Goal: Task Accomplishment & Management: Complete application form

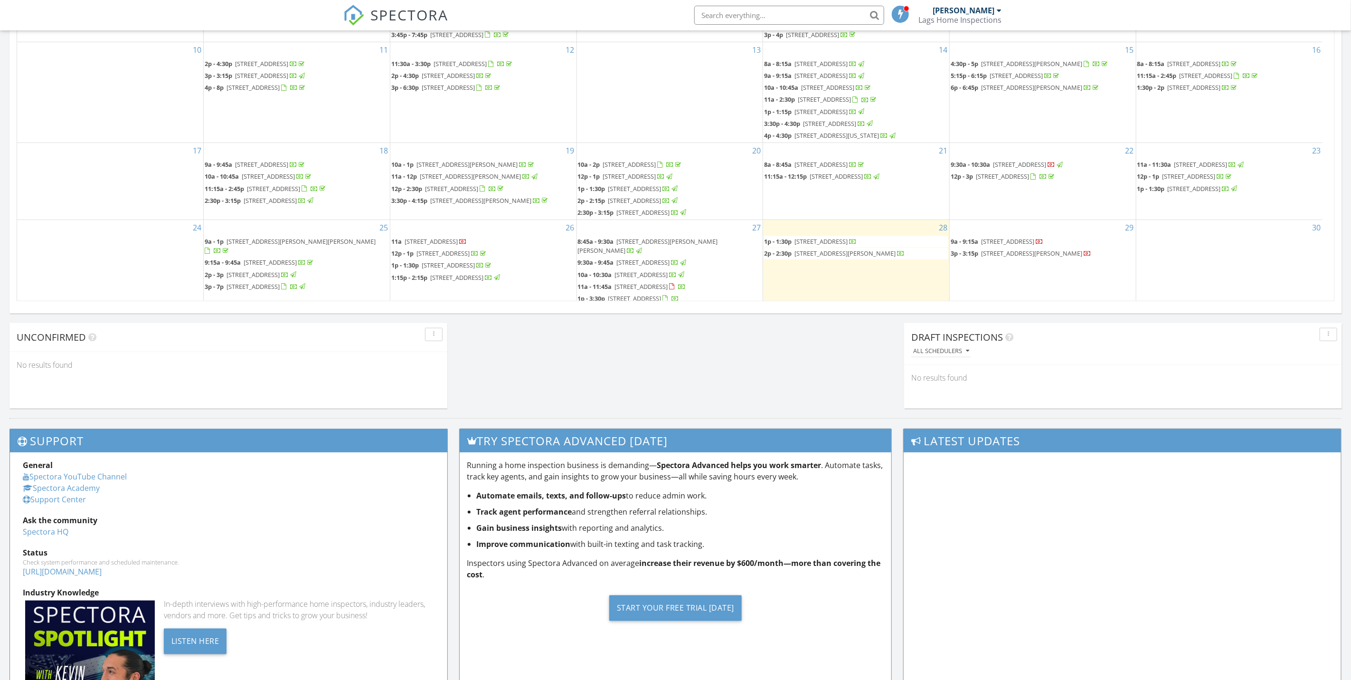
scroll to position [177, 0]
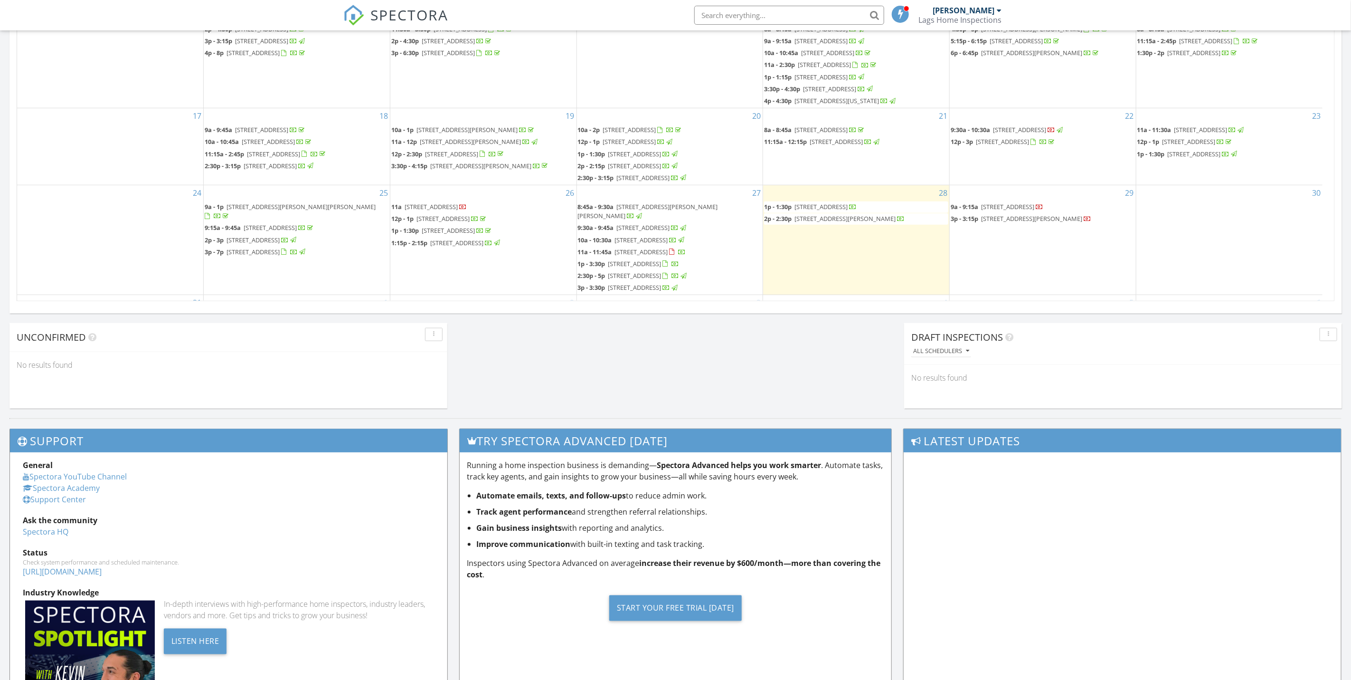
click at [670, 223] on span "[STREET_ADDRESS]" at bounding box center [643, 227] width 53 height 9
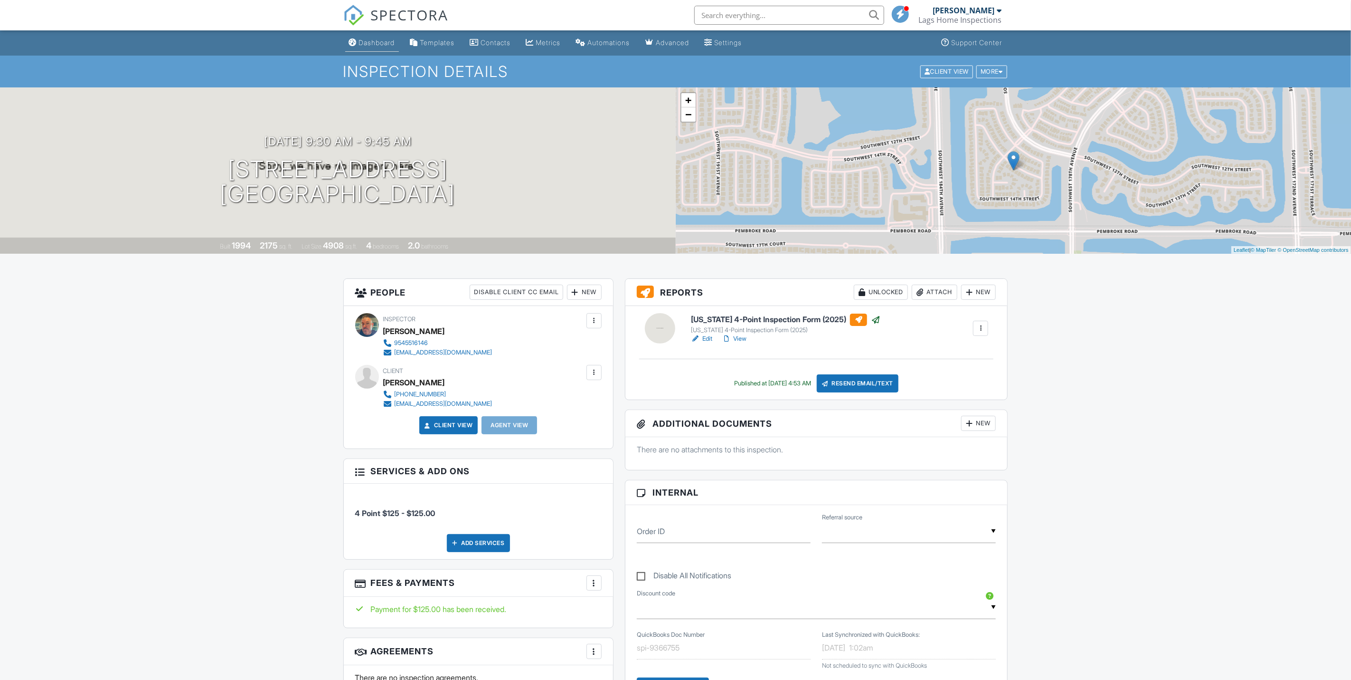
click at [387, 42] on div "Dashboard" at bounding box center [377, 42] width 36 height 8
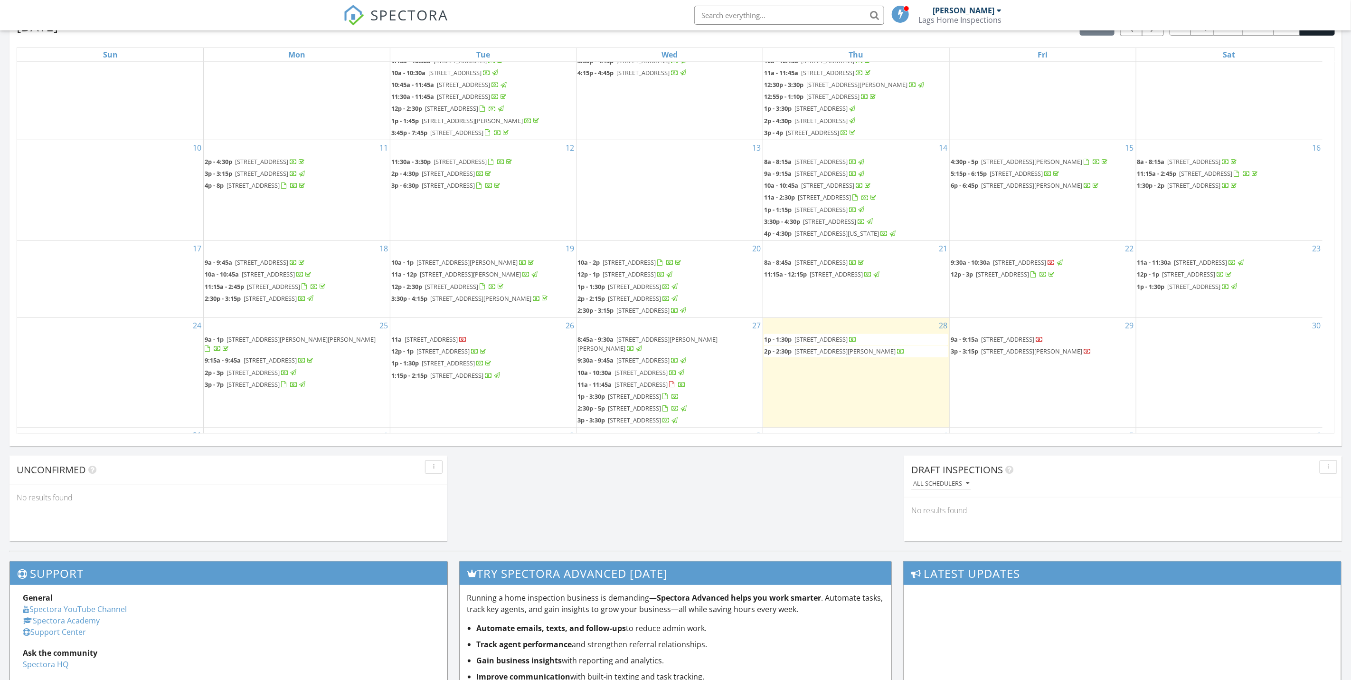
scroll to position [499, 0]
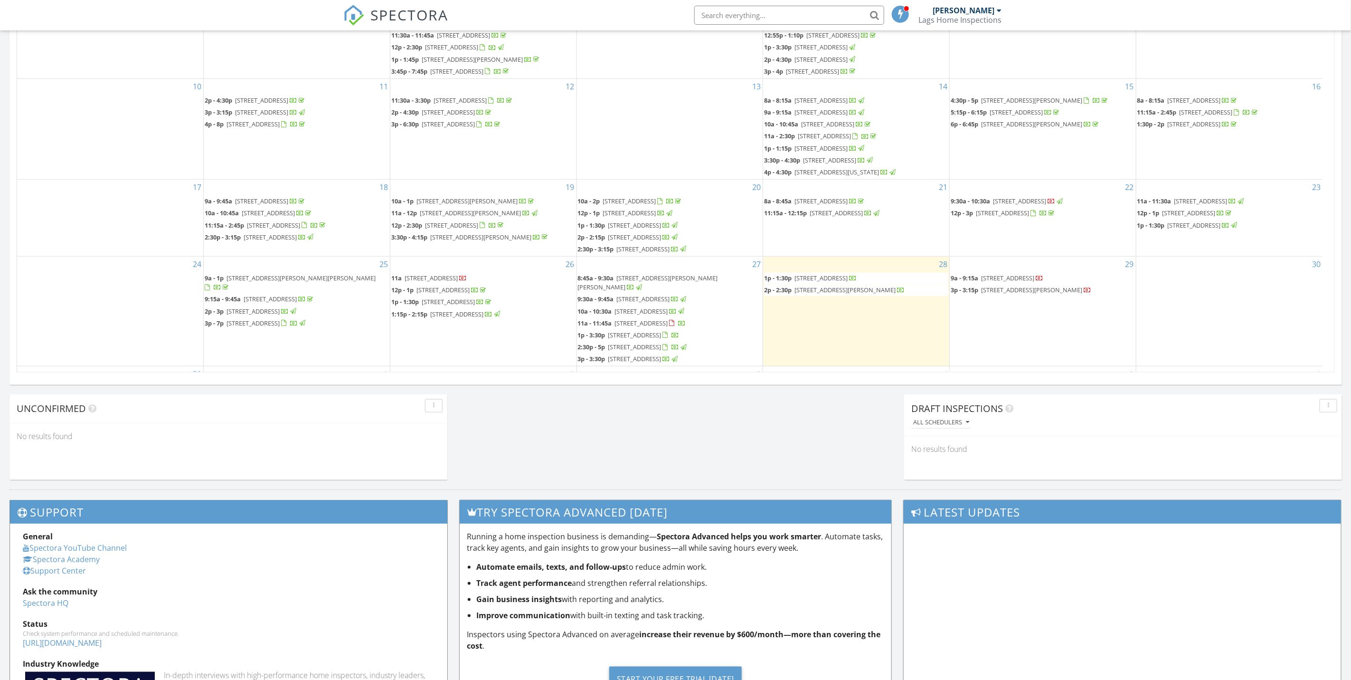
click at [654, 274] on span "[STREET_ADDRESS][PERSON_NAME][PERSON_NAME]" at bounding box center [648, 283] width 140 height 18
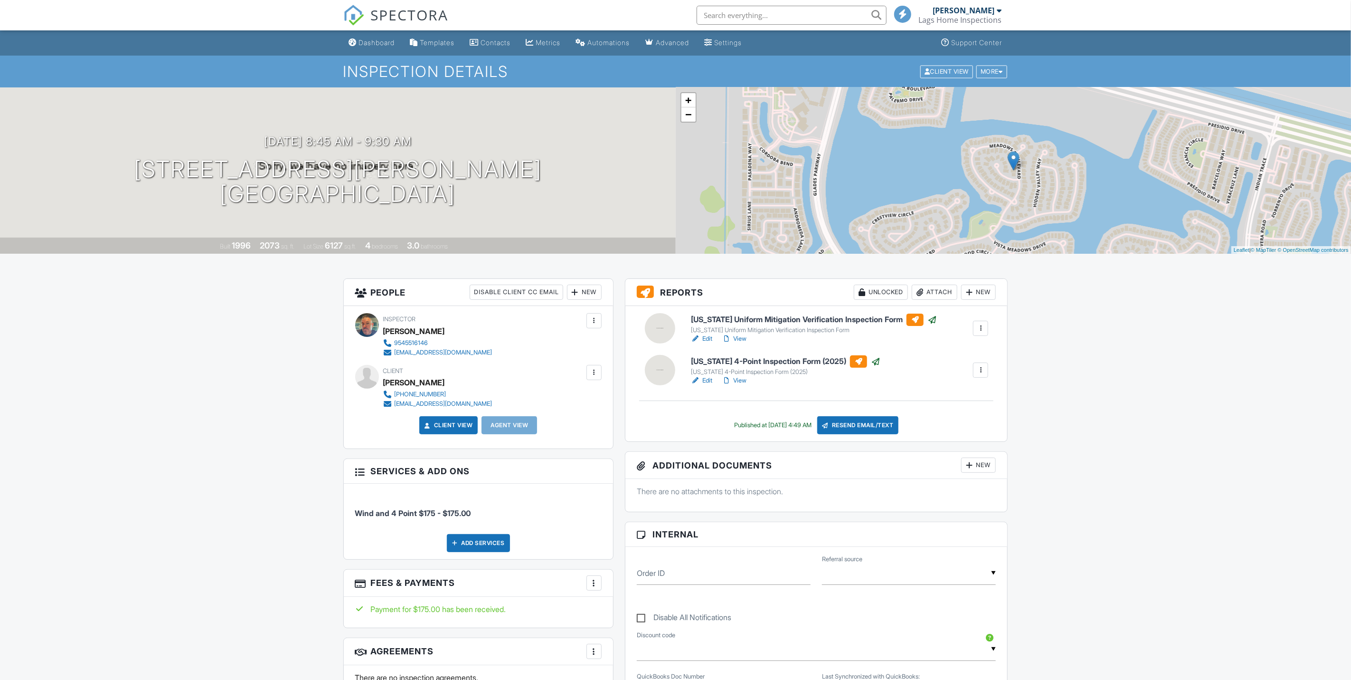
click at [739, 381] on link "View" at bounding box center [734, 381] width 25 height 10
click at [391, 41] on div "Dashboard" at bounding box center [377, 42] width 36 height 8
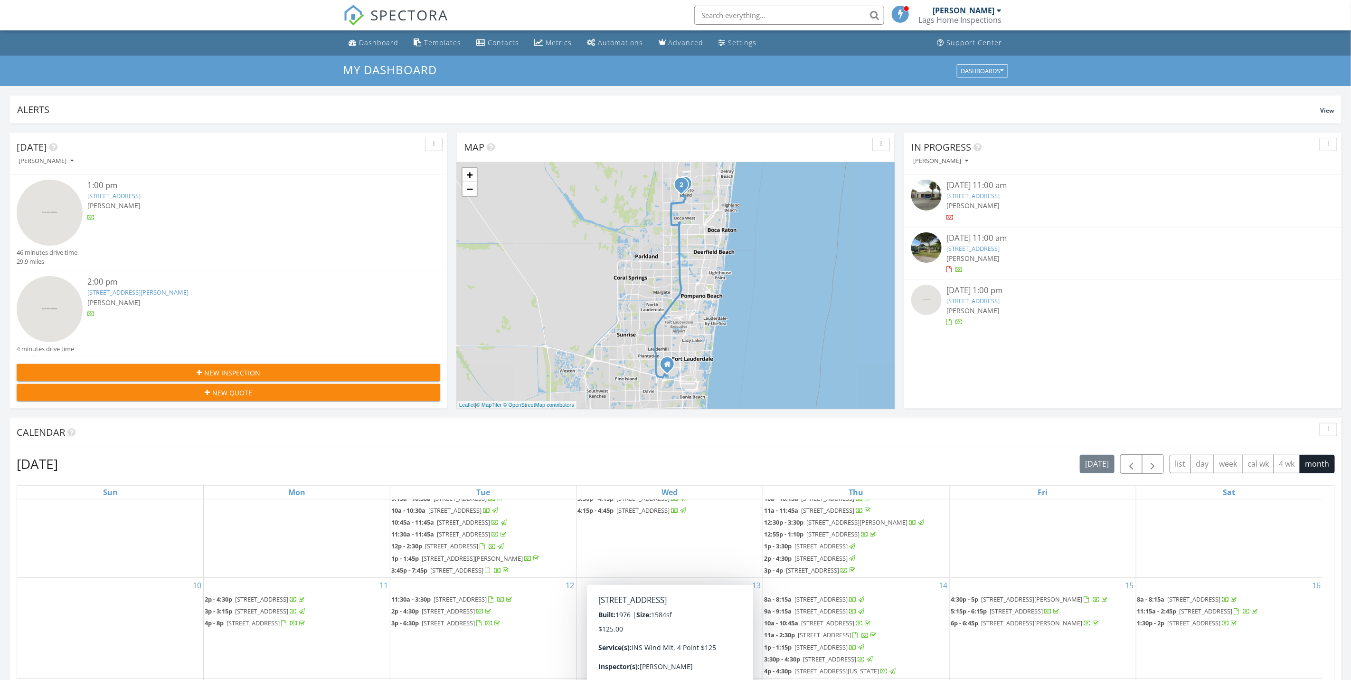
click at [164, 201] on div "[PERSON_NAME]" at bounding box center [246, 205] width 318 height 10
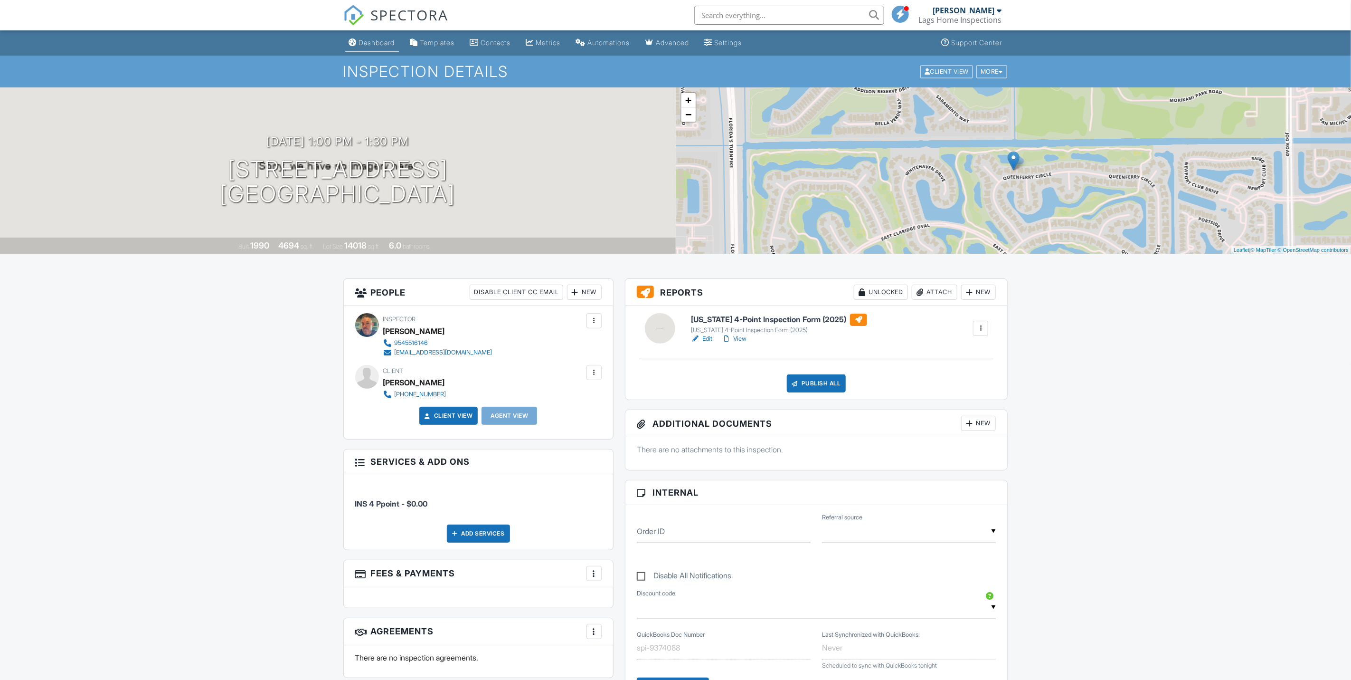
click at [390, 40] on div "Dashboard" at bounding box center [377, 42] width 36 height 8
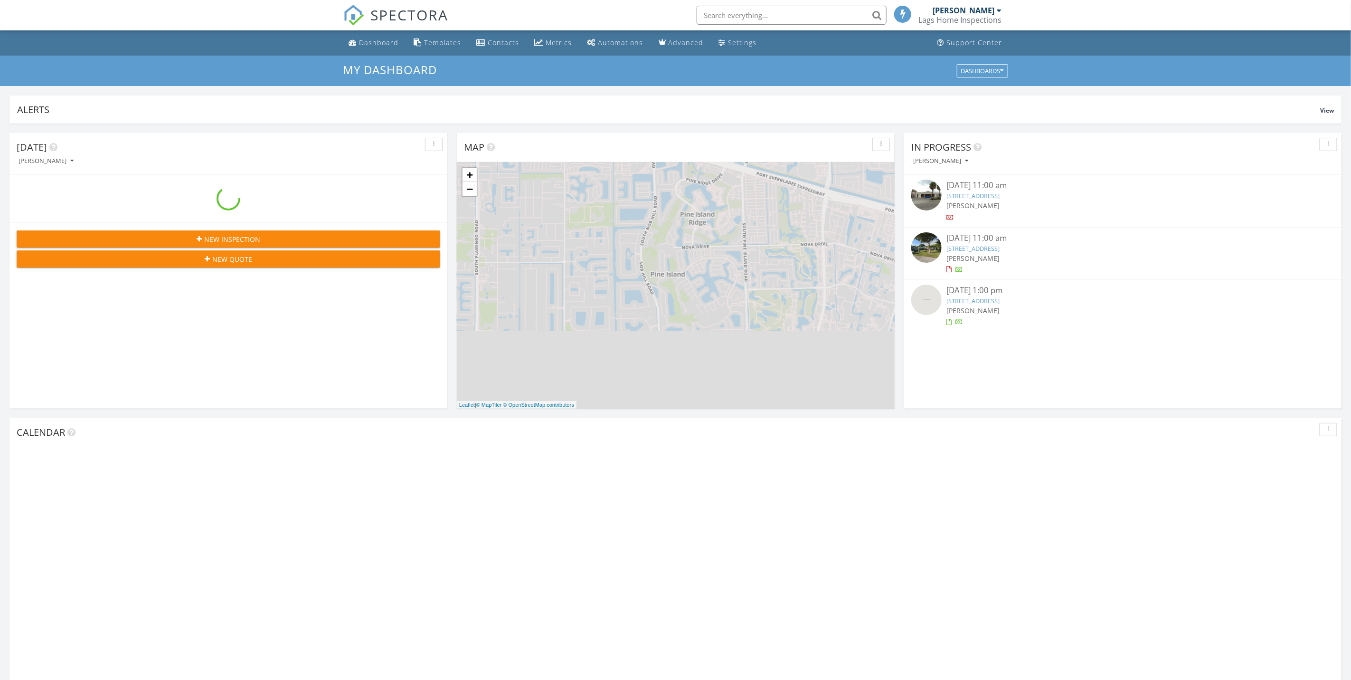
scroll to position [886, 1374]
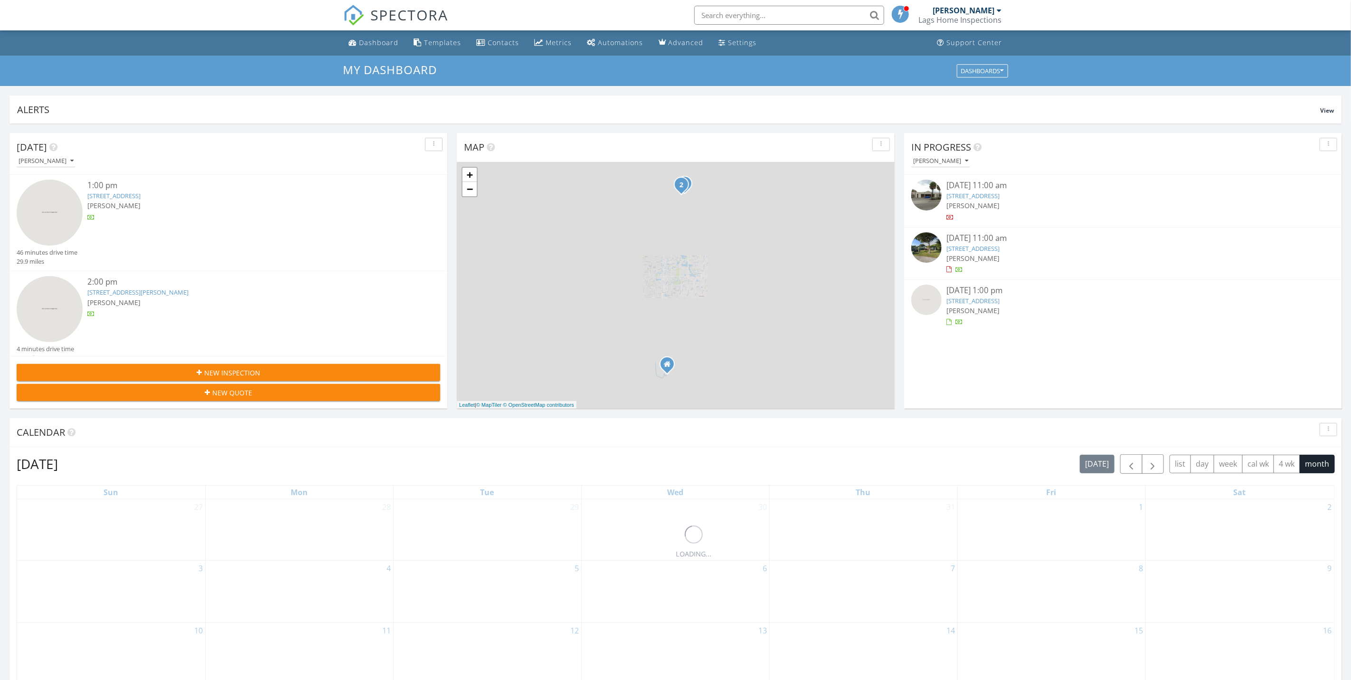
click at [179, 284] on div "2:00 pm" at bounding box center [246, 282] width 318 height 12
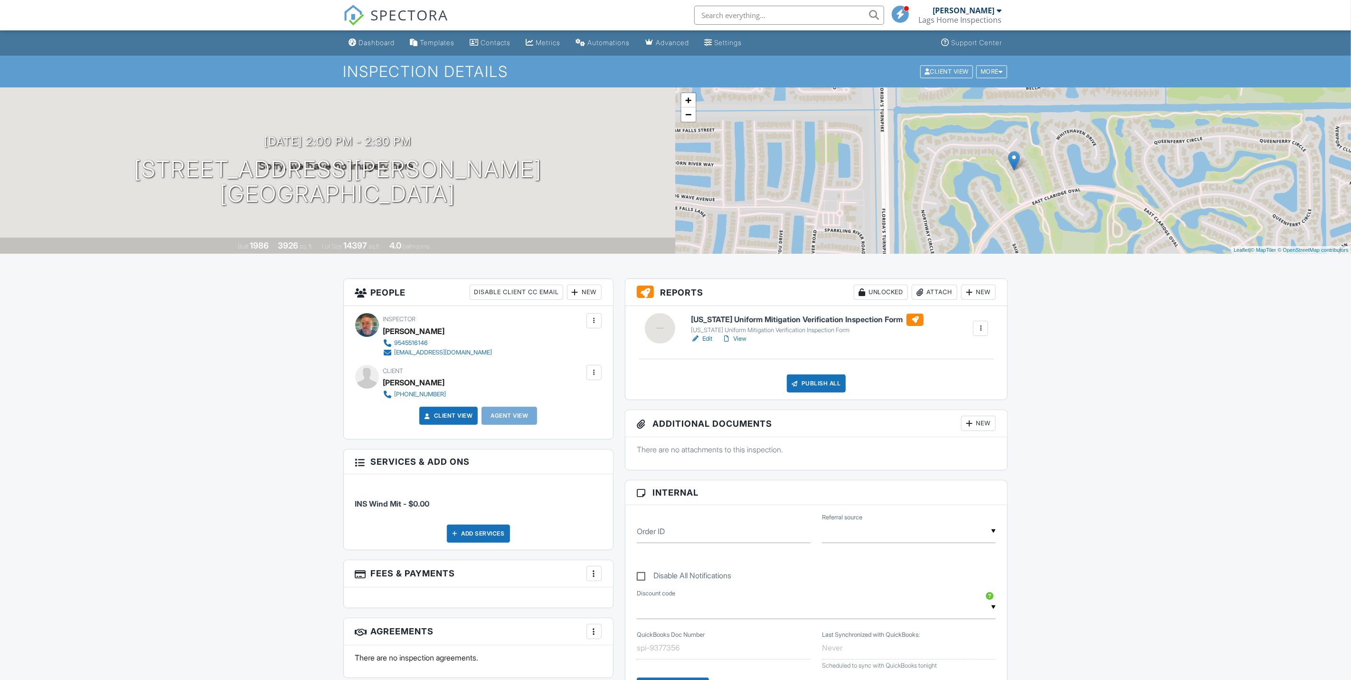
click at [709, 341] on link "Edit" at bounding box center [701, 339] width 21 height 10
click at [379, 44] on div "Dashboard" at bounding box center [377, 42] width 36 height 8
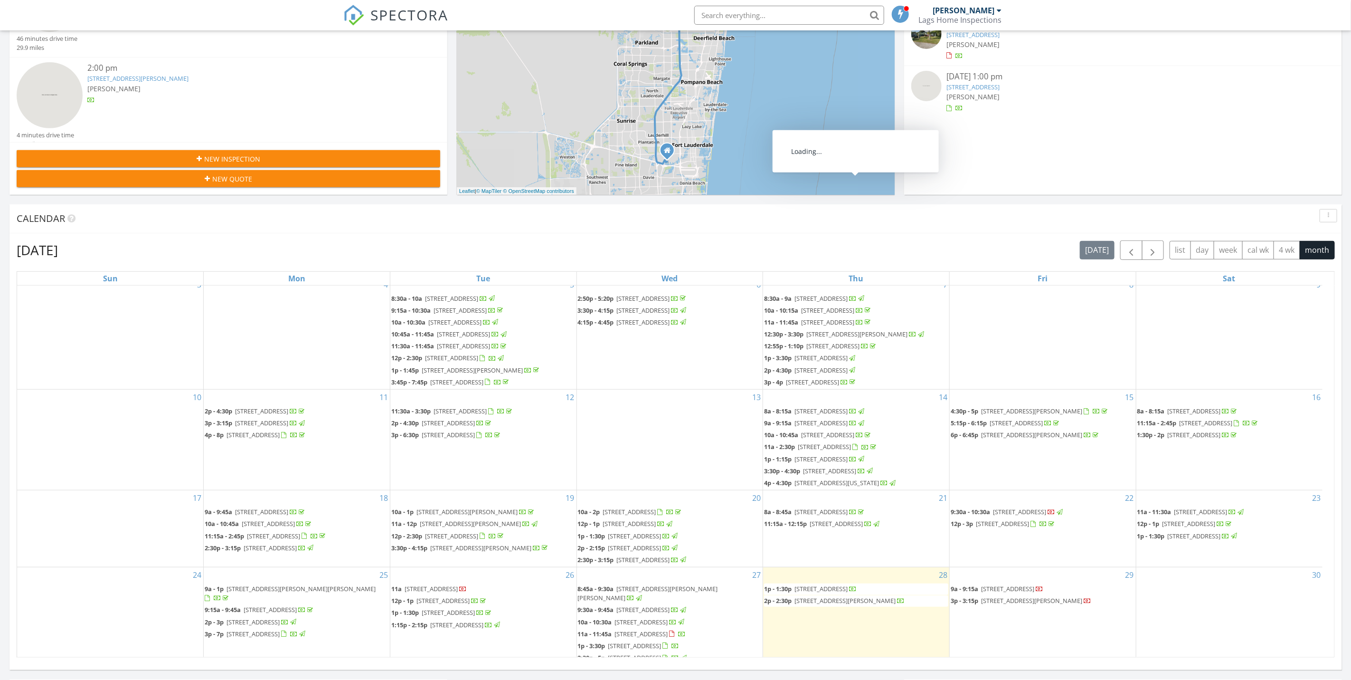
scroll to position [177, 0]
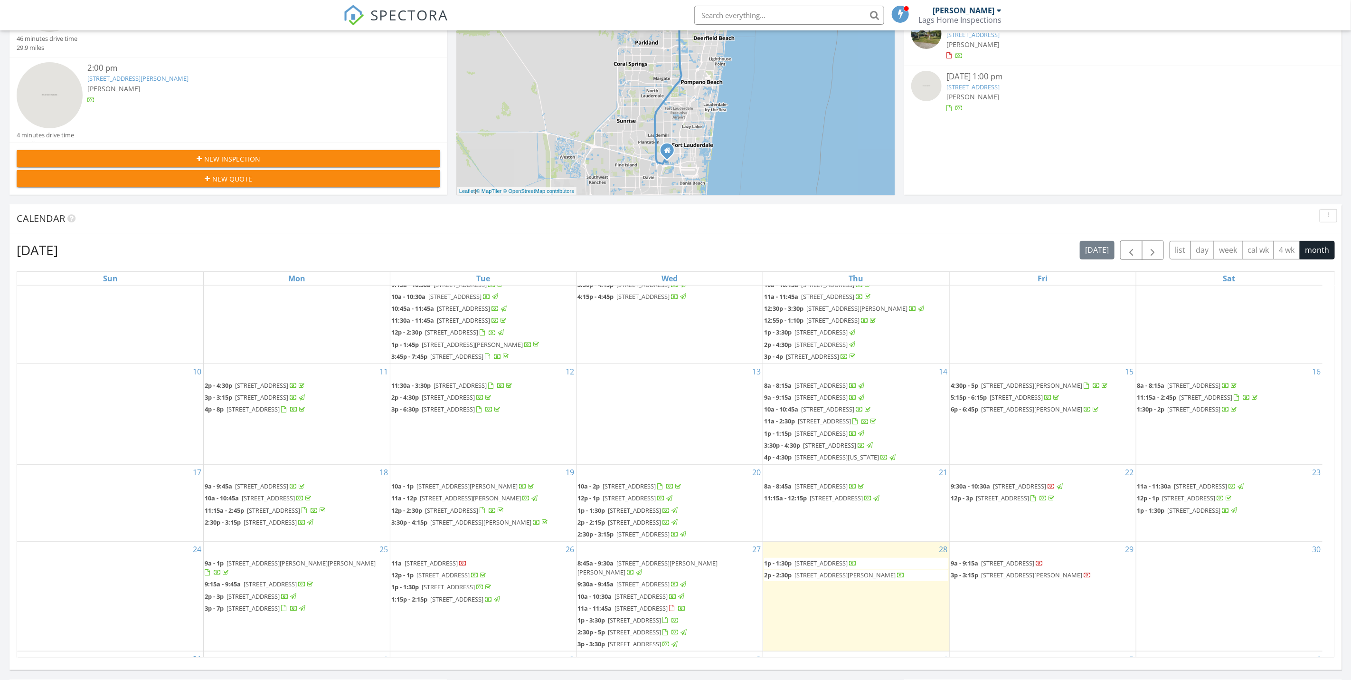
drag, startPoint x: 689, startPoint y: 564, endPoint x: 691, endPoint y: 559, distance: 6.2
click at [670, 580] on span "17944 SW 13th St, Pembroke Pines 33029" at bounding box center [643, 584] width 53 height 9
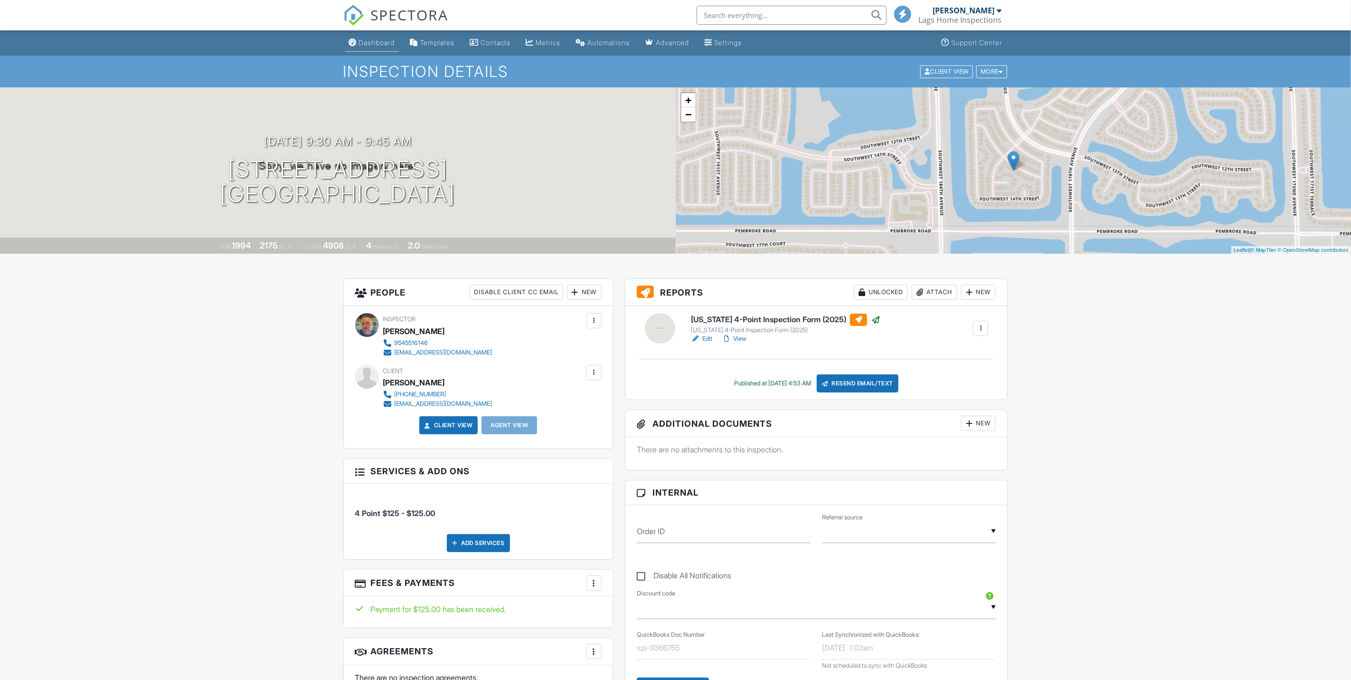
click at [396, 38] on link "Dashboard" at bounding box center [372, 43] width 54 height 18
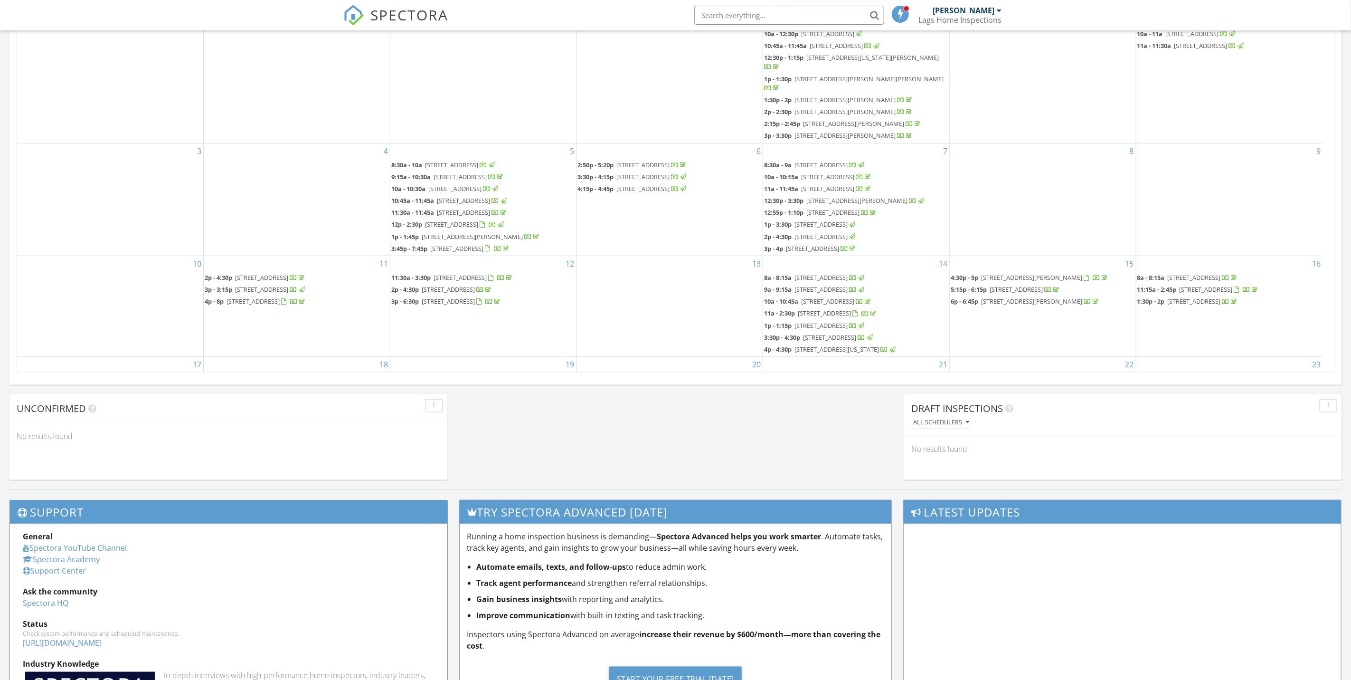
scroll to position [177, 0]
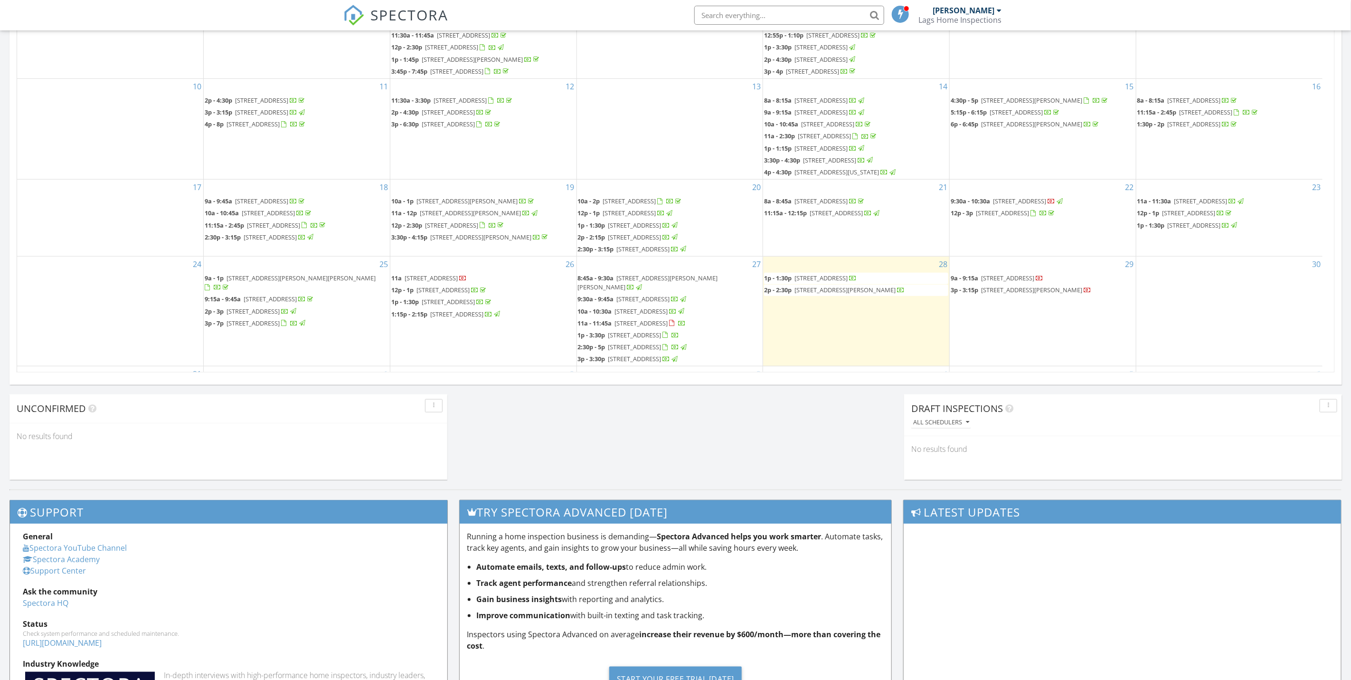
click at [662, 343] on span "7407 NW 94th Ave, Tamarac 33321" at bounding box center [635, 347] width 53 height 9
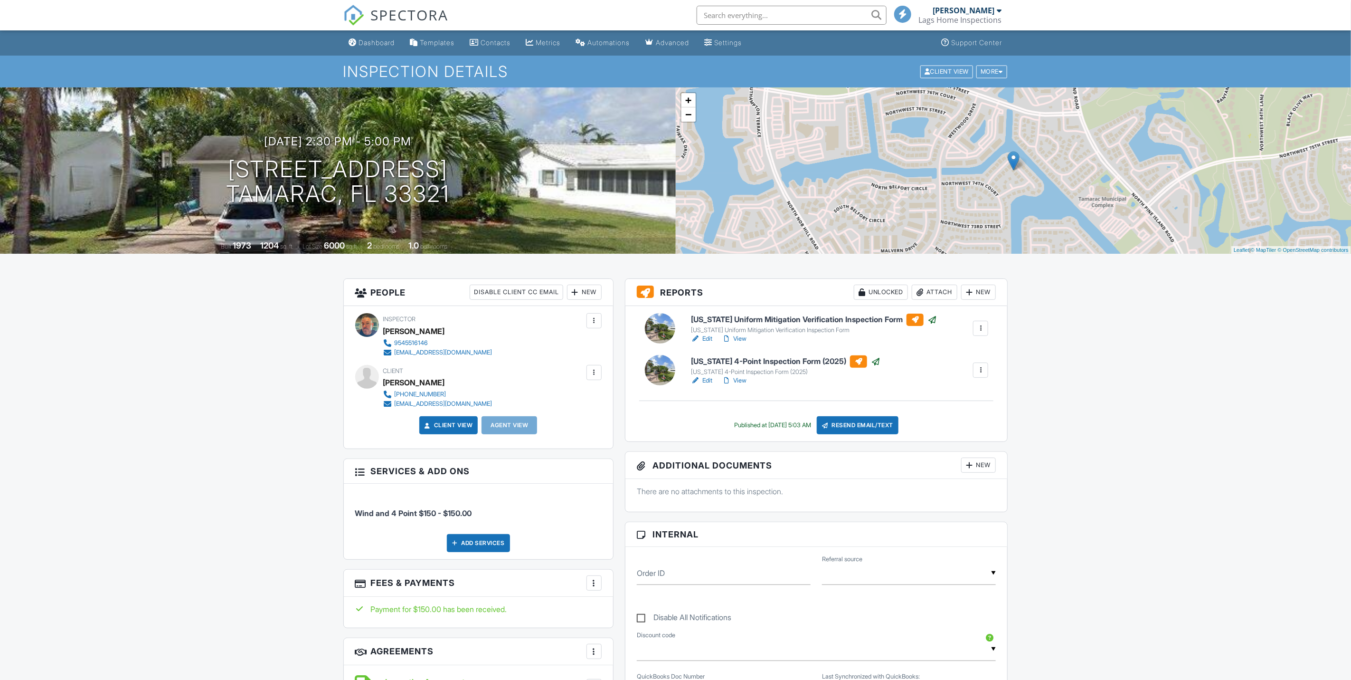
click at [736, 339] on link "View" at bounding box center [734, 339] width 25 height 10
click at [380, 43] on div "Dashboard" at bounding box center [377, 42] width 36 height 8
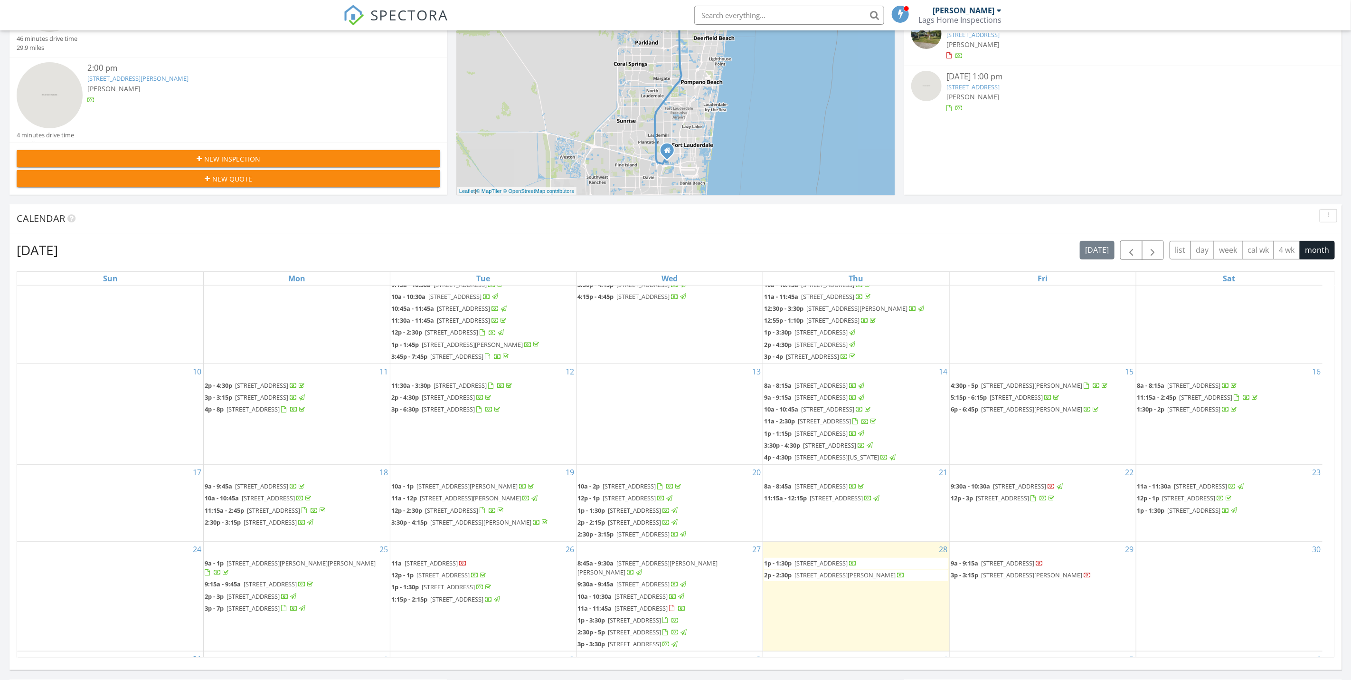
scroll to position [428, 0]
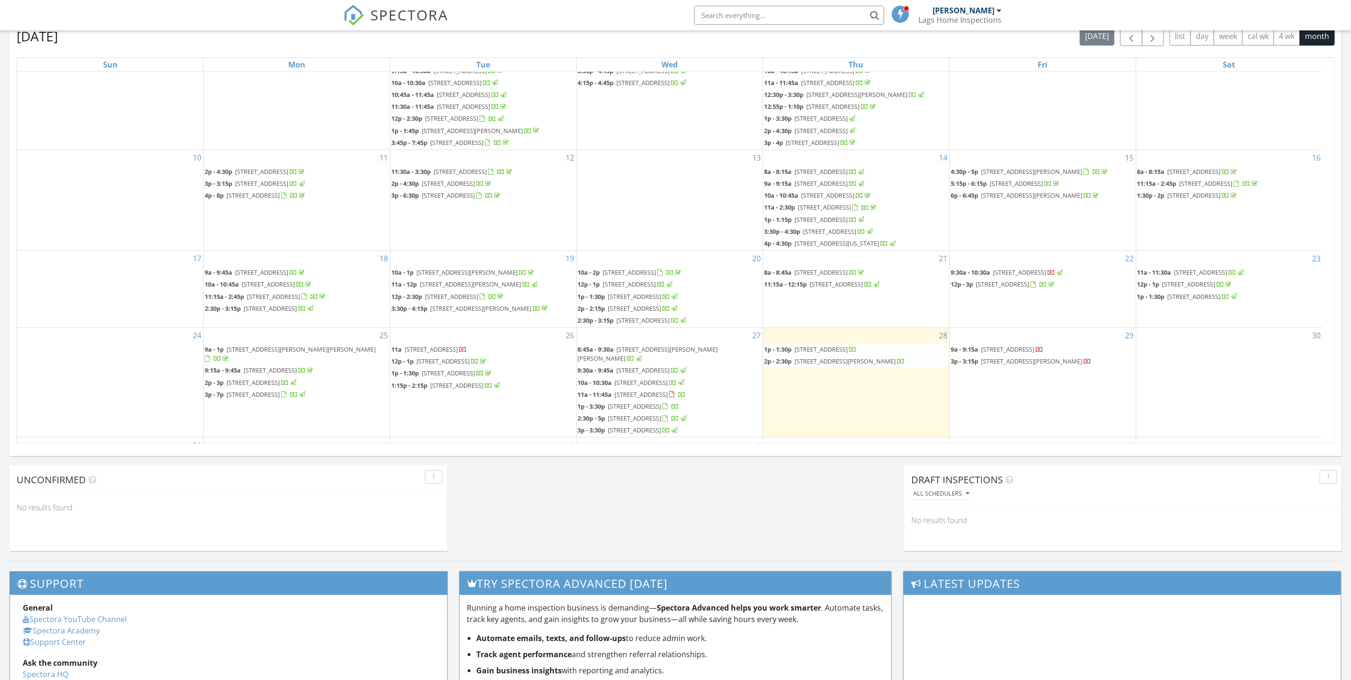
click at [668, 390] on span "5820 Australian Pine Dr , Tamarac 33319" at bounding box center [641, 394] width 53 height 9
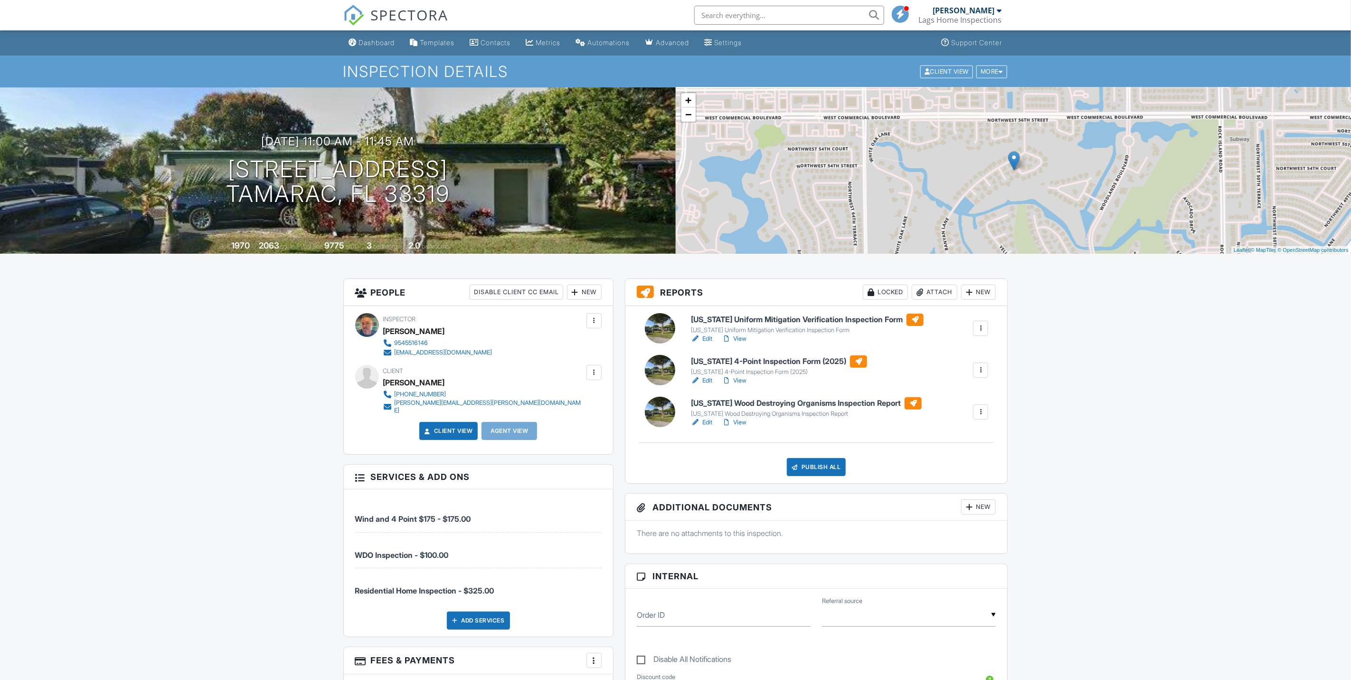
click at [707, 340] on link "Edit" at bounding box center [701, 339] width 21 height 10
click at [704, 338] on link "Edit" at bounding box center [701, 339] width 21 height 10
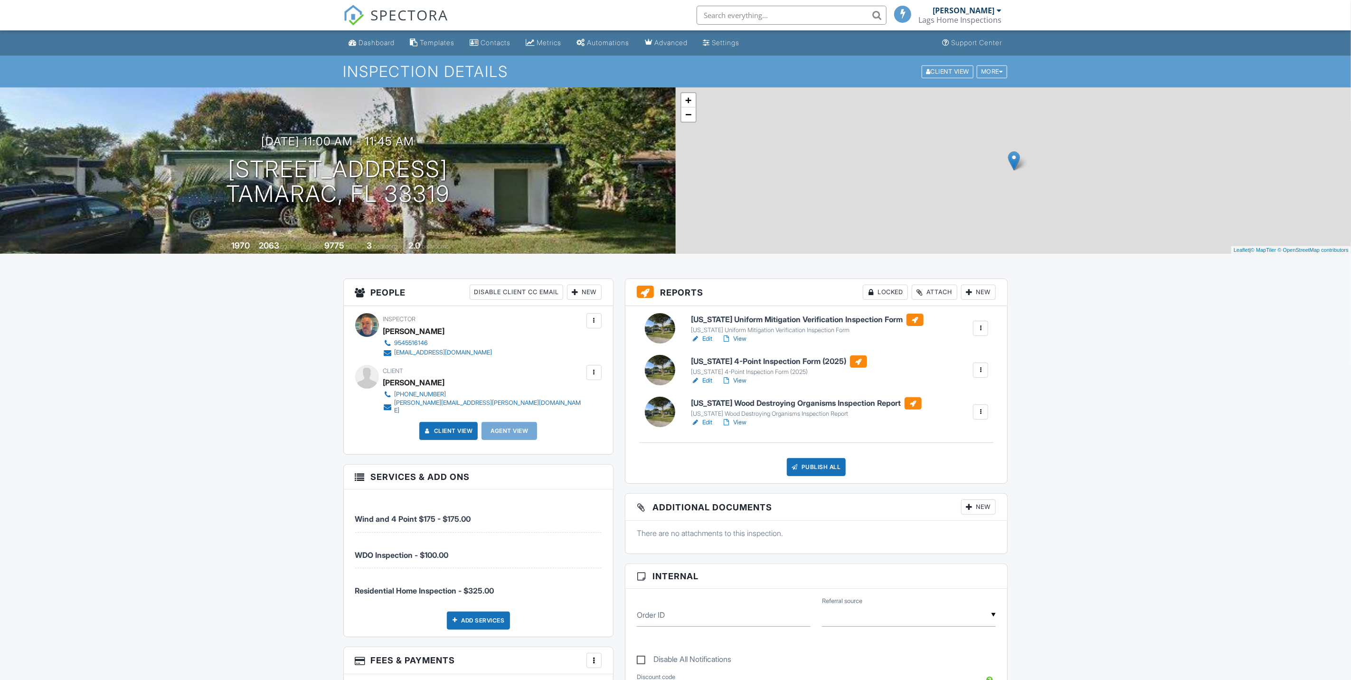
click at [711, 381] on link "Edit" at bounding box center [701, 381] width 21 height 10
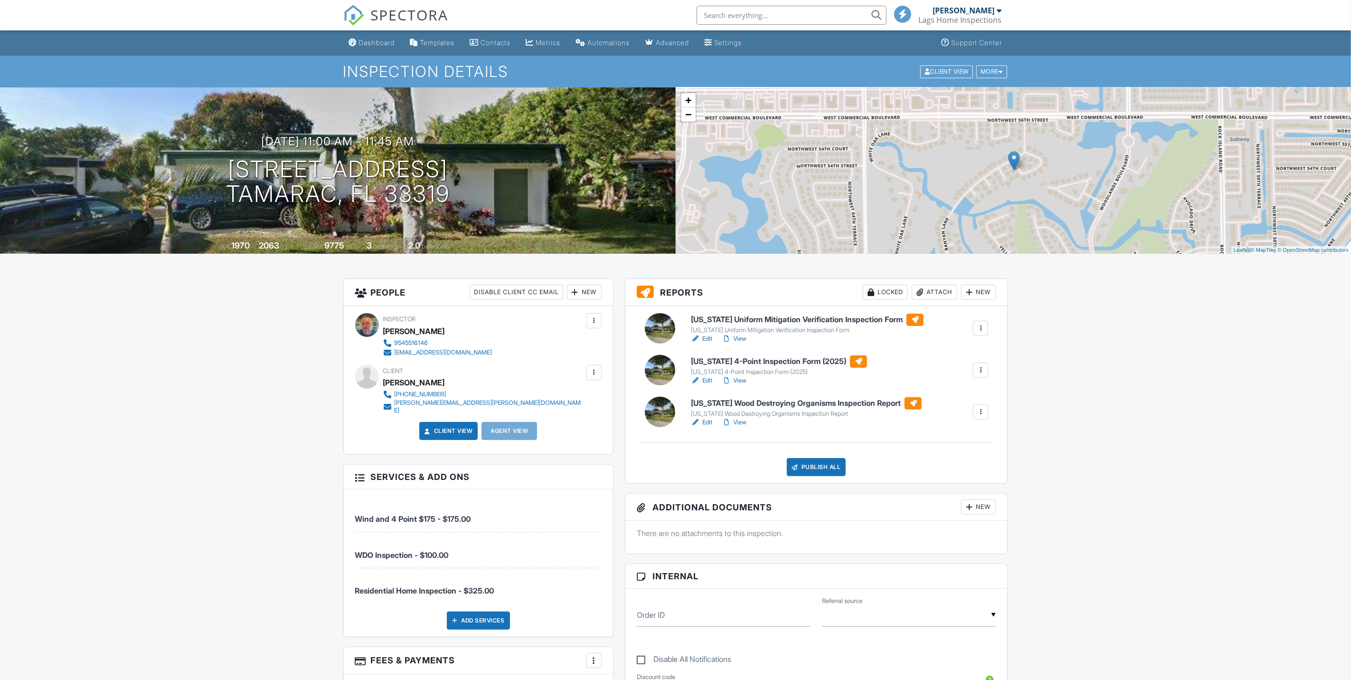
click at [742, 338] on link "View" at bounding box center [734, 339] width 25 height 10
click at [371, 39] on div "Dashboard" at bounding box center [377, 42] width 36 height 8
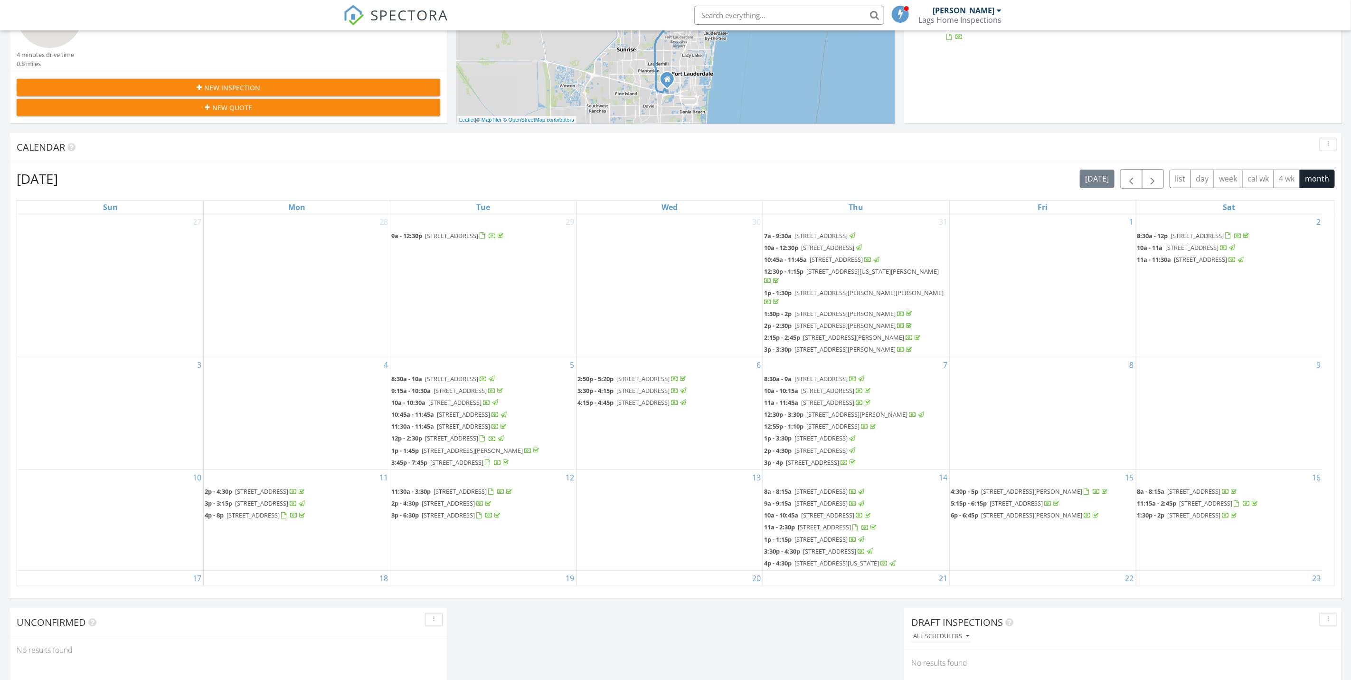
scroll to position [177, 0]
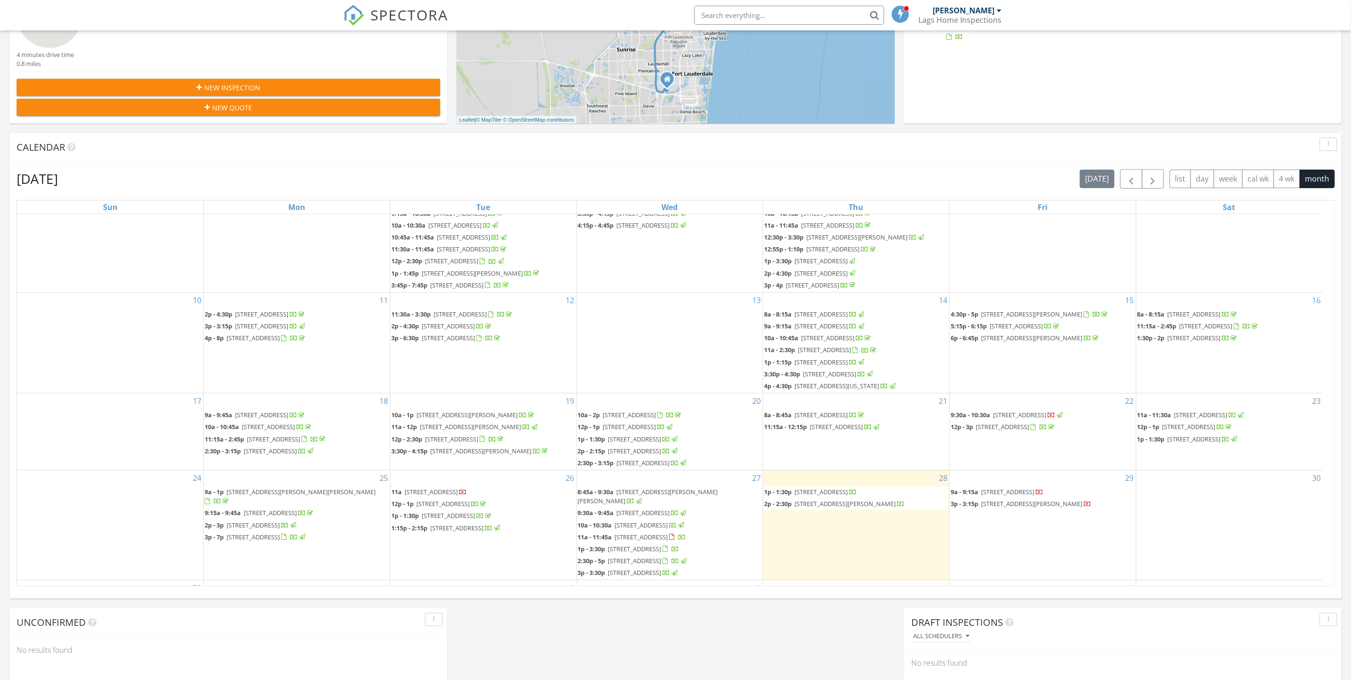
click at [668, 546] on div at bounding box center [665, 549] width 5 height 6
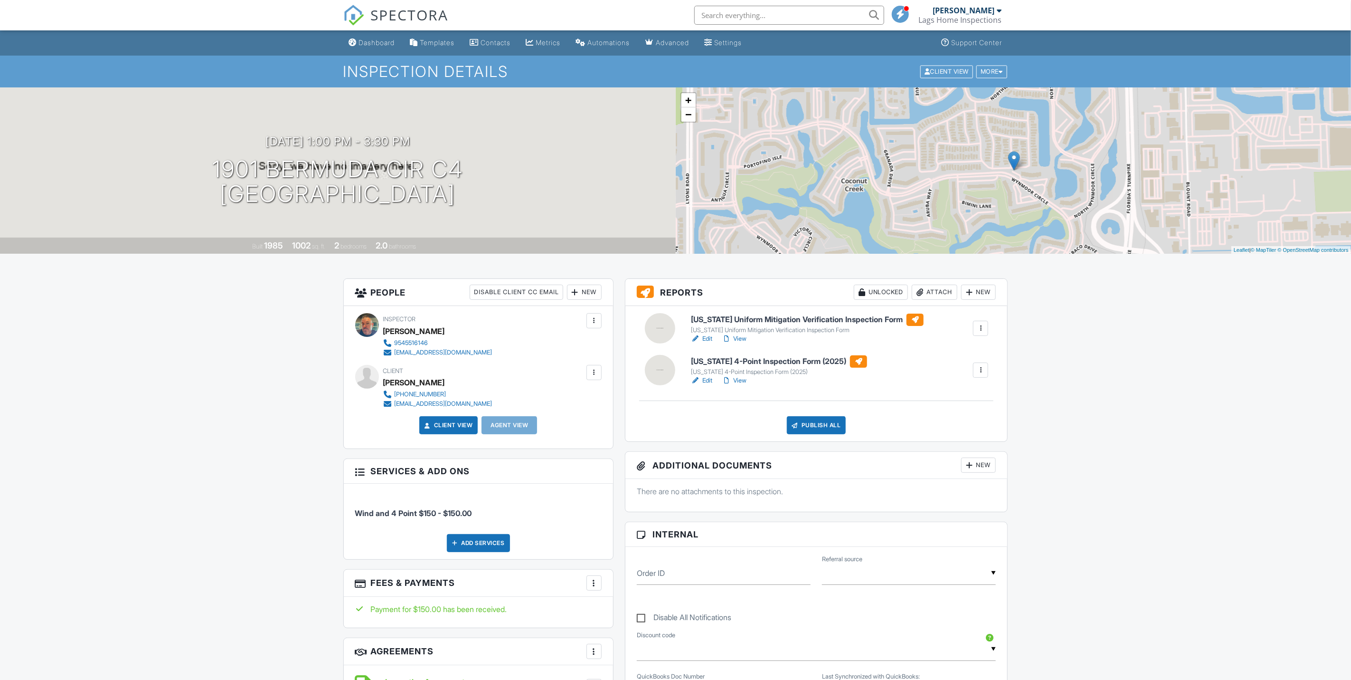
click at [597, 369] on div at bounding box center [595, 373] width 10 height 10
click at [552, 398] on li "Edit" at bounding box center [543, 402] width 106 height 24
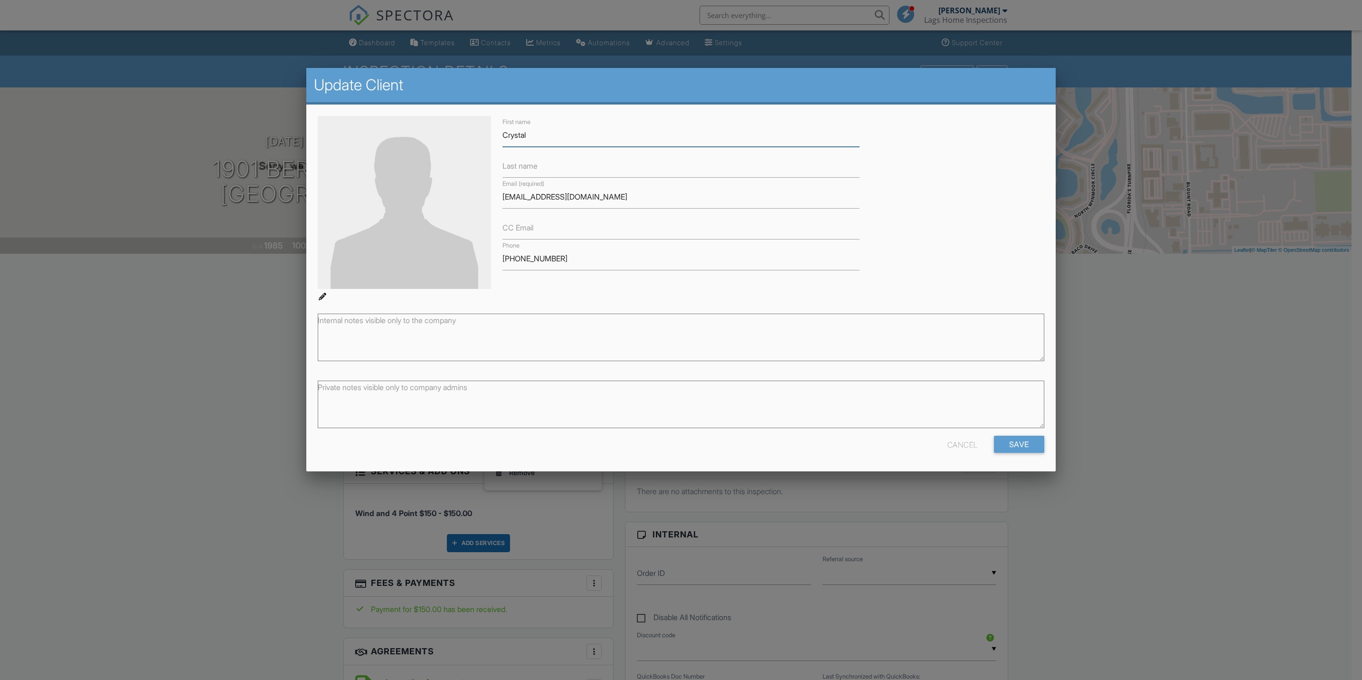
type input "Crystal"
click at [548, 171] on input "Last name" at bounding box center [682, 165] width 358 height 23
type input "[PERSON_NAME]"
click at [1015, 443] on input "Save" at bounding box center [1019, 444] width 50 height 17
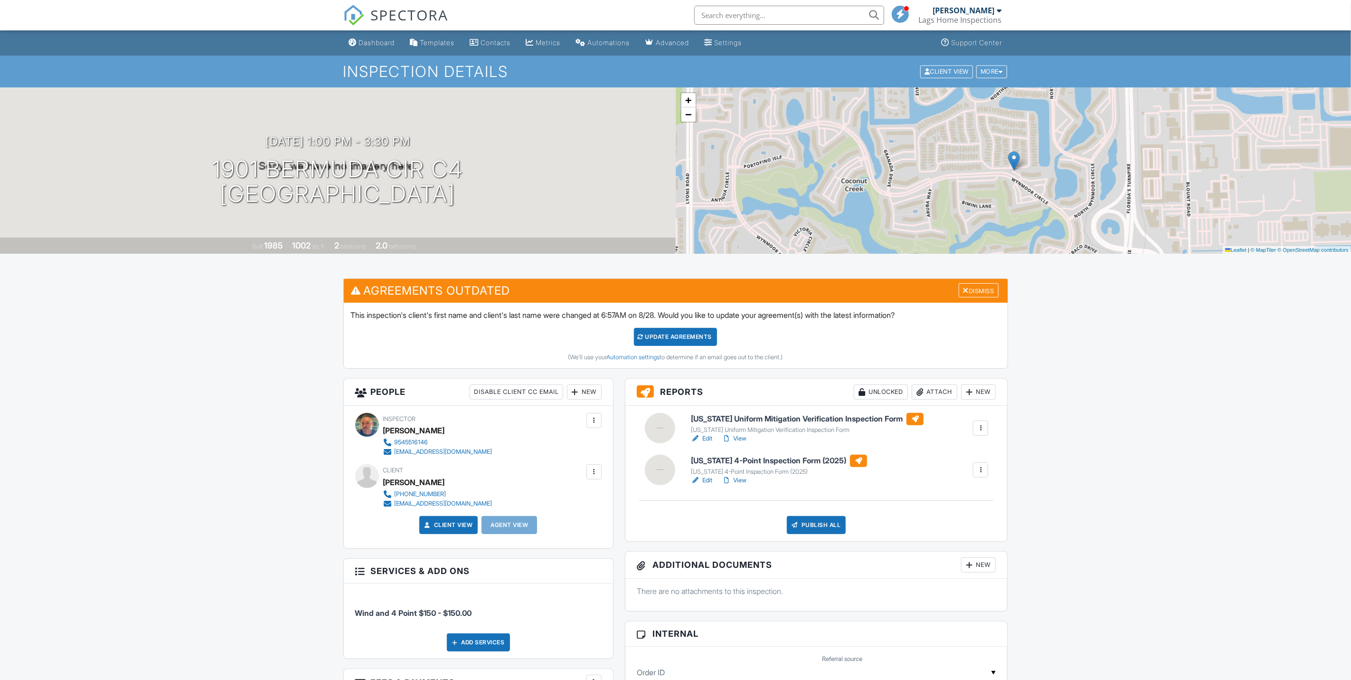
click at [711, 482] on link "Edit" at bounding box center [701, 481] width 21 height 10
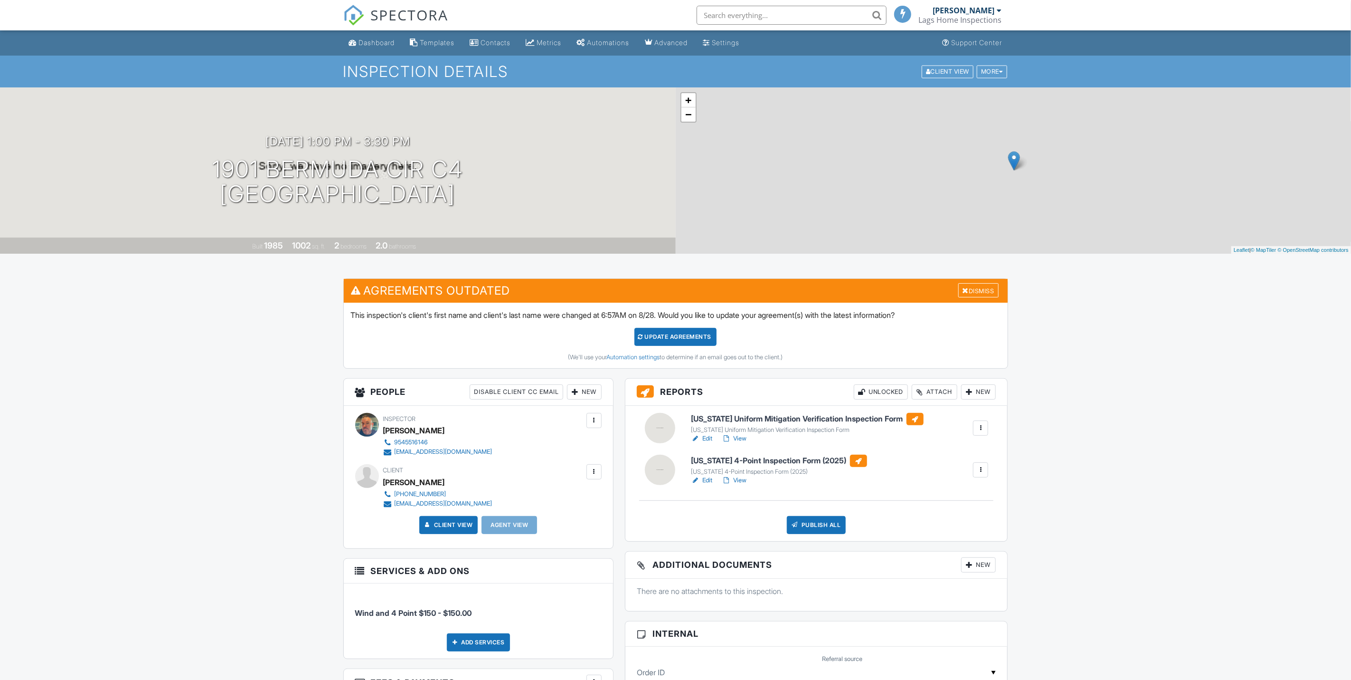
click at [674, 331] on div "Update Agreements" at bounding box center [676, 337] width 82 height 18
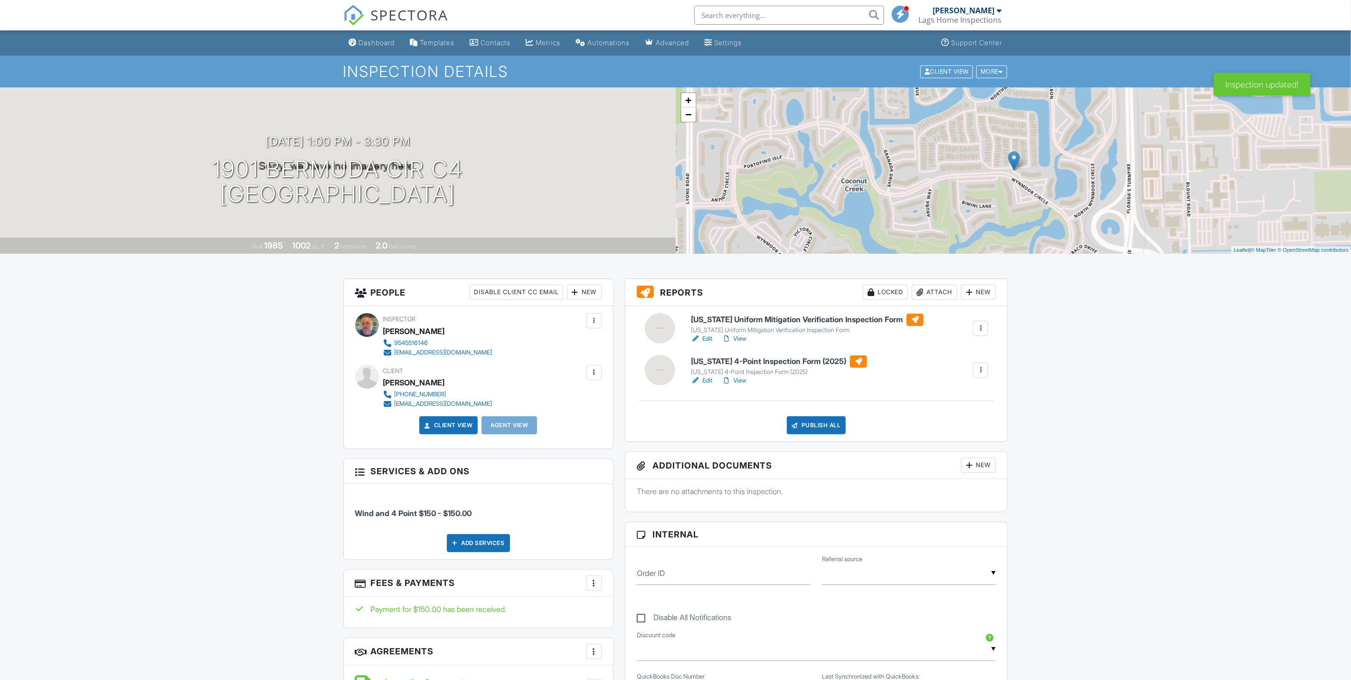
click at [743, 376] on link "View" at bounding box center [734, 381] width 25 height 10
click at [743, 341] on link "View" at bounding box center [734, 339] width 25 height 10
click at [382, 48] on link "Dashboard" at bounding box center [372, 43] width 54 height 18
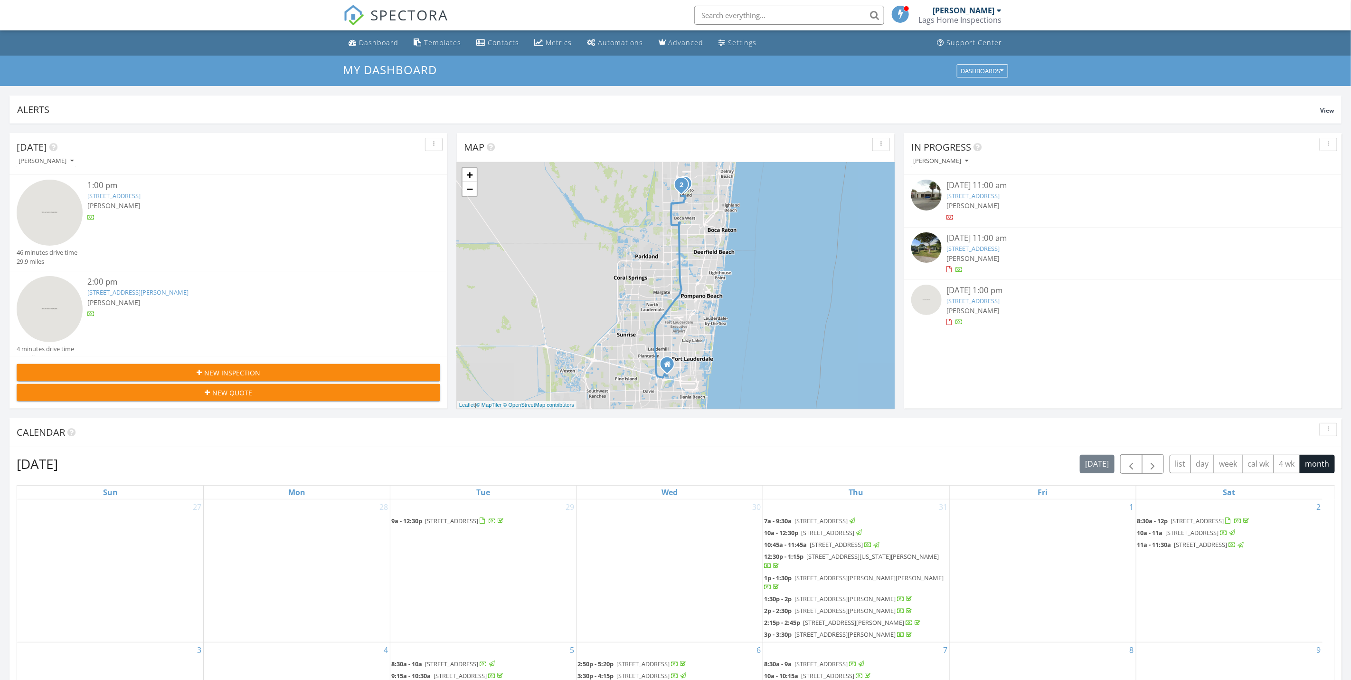
click at [154, 288] on link "[STREET_ADDRESS][PERSON_NAME]" at bounding box center [137, 292] width 101 height 9
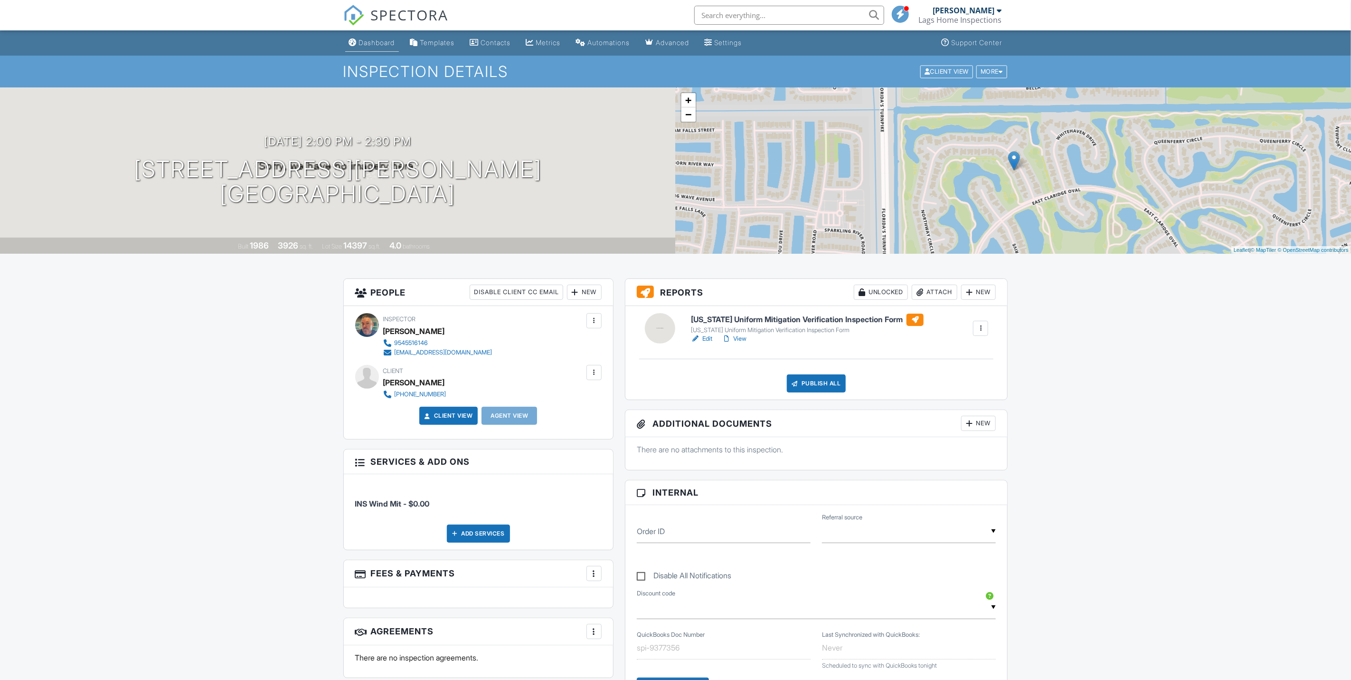
click at [367, 40] on div "Dashboard" at bounding box center [377, 42] width 36 height 8
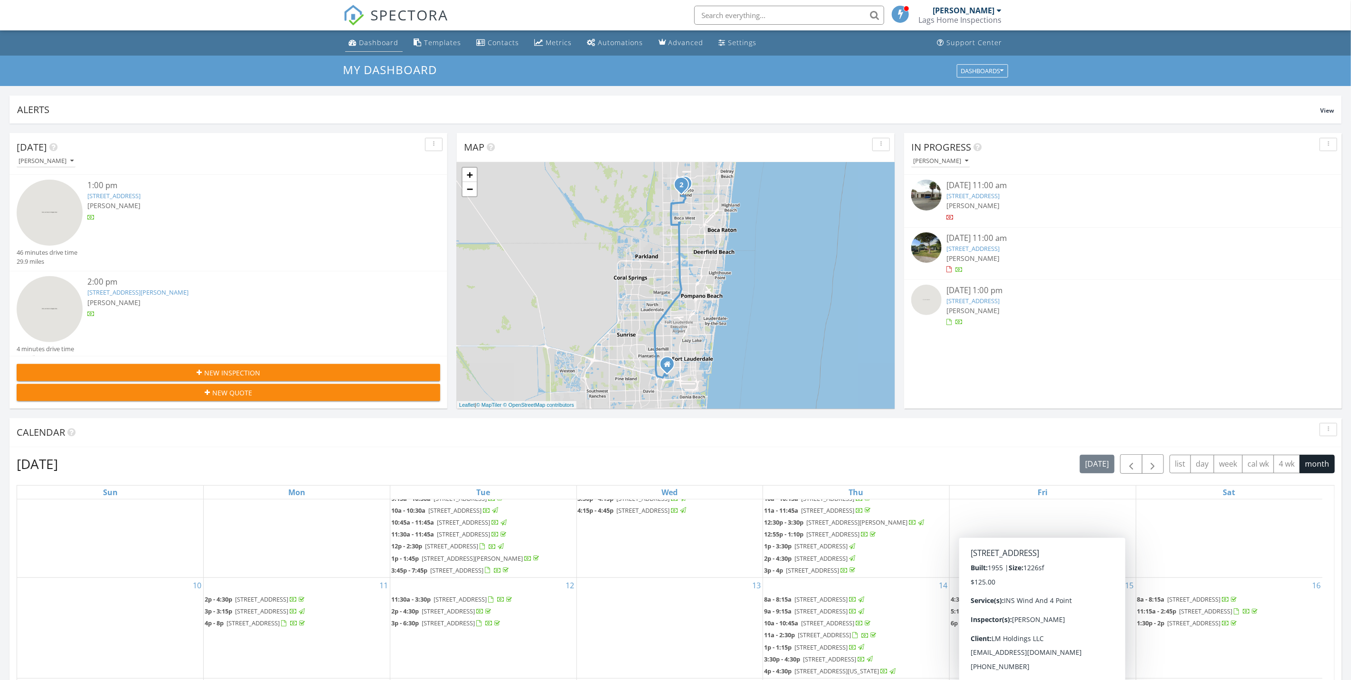
click at [376, 46] on div "Dashboard" at bounding box center [379, 42] width 39 height 9
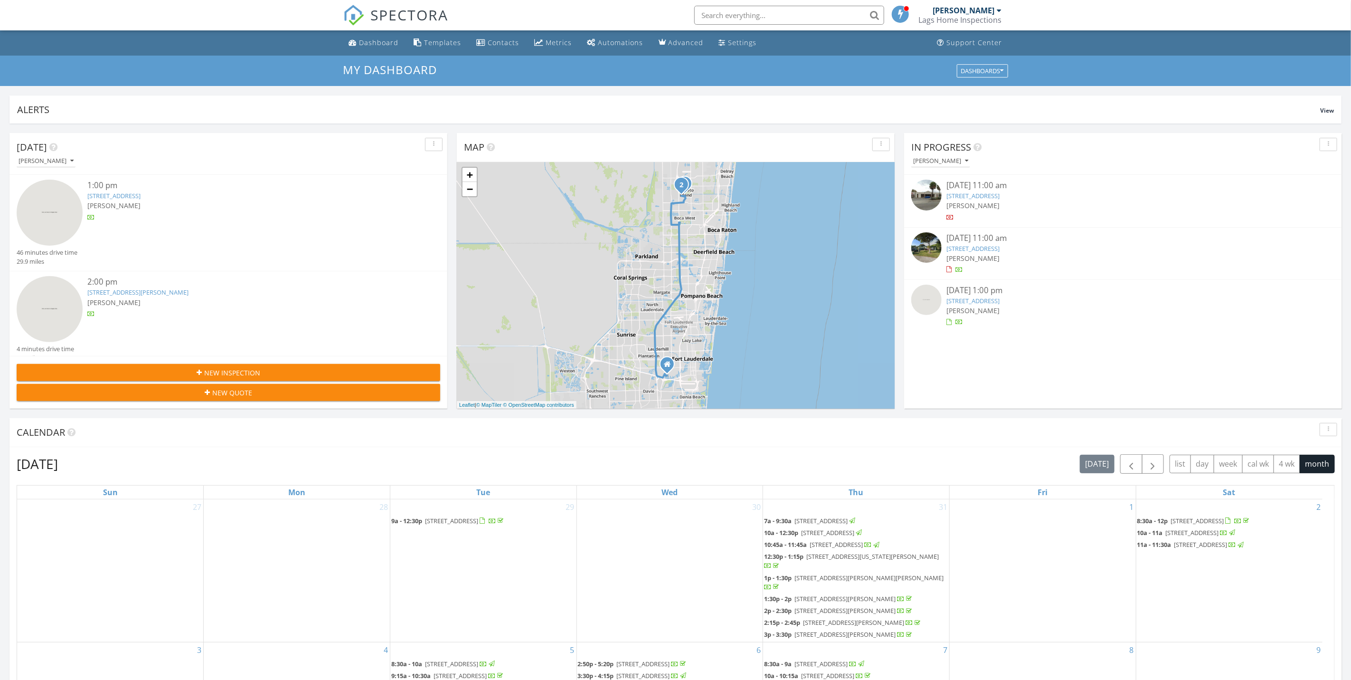
click at [92, 298] on span "[PERSON_NAME]" at bounding box center [113, 302] width 53 height 9
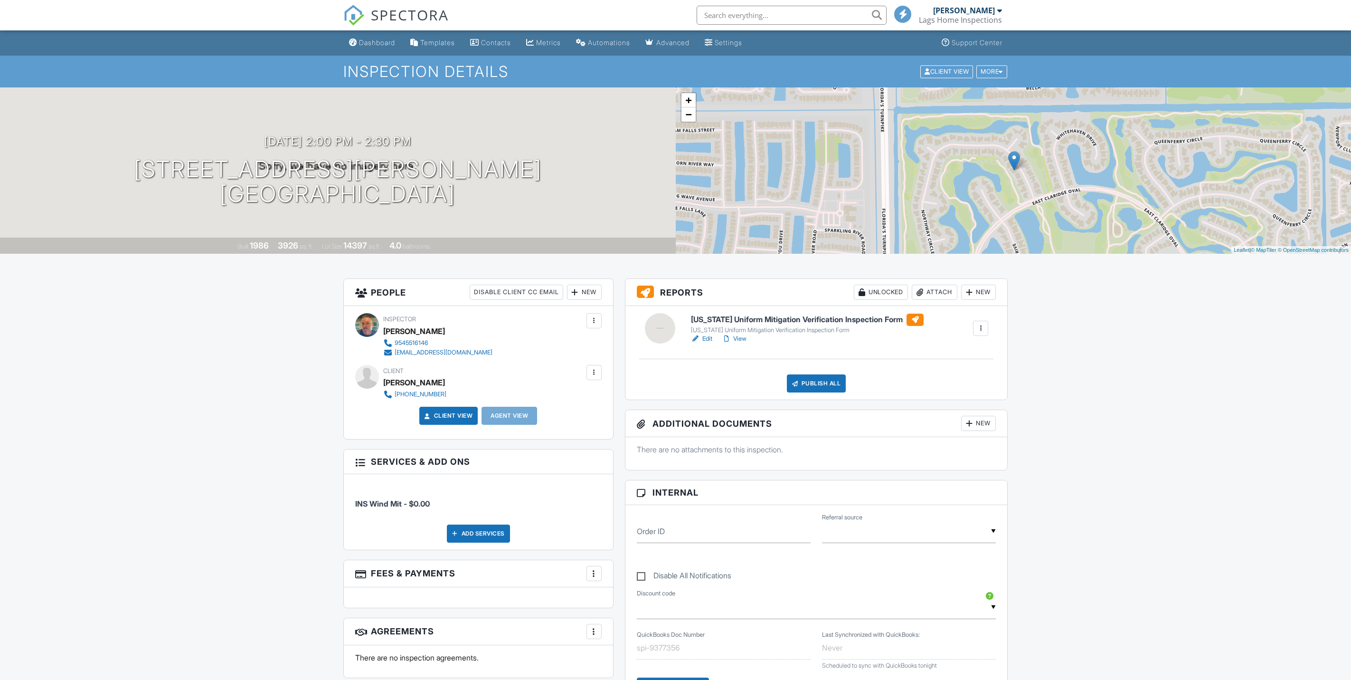
click at [707, 337] on link "Edit" at bounding box center [701, 339] width 21 height 10
click at [388, 48] on link "Dashboard" at bounding box center [372, 43] width 54 height 18
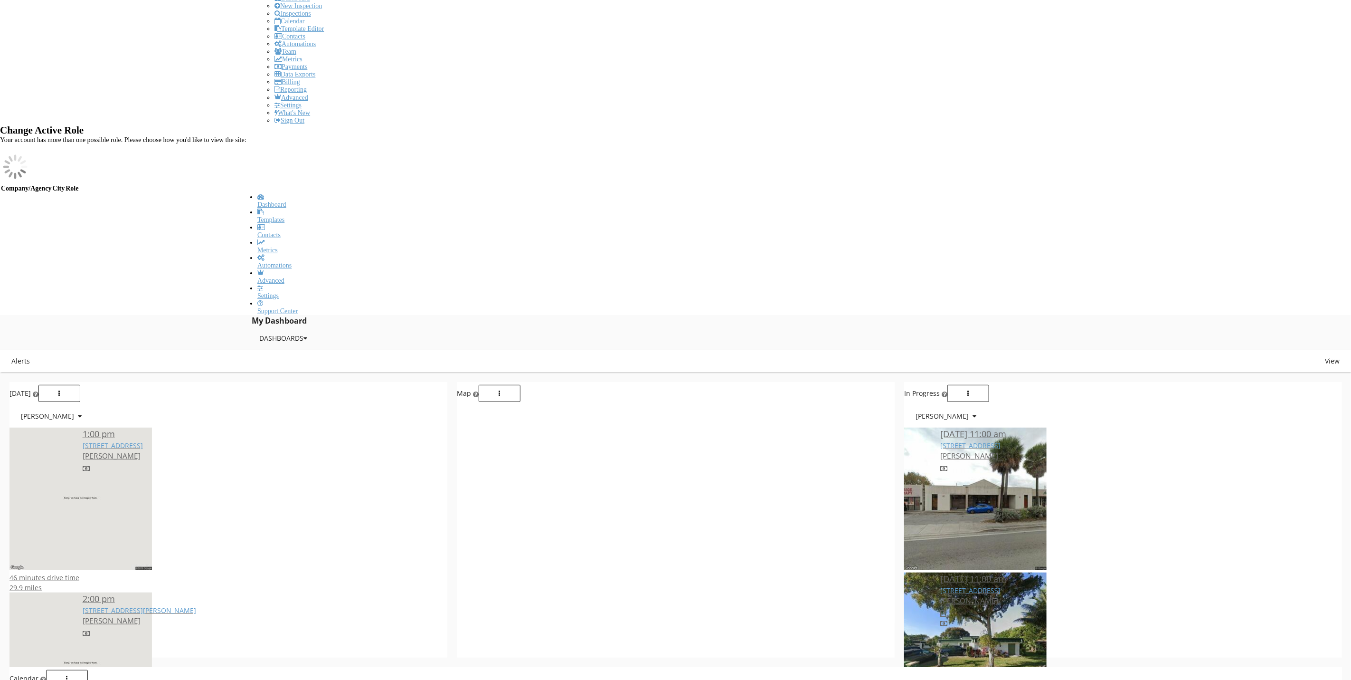
scroll to position [143, 0]
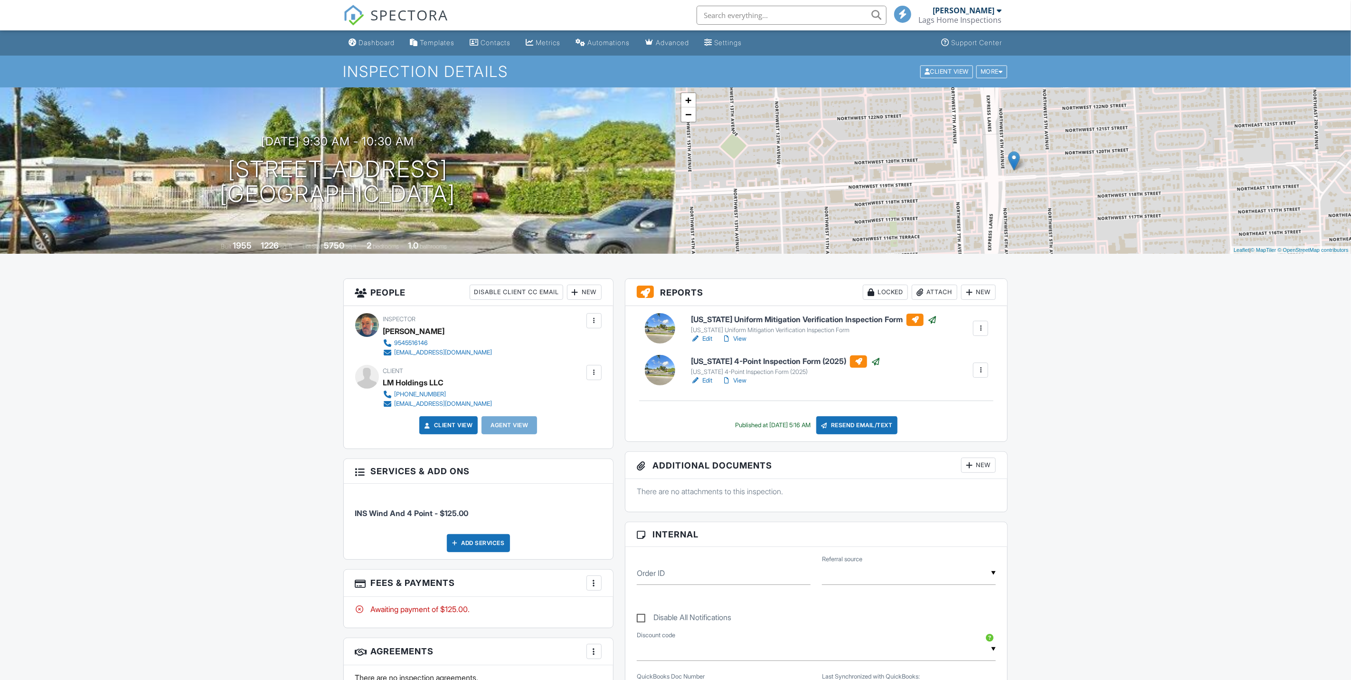
click at [746, 337] on link "View" at bounding box center [734, 339] width 25 height 10
click at [384, 43] on div "Dashboard" at bounding box center [377, 42] width 36 height 8
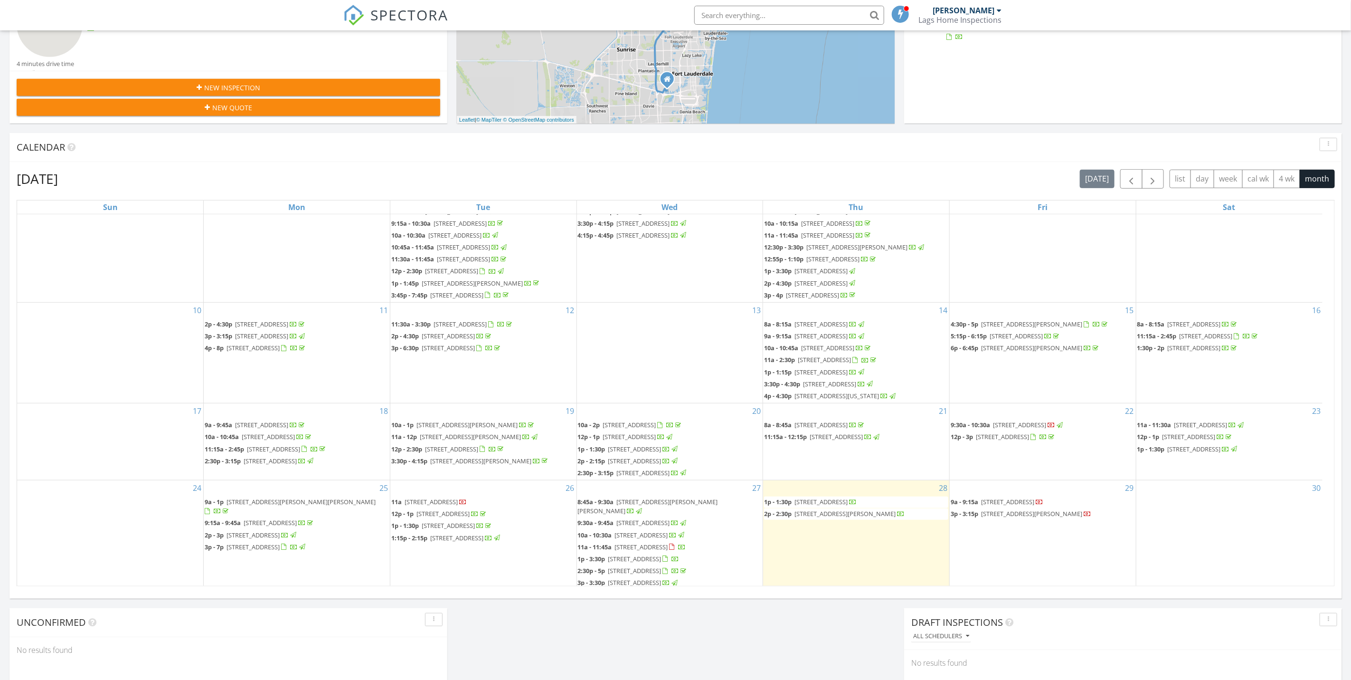
scroll to position [177, 0]
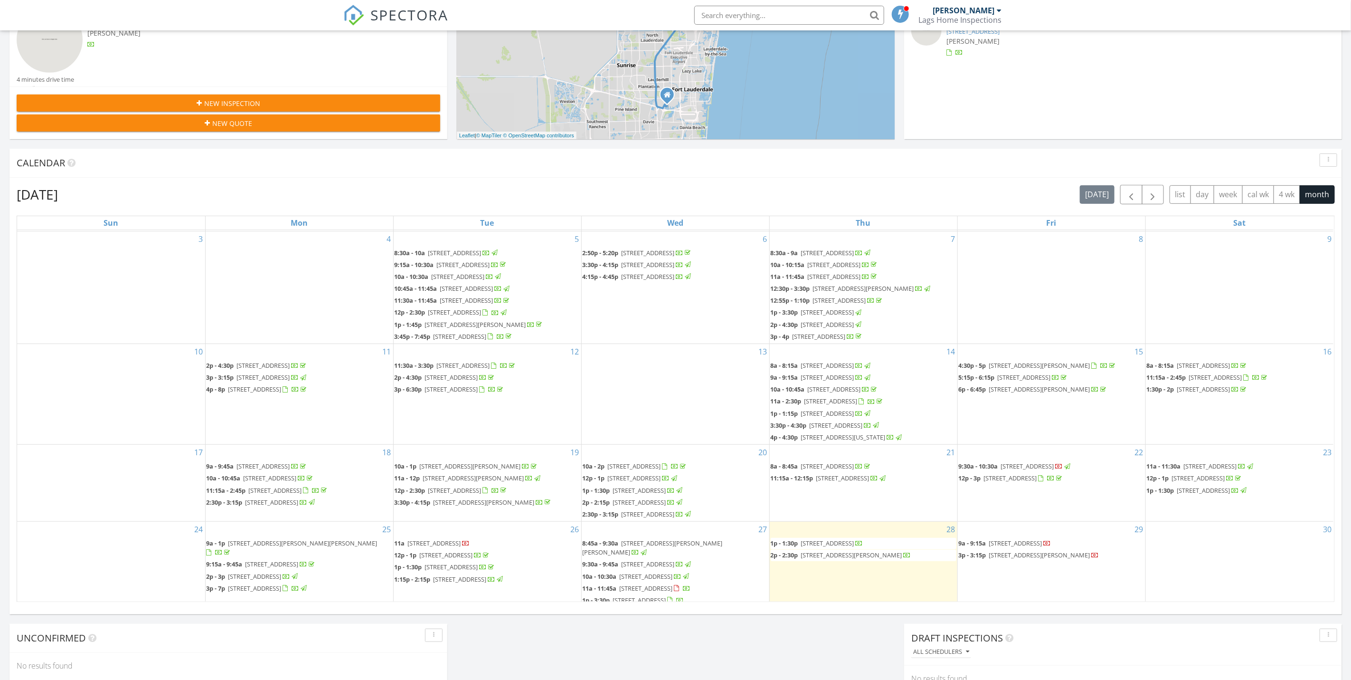
scroll to position [143, 0]
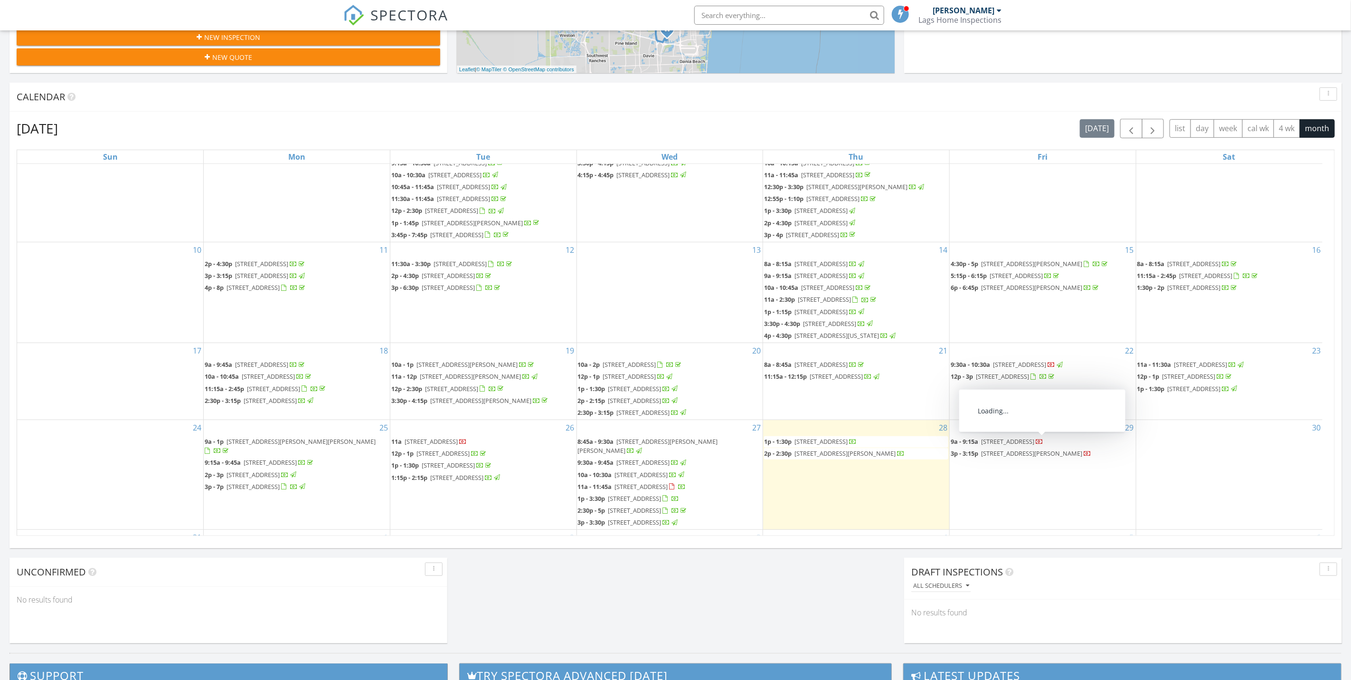
scroll to position [269, 0]
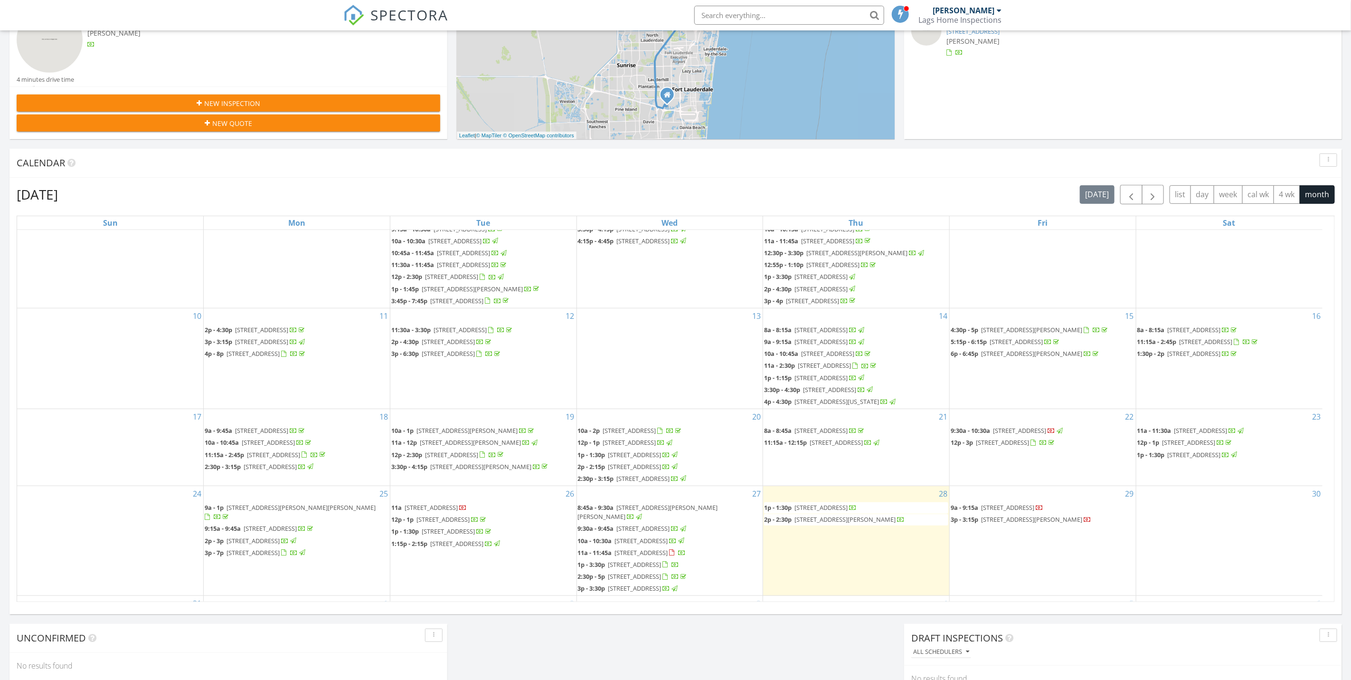
click at [662, 560] on span "1901 Bermuda Cir C4, Coconut Creek 33066" at bounding box center [635, 564] width 53 height 9
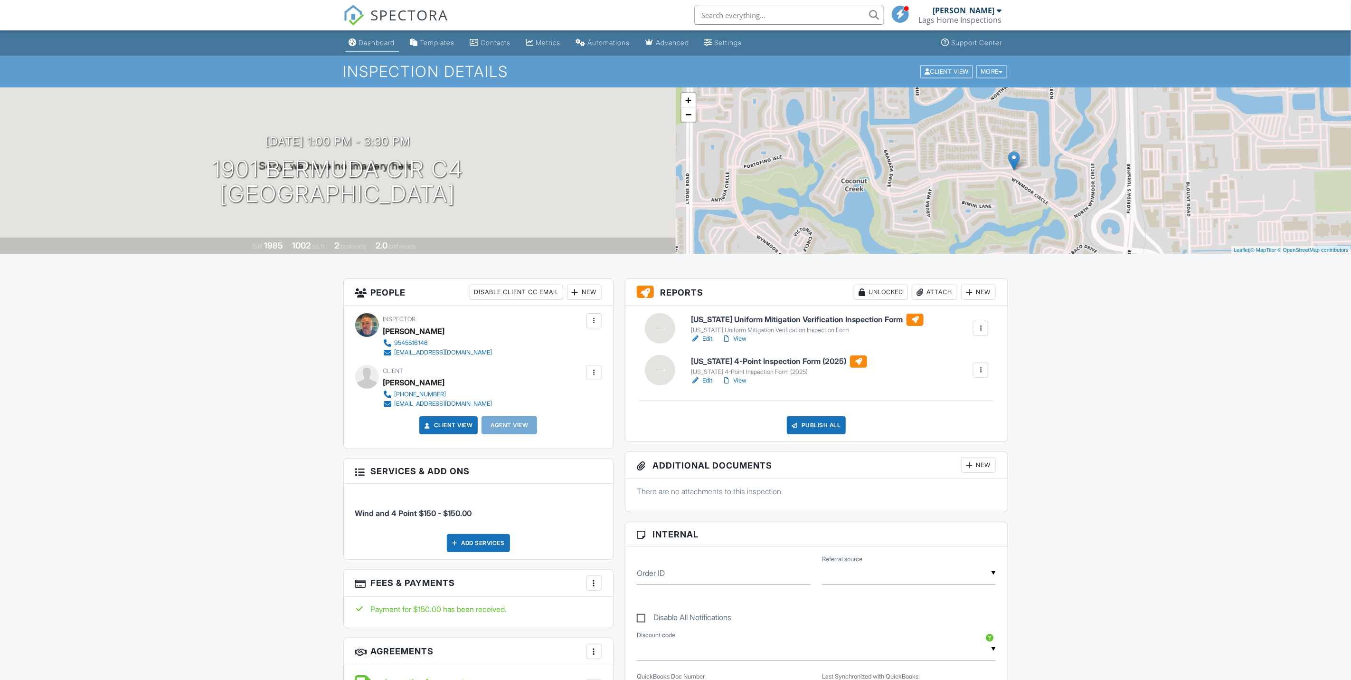
click at [384, 36] on link "Dashboard" at bounding box center [372, 43] width 54 height 18
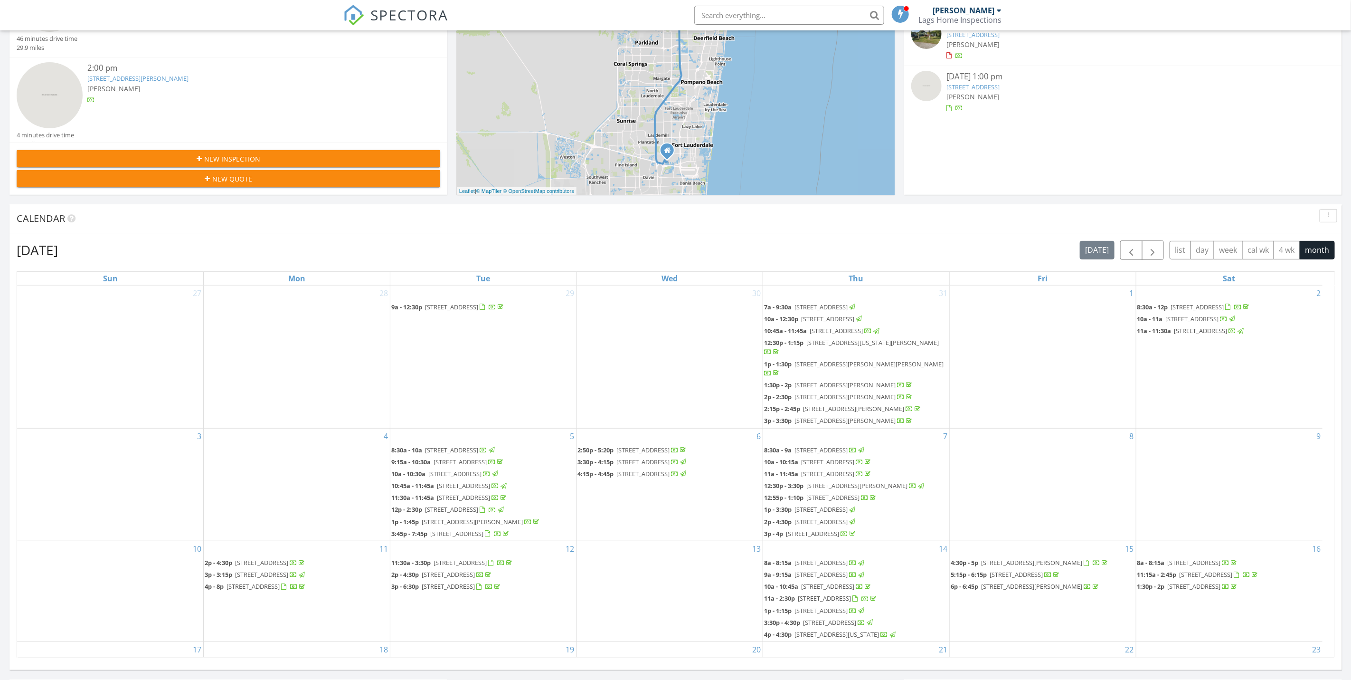
scroll to position [177, 0]
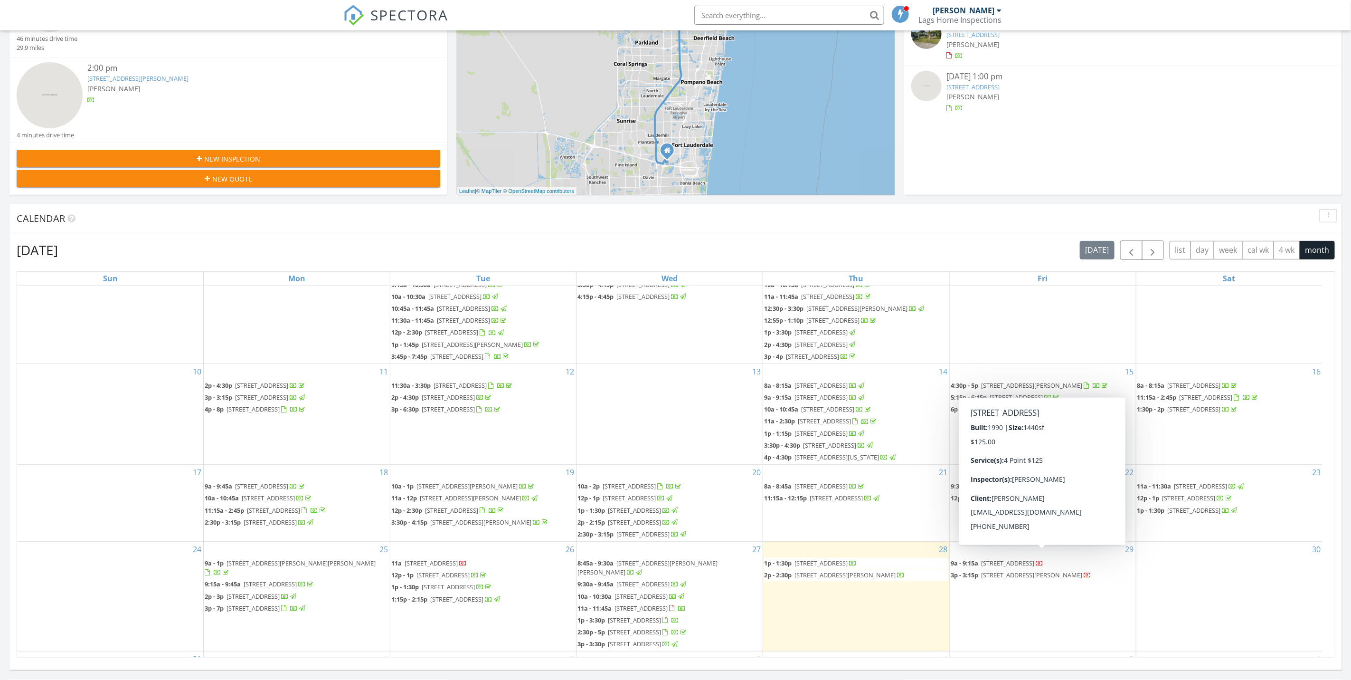
click at [1035, 559] on span "2111 NW 34th Terrace, Coconut Creek 33066" at bounding box center [1007, 563] width 53 height 9
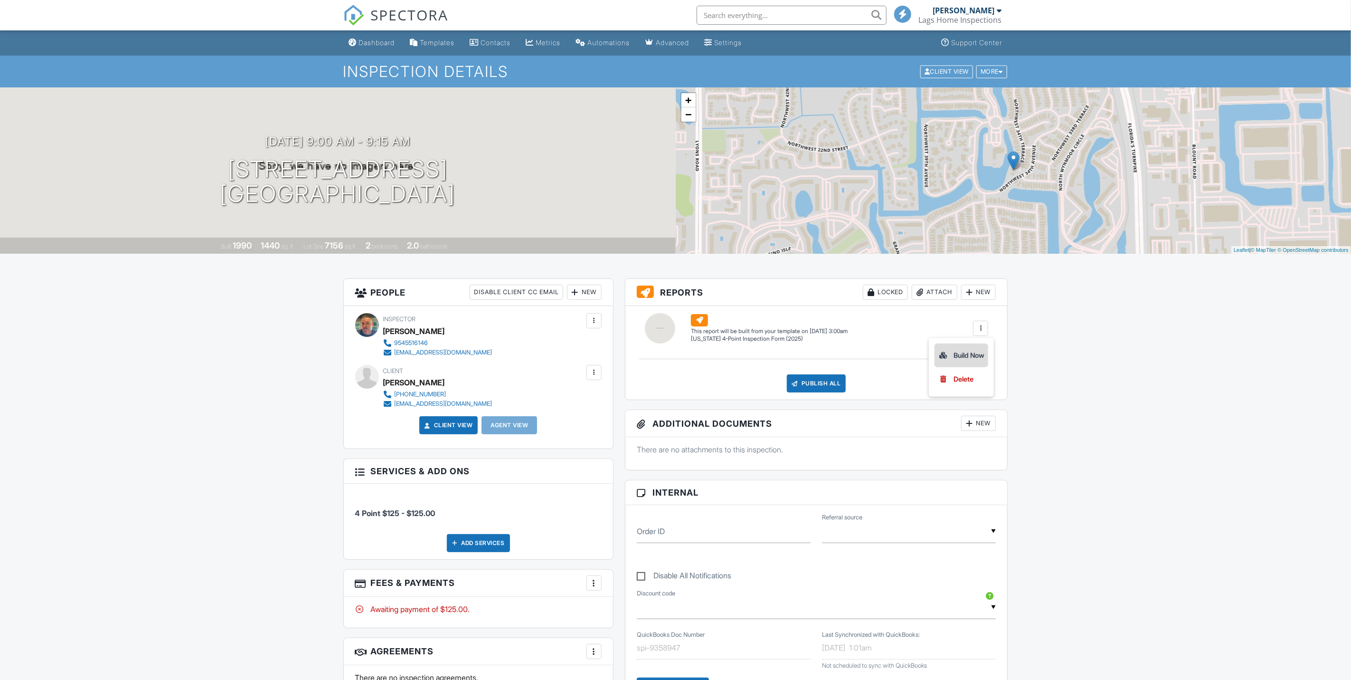
click at [970, 352] on div "Build Now" at bounding box center [962, 355] width 46 height 11
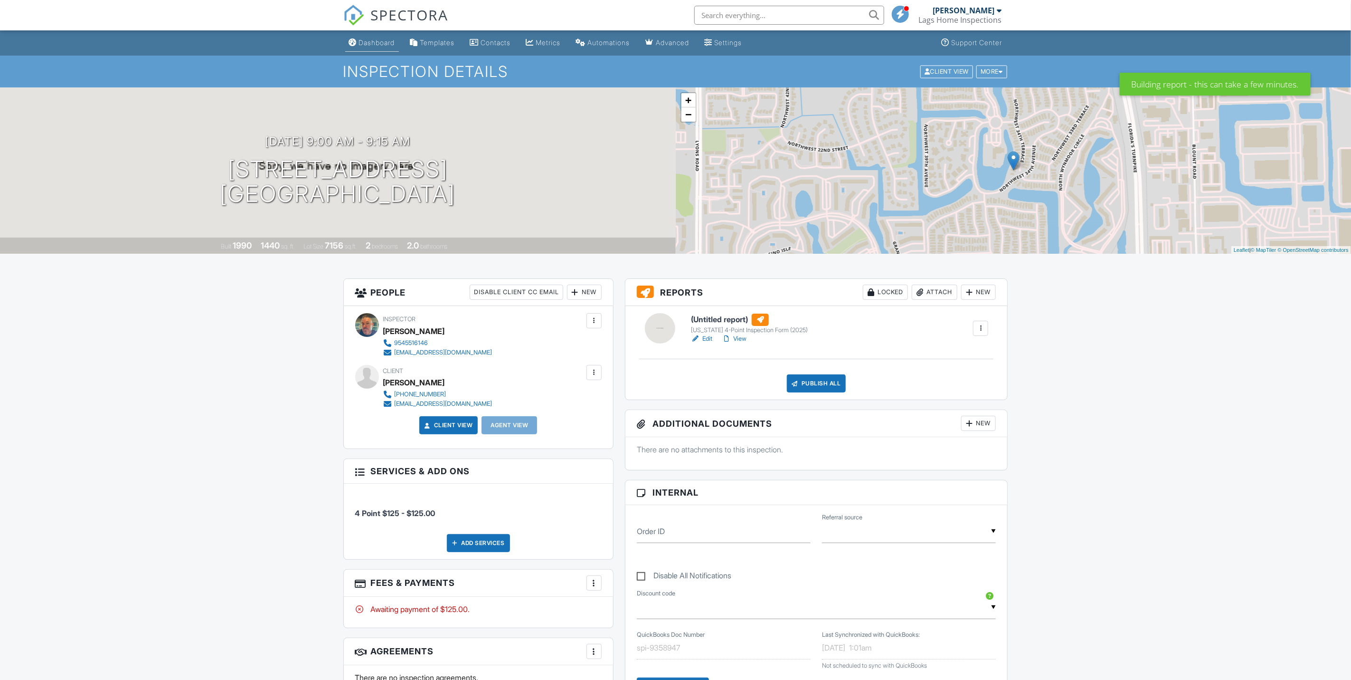
click at [382, 43] on div "Dashboard" at bounding box center [377, 42] width 36 height 8
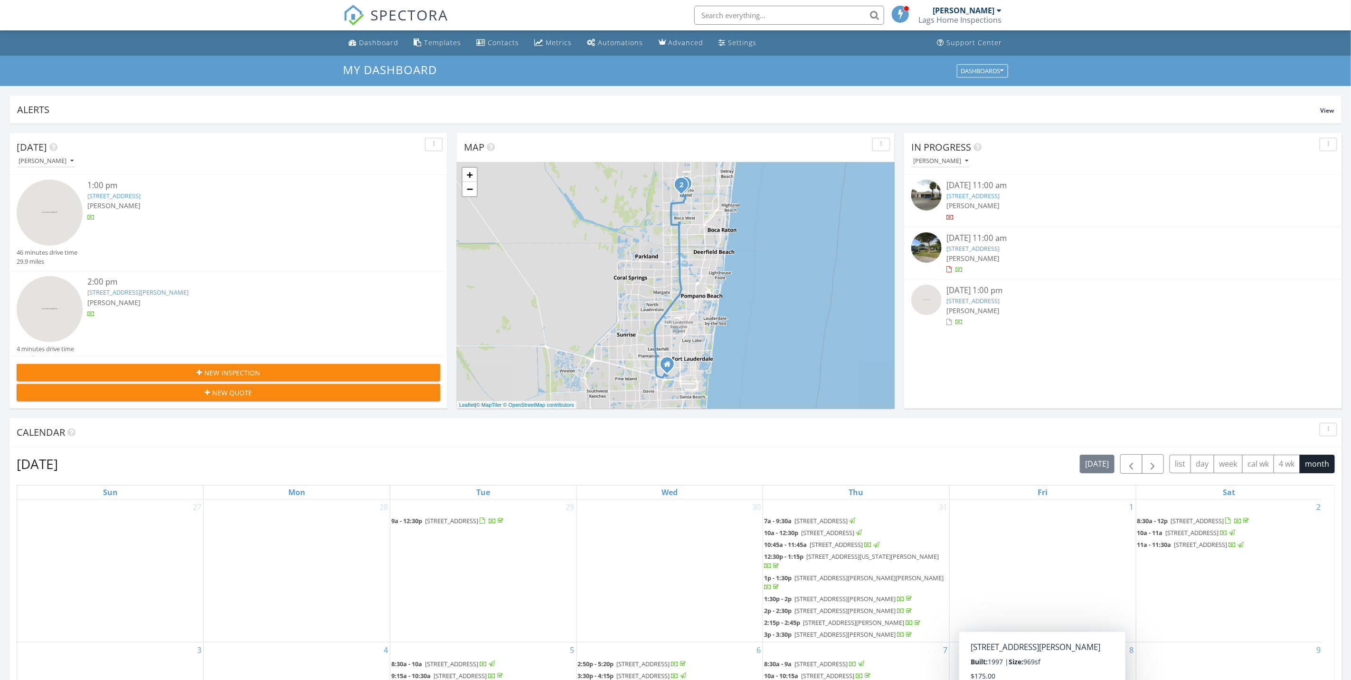
click at [808, 14] on input "text" at bounding box center [790, 15] width 190 height 19
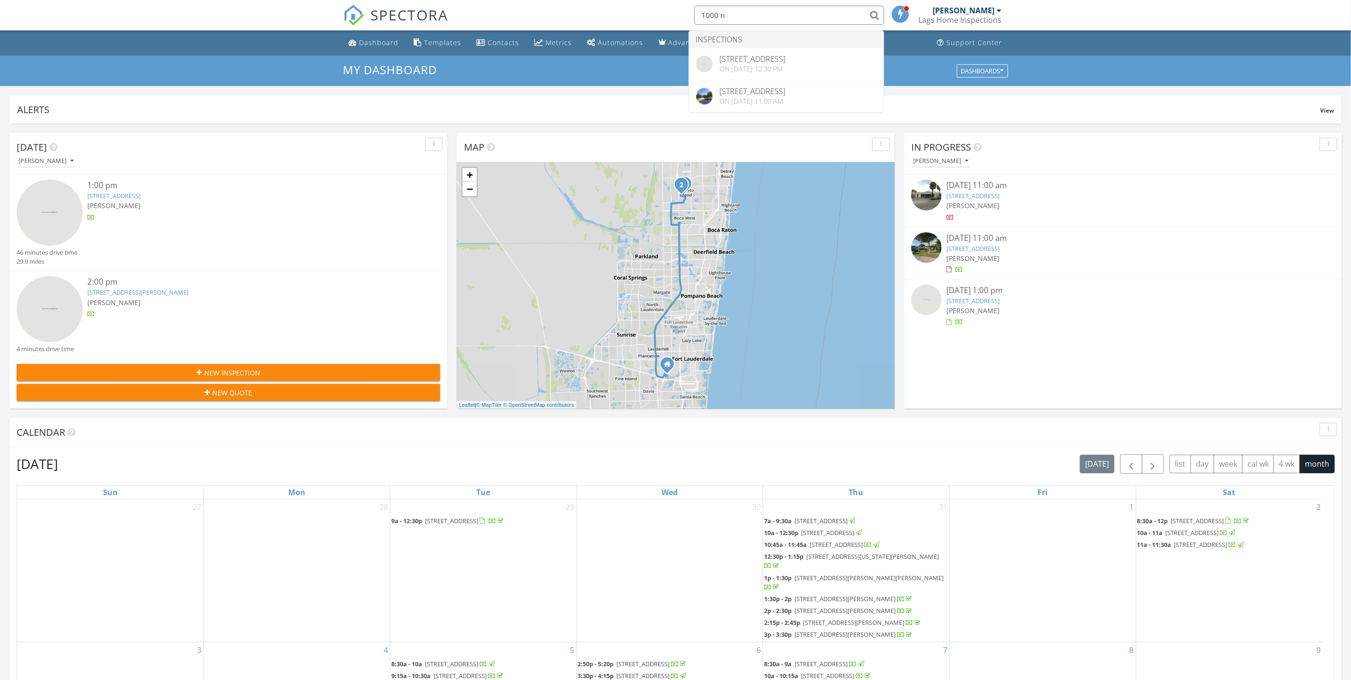
type input "1000 n"
click at [266, 374] on div "New Inspection" at bounding box center [228, 373] width 409 height 10
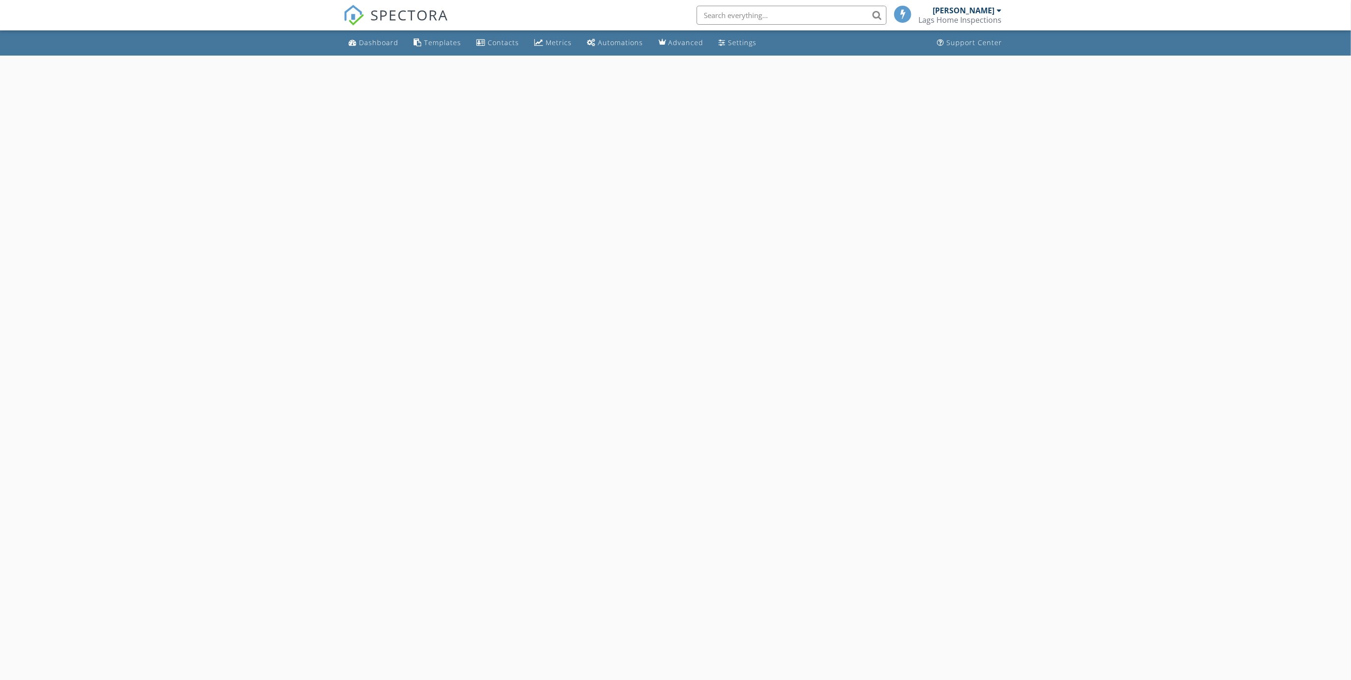
select select "7"
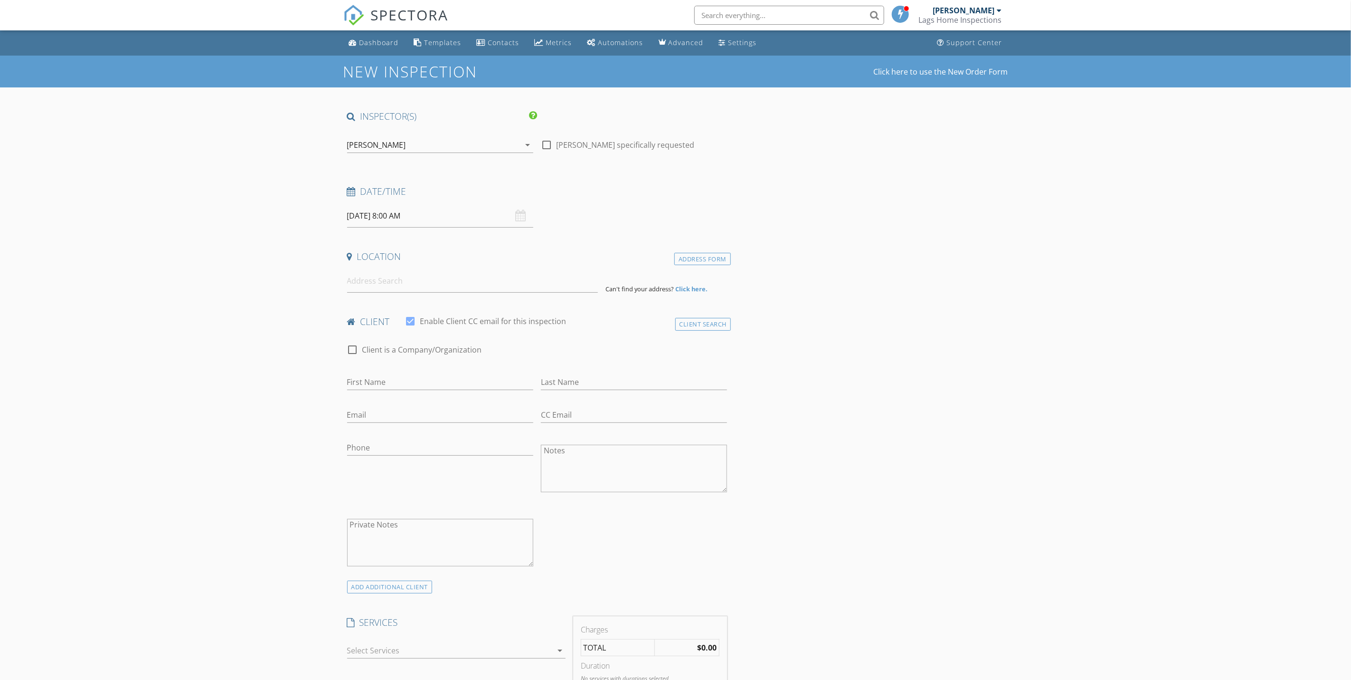
click at [457, 215] on input "08/29/2025 8:00 AM" at bounding box center [440, 215] width 186 height 23
type input "04"
type input "08/29/2025 4:00 PM"
click at [476, 375] on span "AM" at bounding box center [480, 378] width 26 height 19
click at [573, 276] on input at bounding box center [472, 280] width 251 height 23
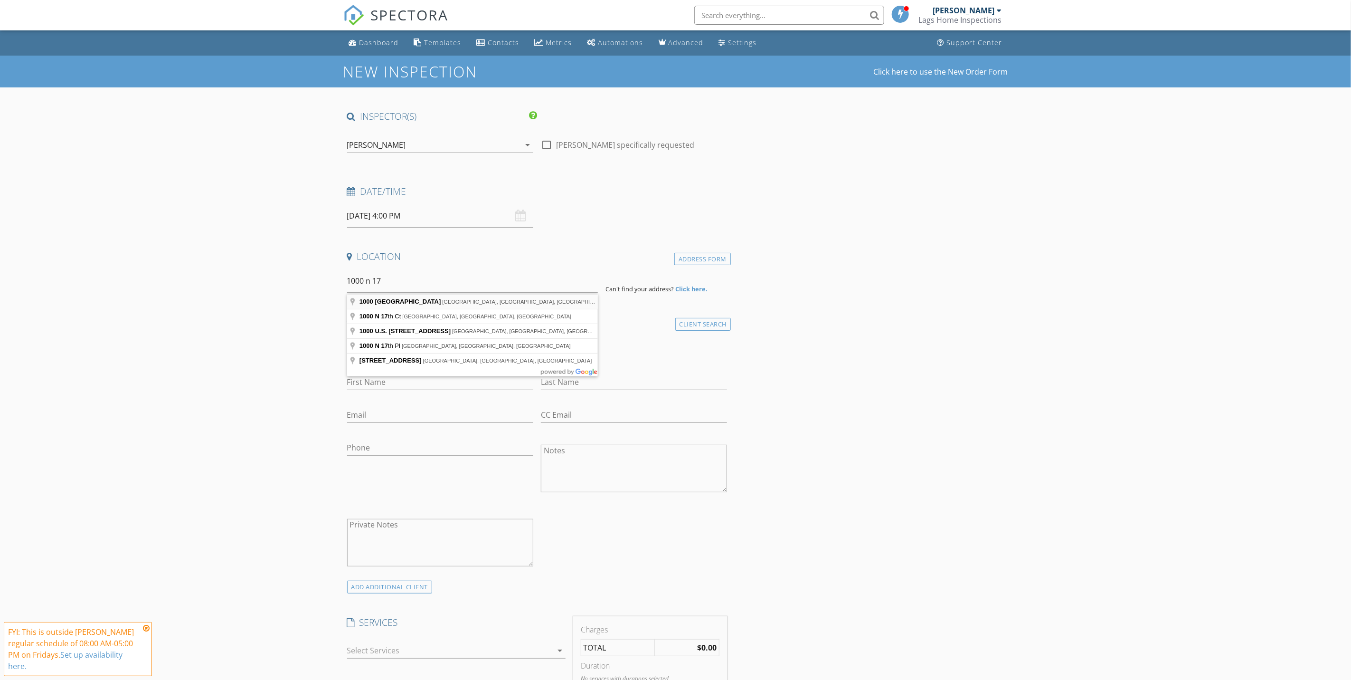
type input "1000 North 17th Avenue, Hollywood, FL, USA"
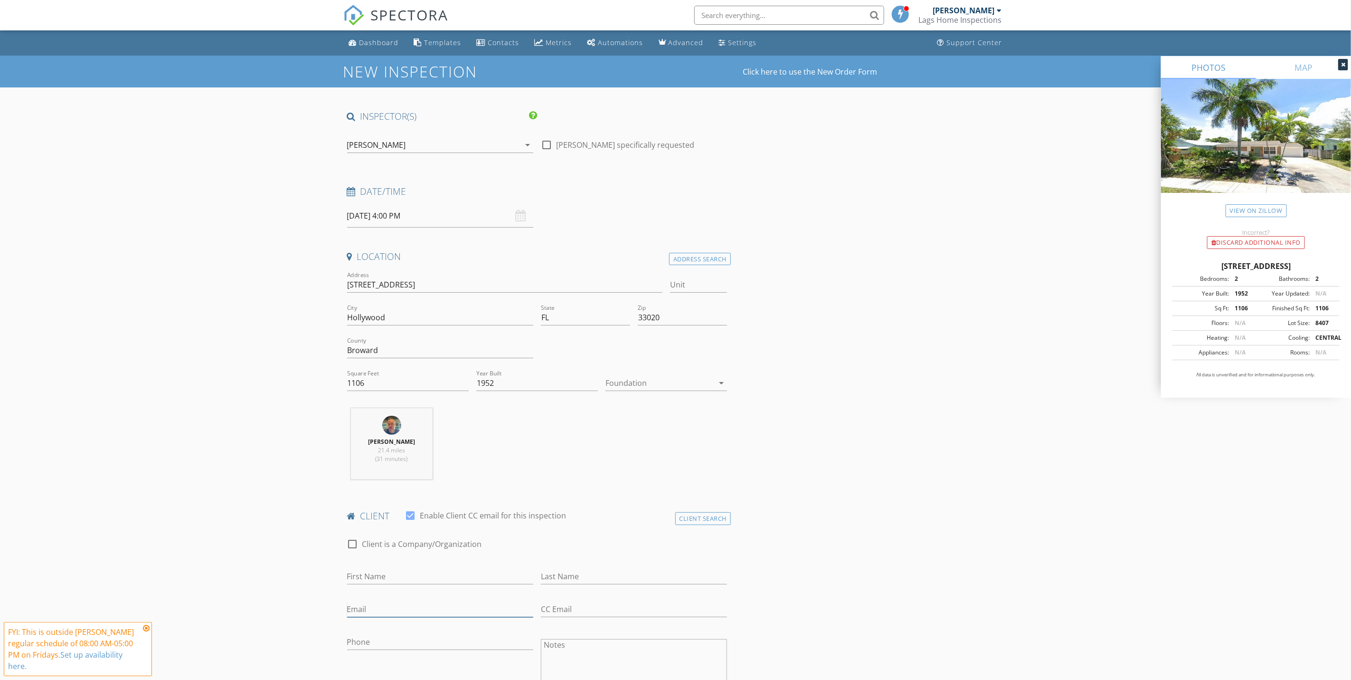
paste input "SIDNEYBARCE@HOTMAIL.COM"
click at [371, 613] on input "Email" at bounding box center [440, 609] width 186 height 16
type input "SIDNEYBARCE@HOTMAIL.COM"
click at [380, 579] on input "First Name" at bounding box center [440, 577] width 186 height 16
paste input "SIDNEY"
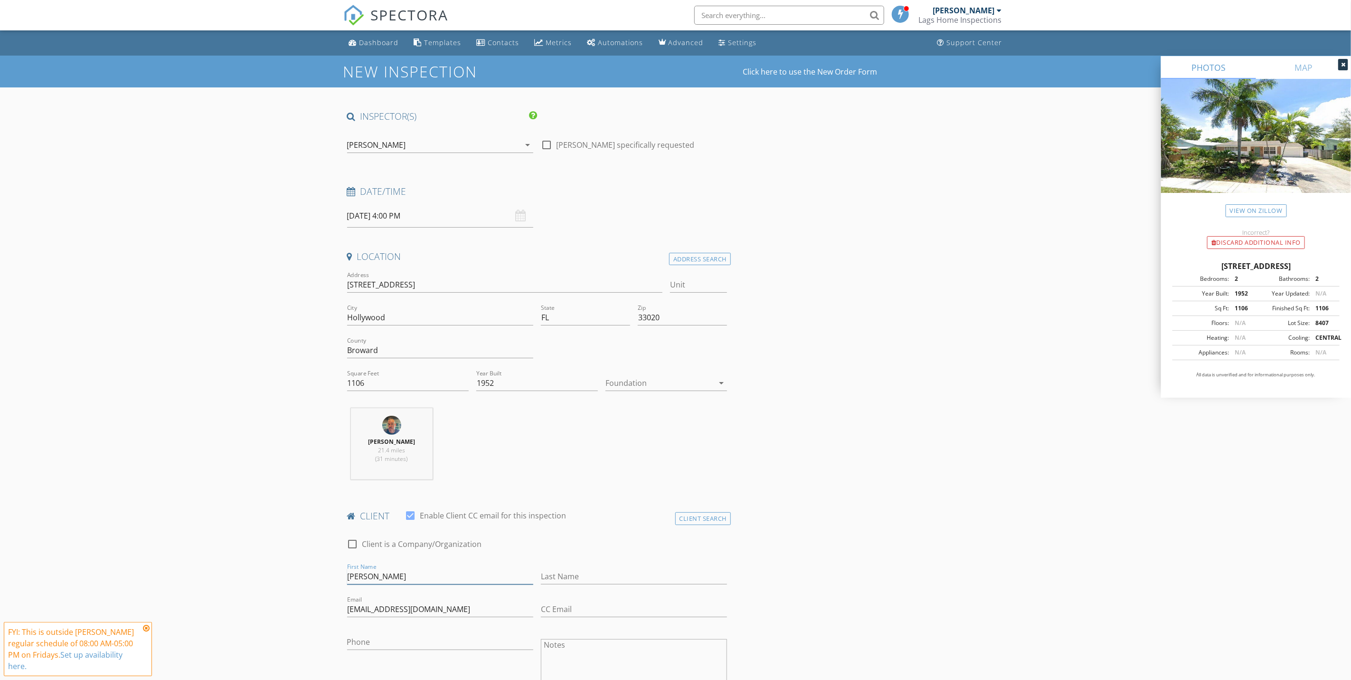
type input "SIDNEY"
click at [592, 569] on div "Last Name" at bounding box center [634, 578] width 186 height 31
click at [592, 576] on input "Last Name" at bounding box center [634, 577] width 186 height 16
paste input "BARCE"
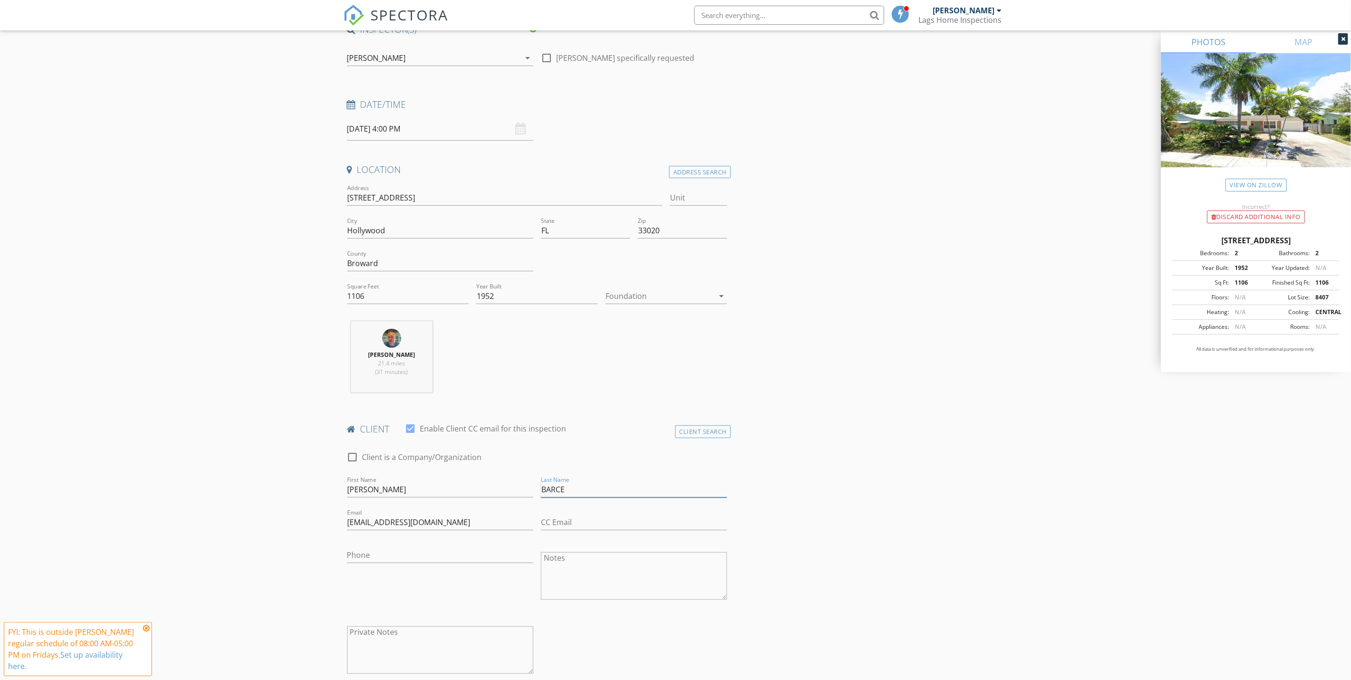
scroll to position [214, 0]
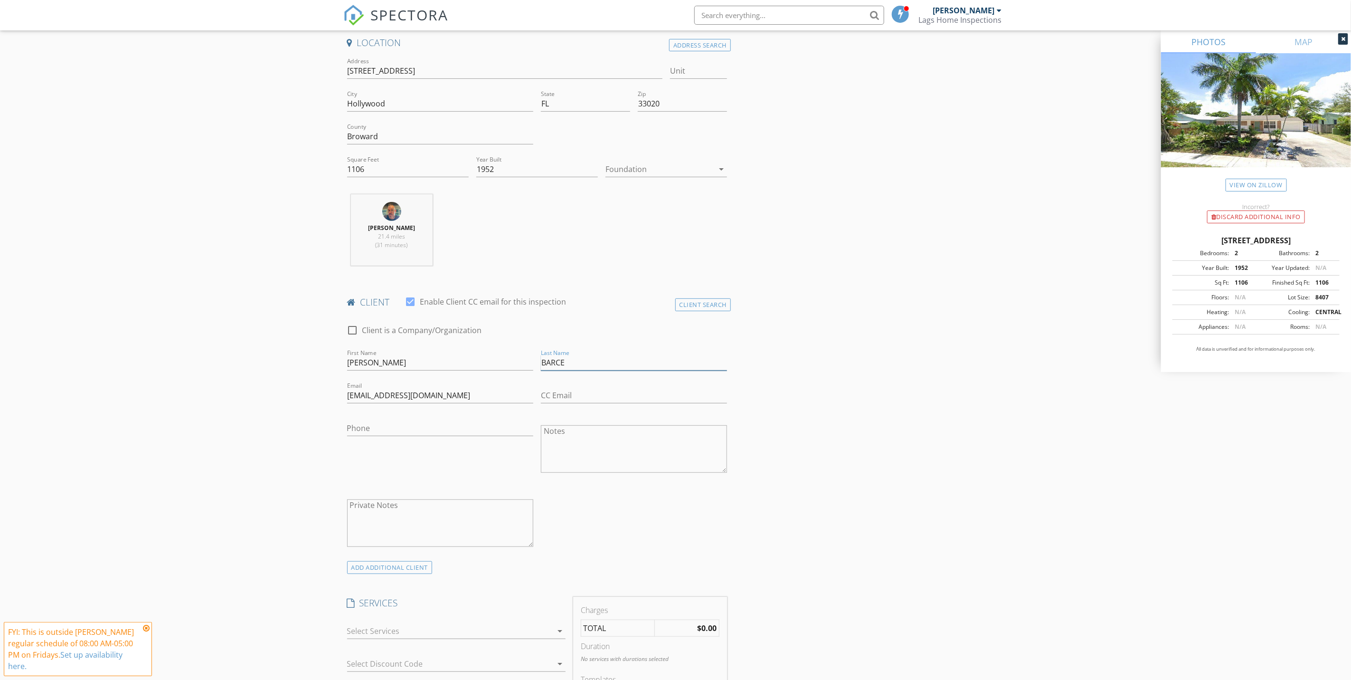
type input "BARCE"
click at [477, 425] on input "Phone" at bounding box center [440, 428] width 186 height 16
paste input "305-499-0666"
type input "305-499-0666"
click at [839, 382] on div "INSPECTOR(S) check_box Ian Laganiere PRIMARY Ian Laganiere arrow_drop_down chec…" at bounding box center [675, 674] width 665 height 1557
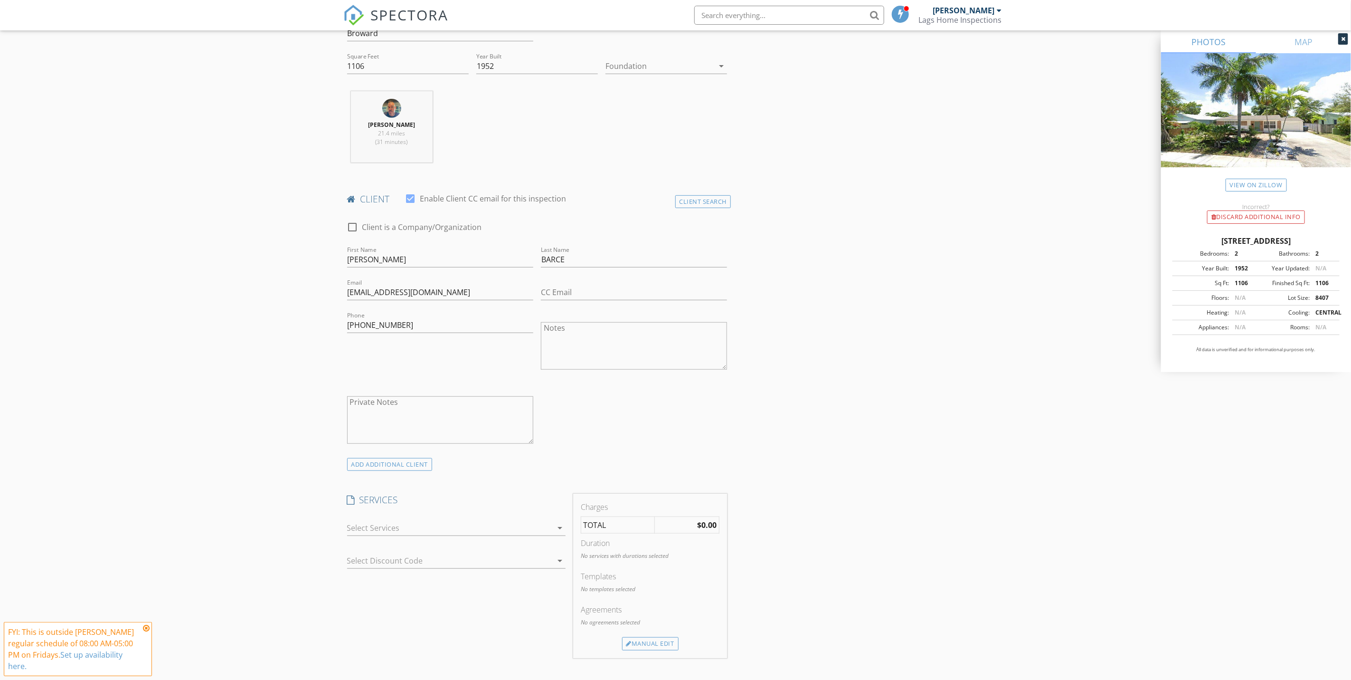
scroll to position [428, 0]
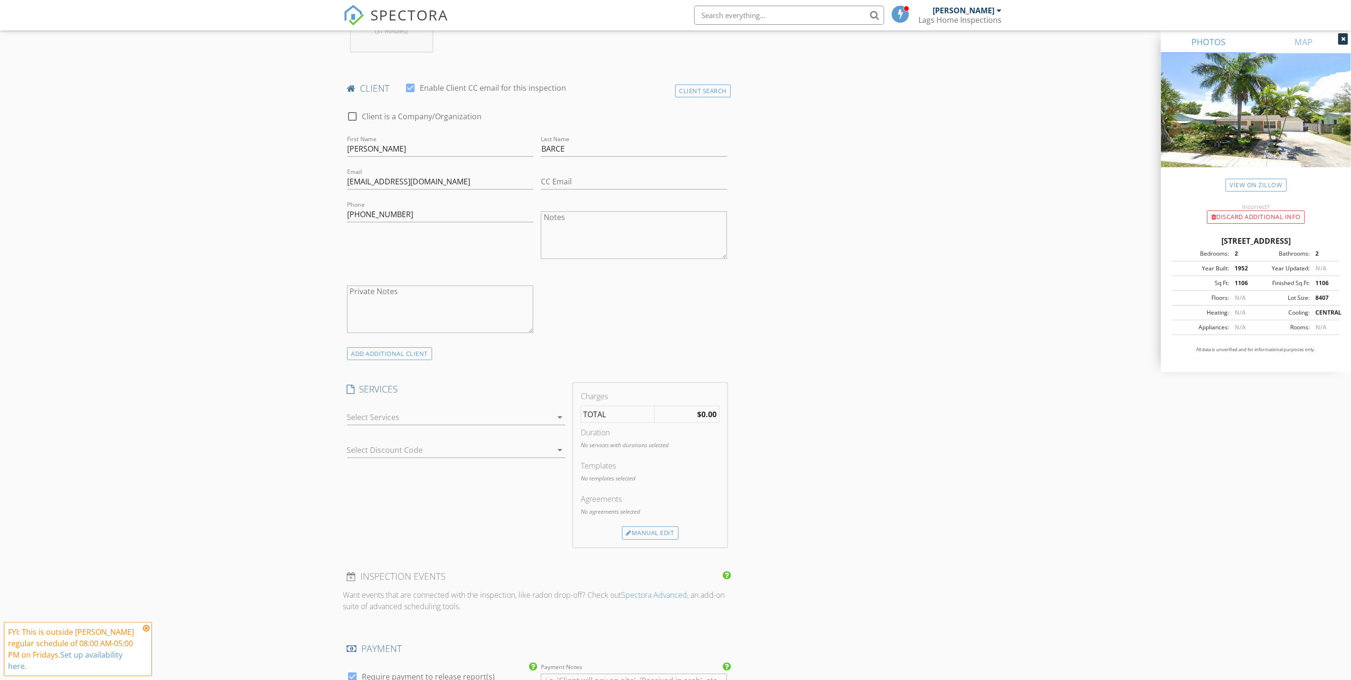
click at [452, 420] on div at bounding box center [449, 416] width 205 height 15
click at [479, 464] on div "Wind and 4 Point $175" at bounding box center [466, 457] width 182 height 19
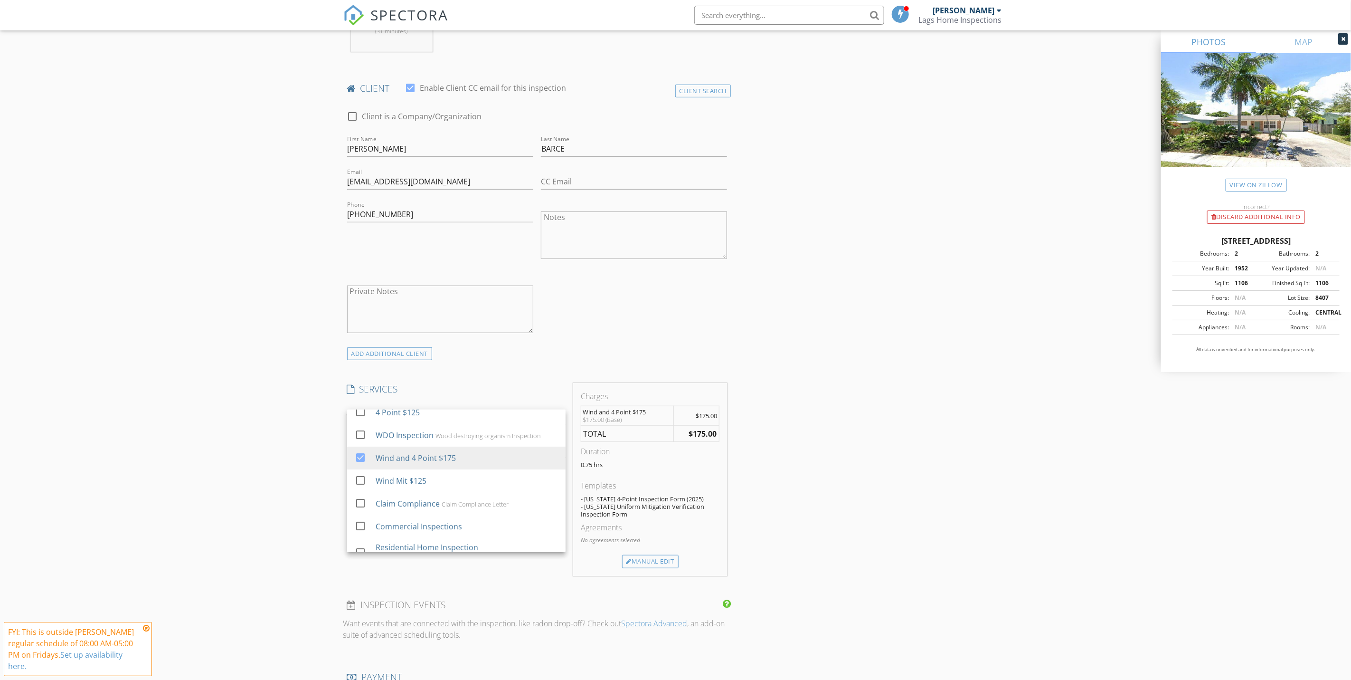
click at [828, 324] on div "INSPECTOR(S) check_box Ian Laganiere PRIMARY Ian Laganiere arrow_drop_down chec…" at bounding box center [675, 476] width 665 height 1586
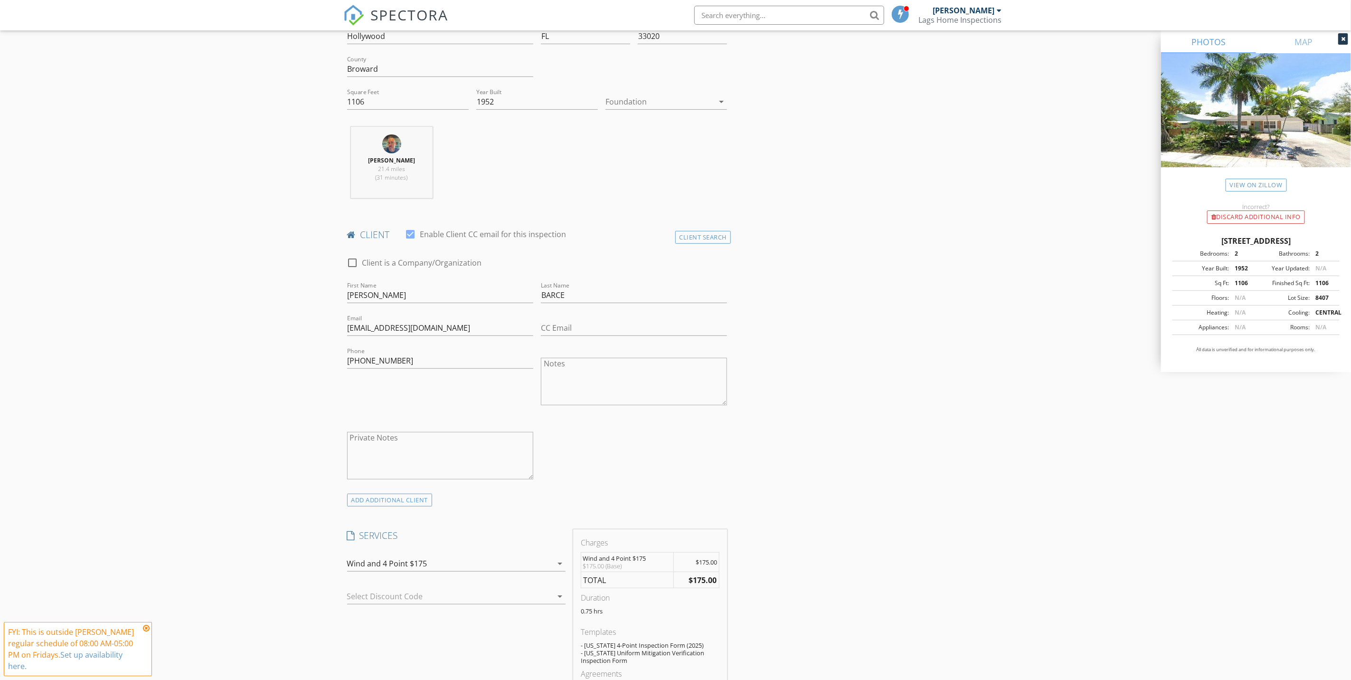
scroll to position [117, 0]
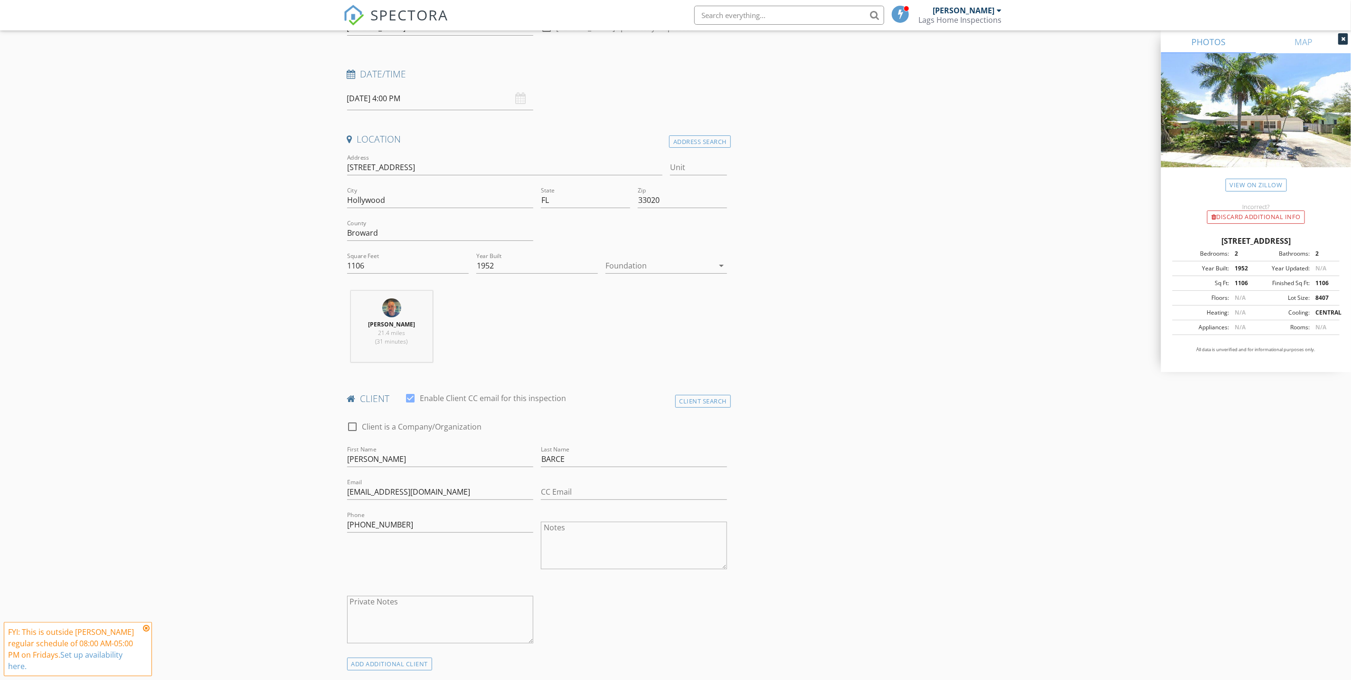
click at [625, 545] on textarea "Notes" at bounding box center [634, 546] width 186 height 48
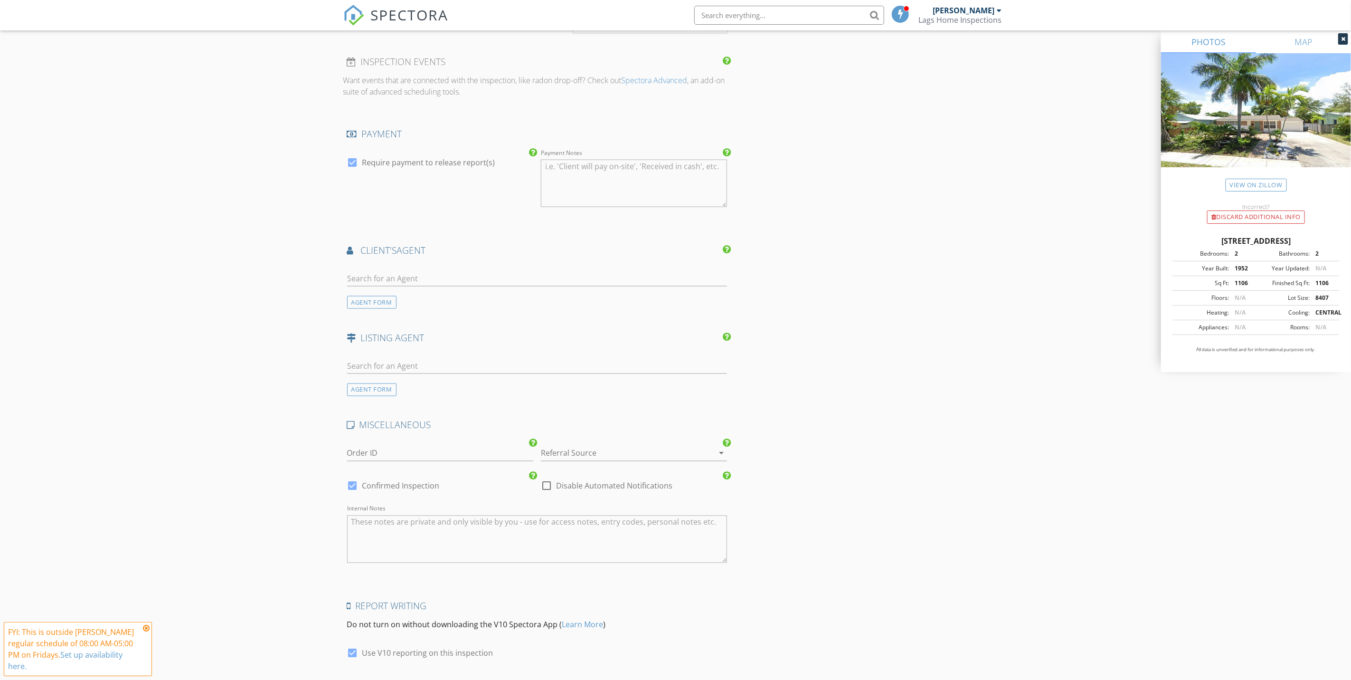
scroll to position [1044, 0]
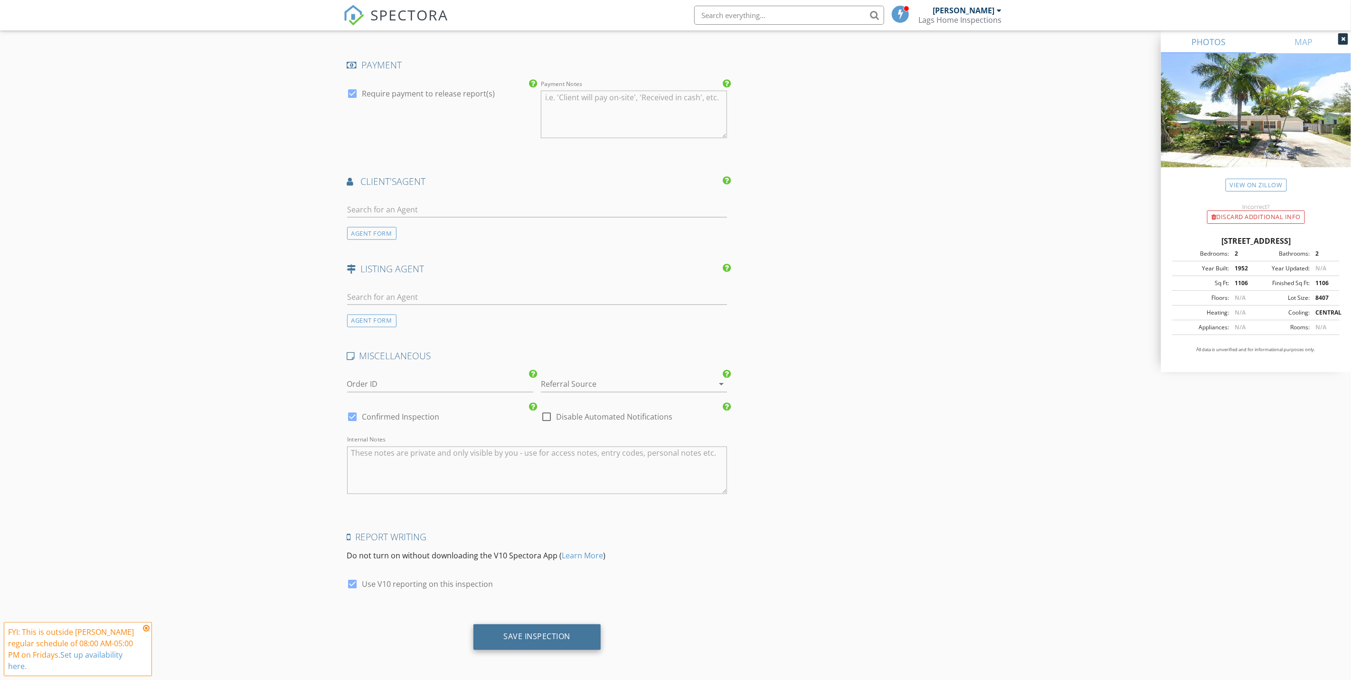
type textarea "Mateo 786-961-3565"
click at [507, 636] on div "Save Inspection" at bounding box center [537, 637] width 67 height 10
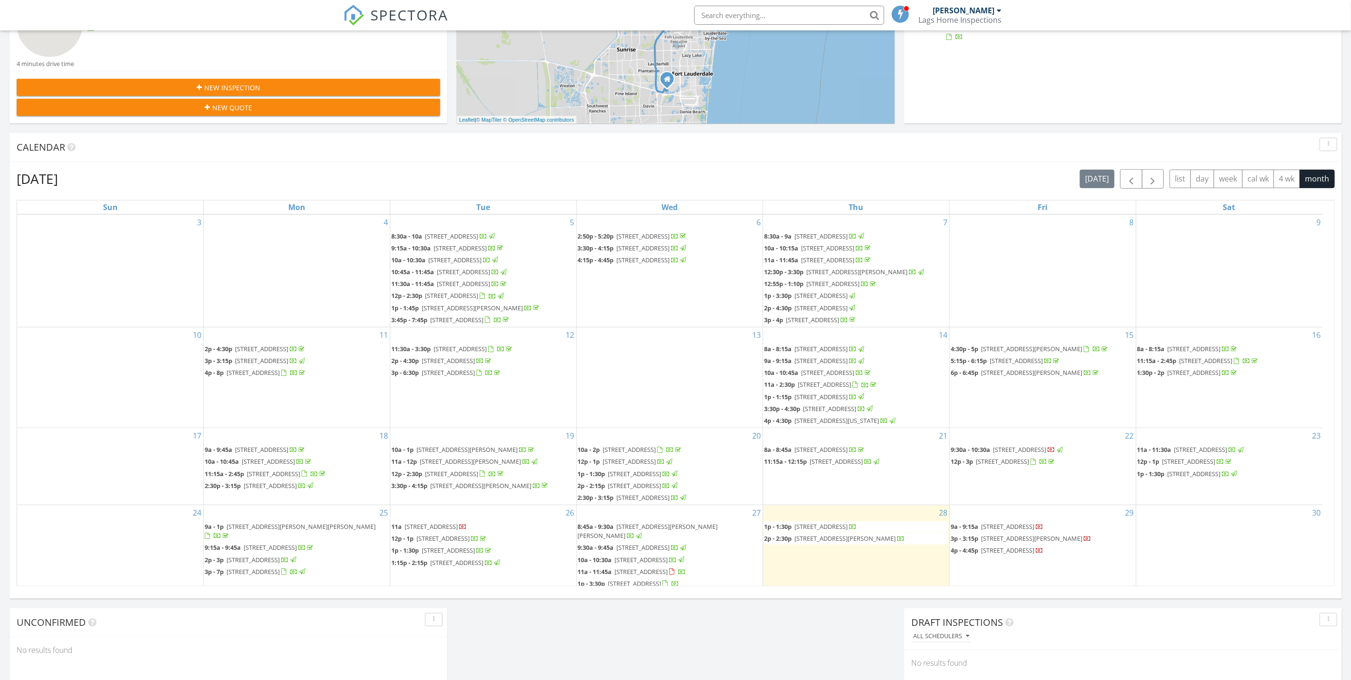
scroll to position [177, 0]
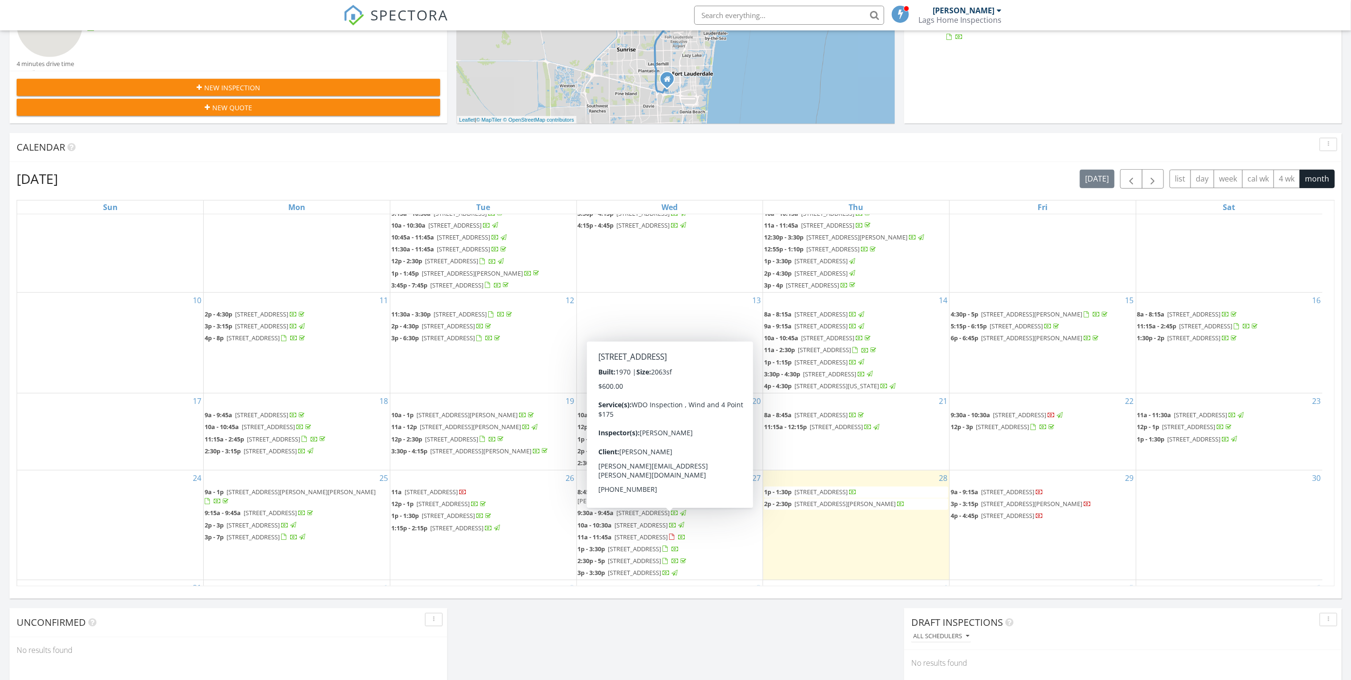
click at [668, 533] on span "5820 Australian Pine Dr , Tamarac 33319" at bounding box center [641, 537] width 53 height 9
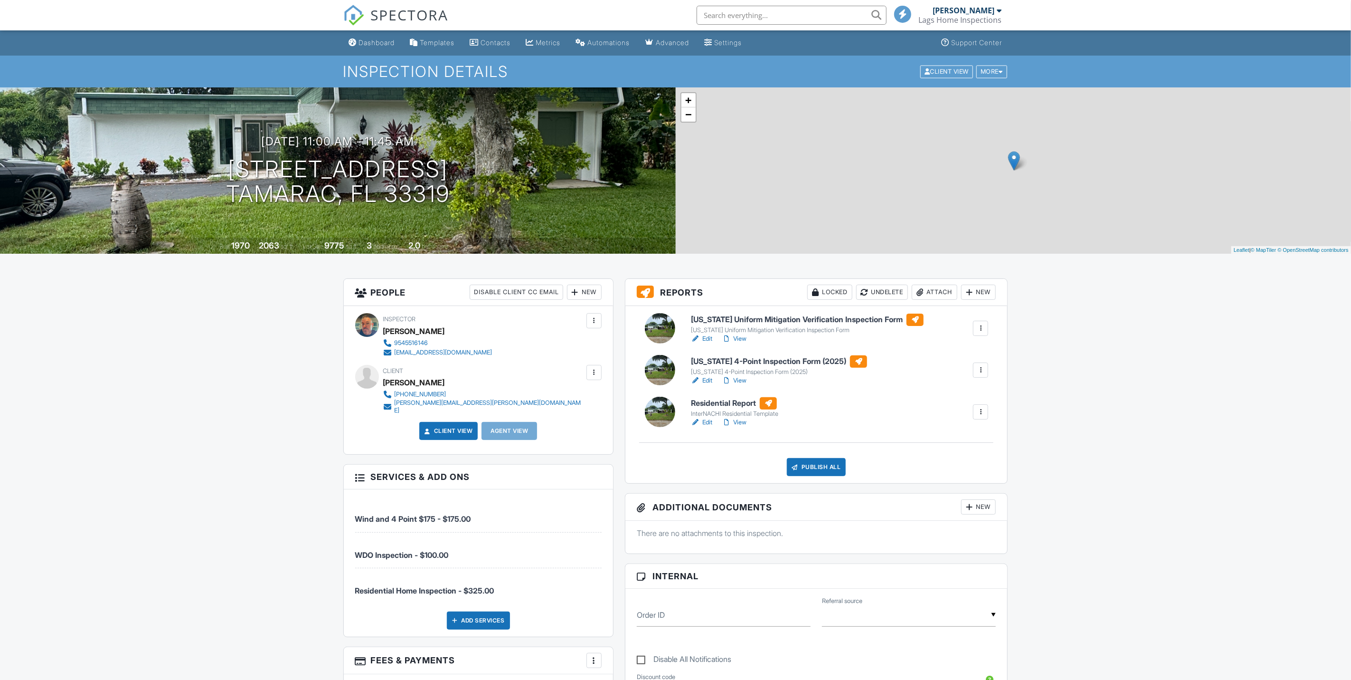
click at [737, 381] on link "View" at bounding box center [734, 381] width 25 height 10
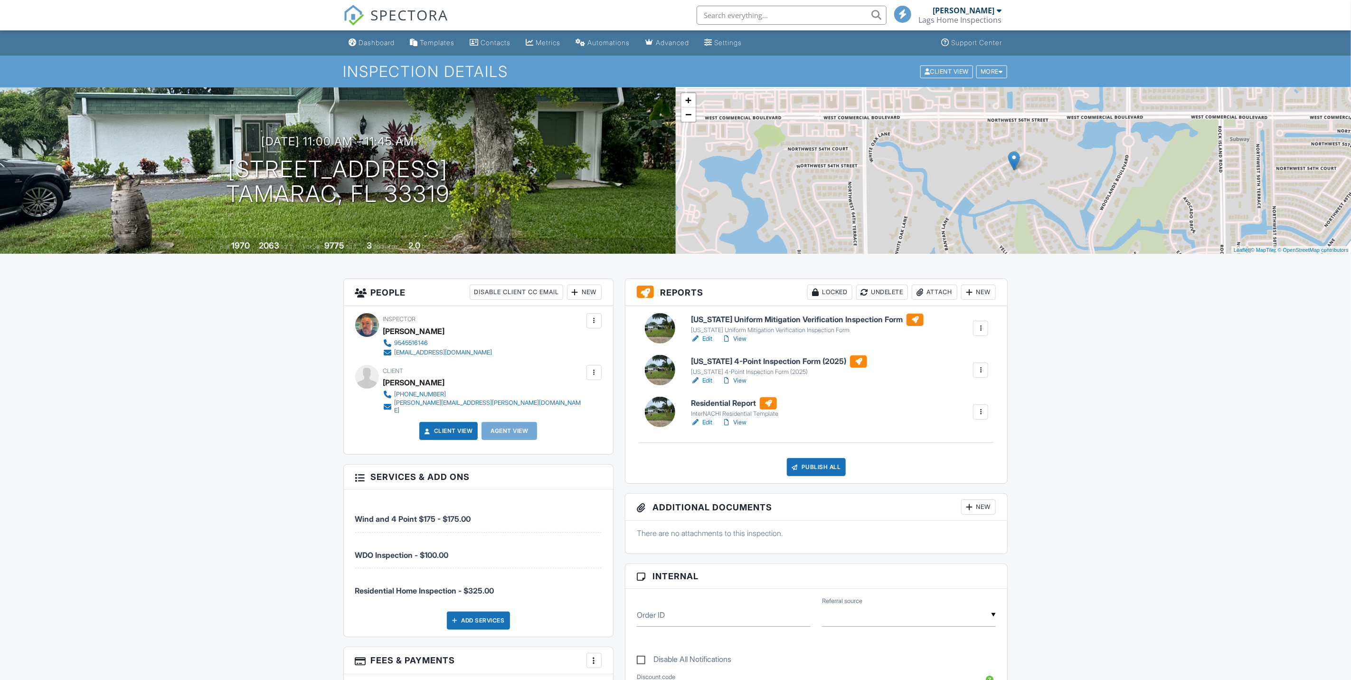
click at [707, 339] on link "Edit" at bounding box center [701, 339] width 21 height 10
click at [746, 341] on link "View" at bounding box center [734, 339] width 25 height 10
click at [745, 376] on link "View" at bounding box center [734, 381] width 25 height 10
click at [742, 338] on link "View" at bounding box center [734, 339] width 25 height 10
click at [399, 48] on link "Dashboard" at bounding box center [372, 43] width 54 height 18
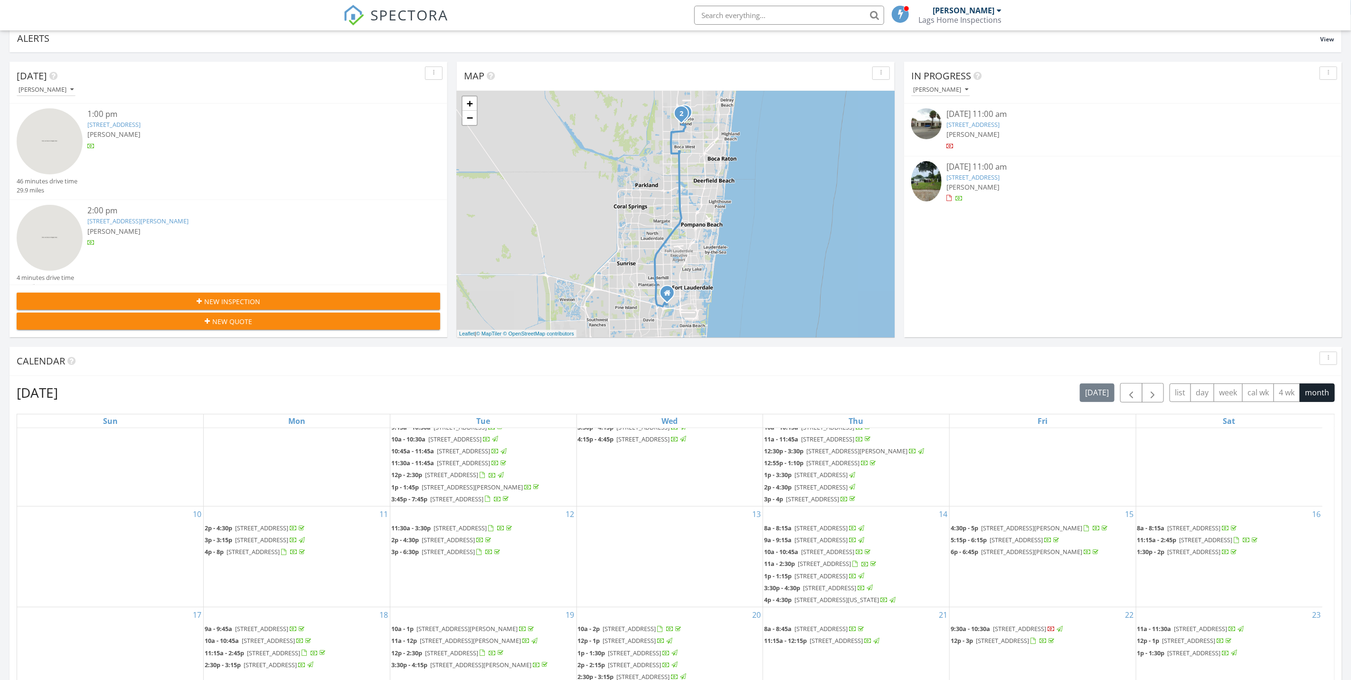
scroll to position [285, 0]
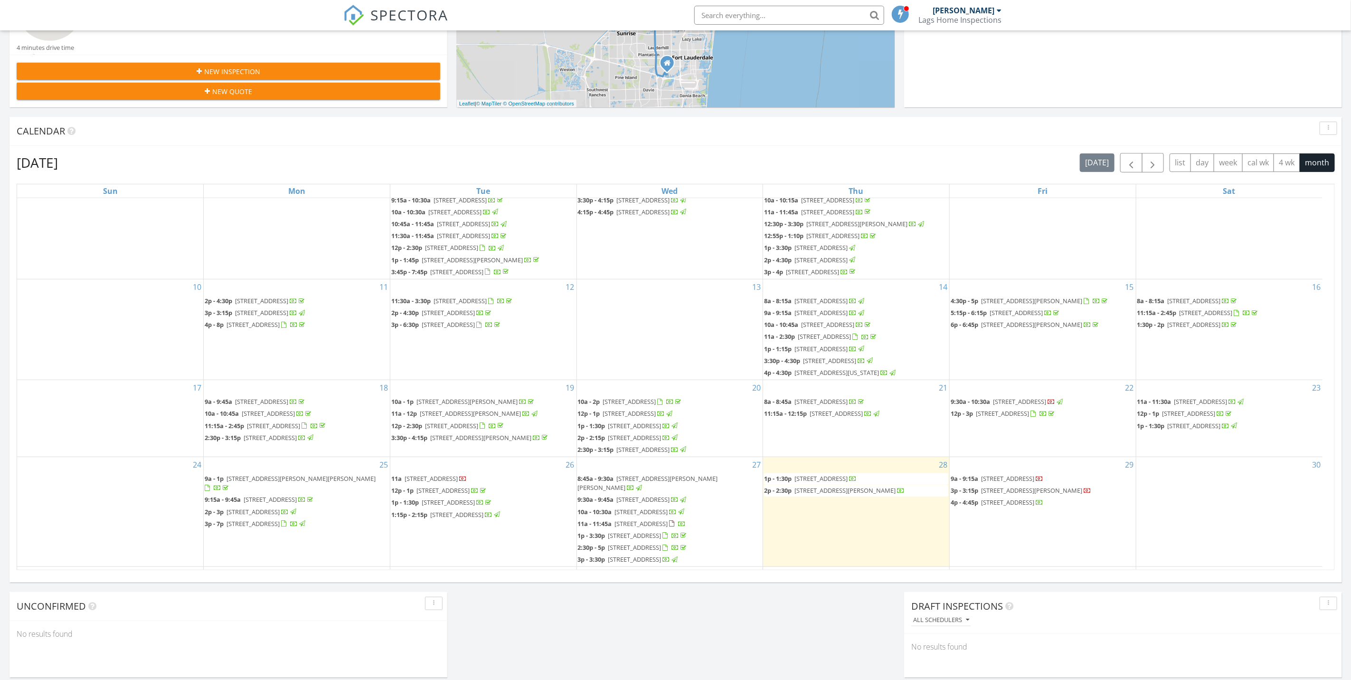
scroll to position [177, 0]
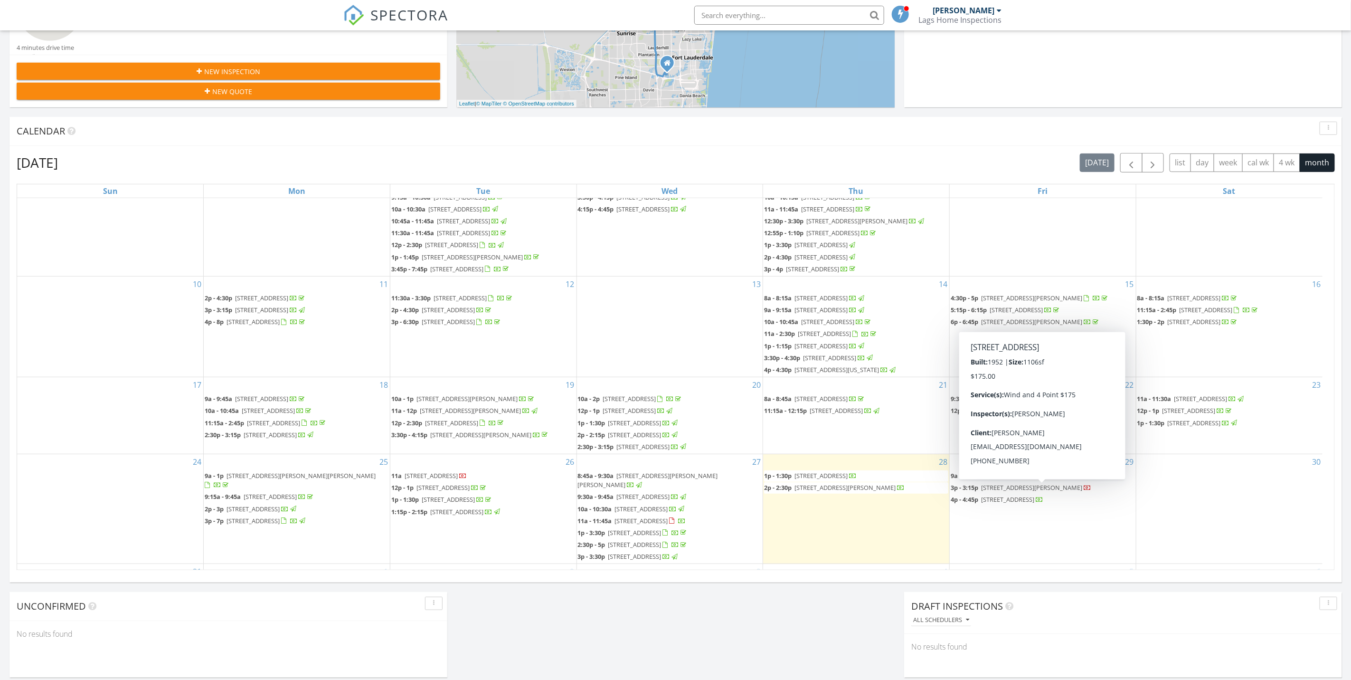
click at [1008, 495] on span "1000 N 17th Ave, Hollywood 33020" at bounding box center [1007, 499] width 53 height 9
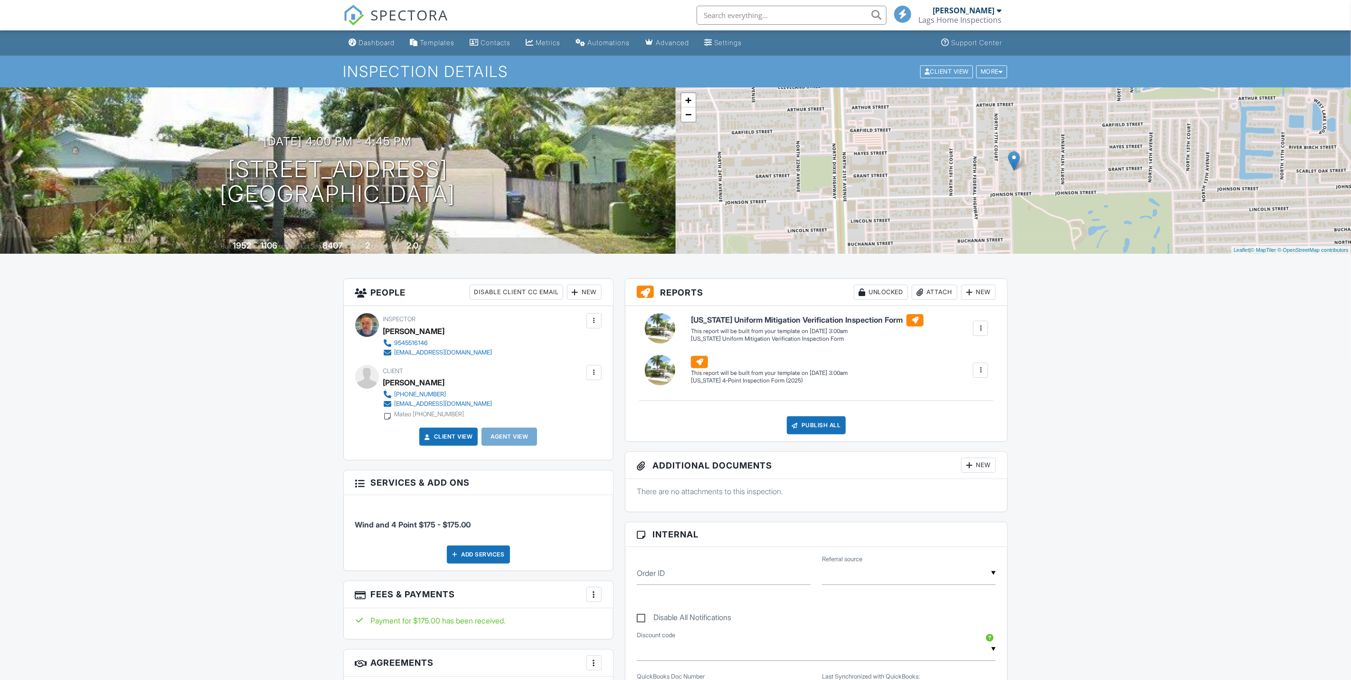
click at [980, 377] on div at bounding box center [980, 369] width 15 height 15
click at [980, 398] on div "Build Now" at bounding box center [962, 396] width 46 height 11
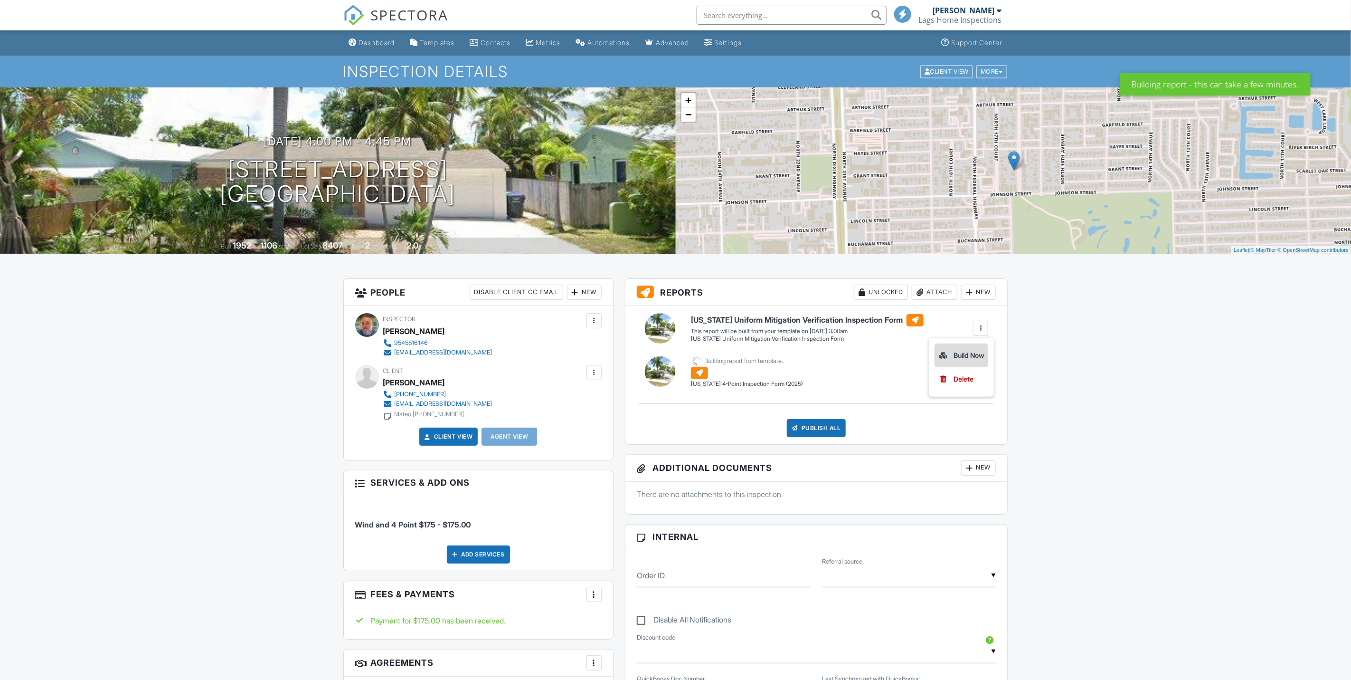
click at [982, 353] on div "Build Now" at bounding box center [962, 355] width 46 height 11
click at [703, 381] on link "Edit" at bounding box center [701, 381] width 21 height 10
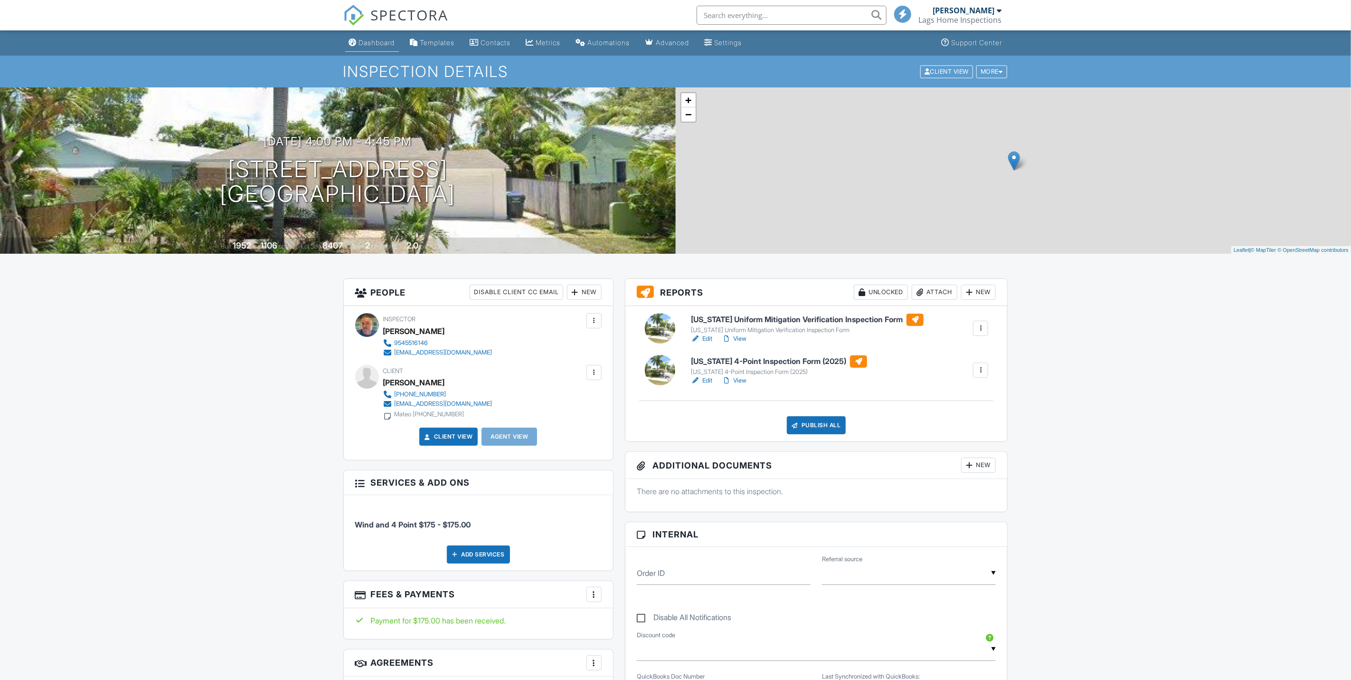
click at [379, 44] on div "Dashboard" at bounding box center [377, 42] width 36 height 8
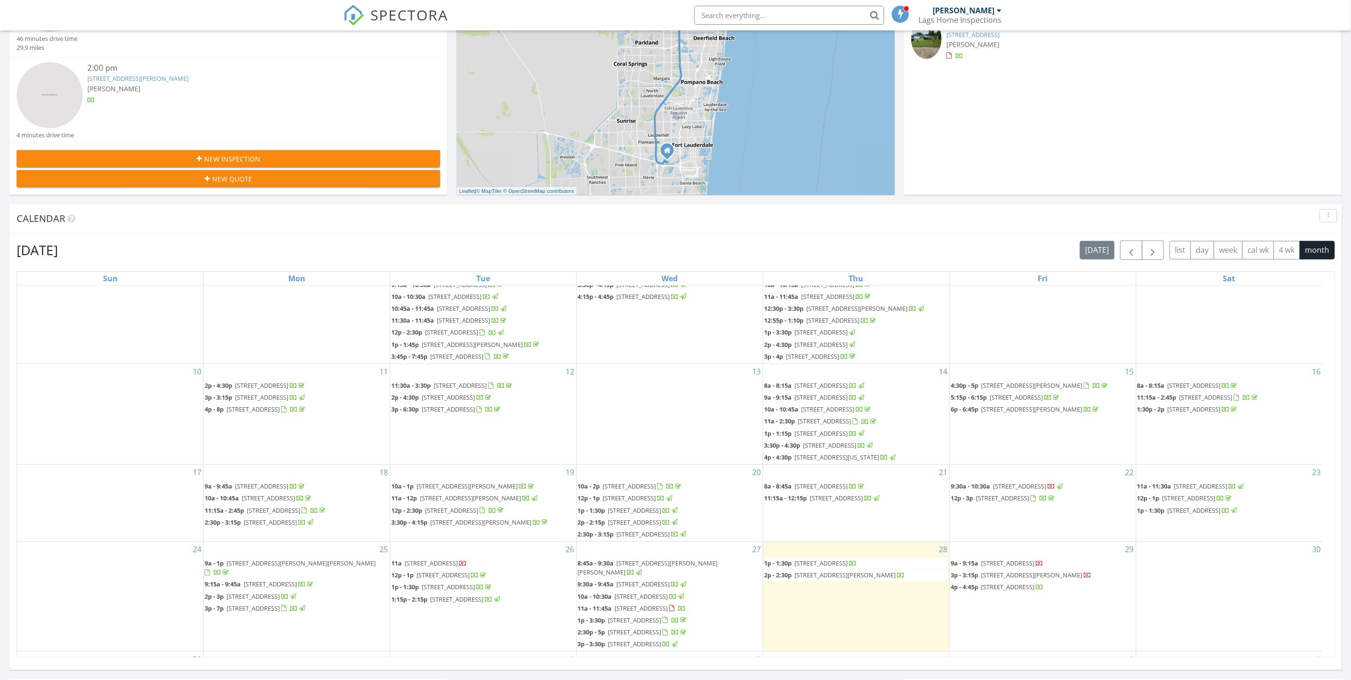
scroll to position [285, 0]
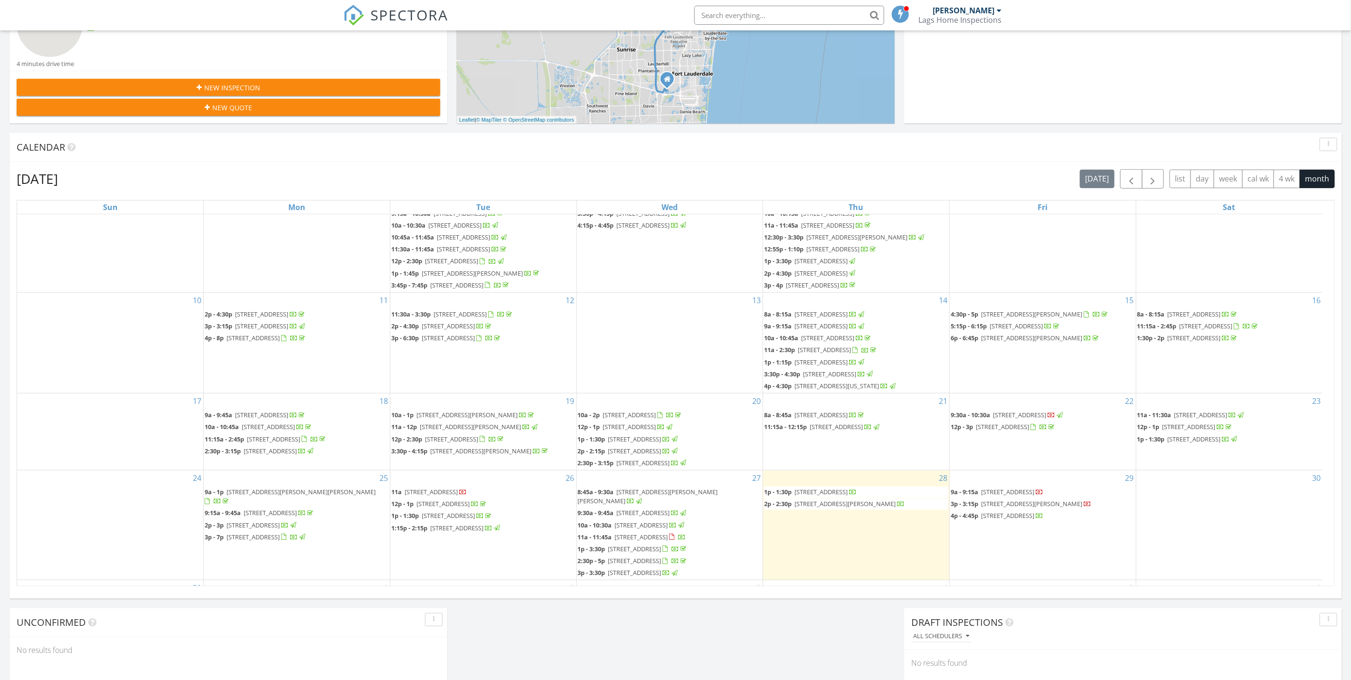
click at [1092, 501] on div at bounding box center [1088, 505] width 8 height 8
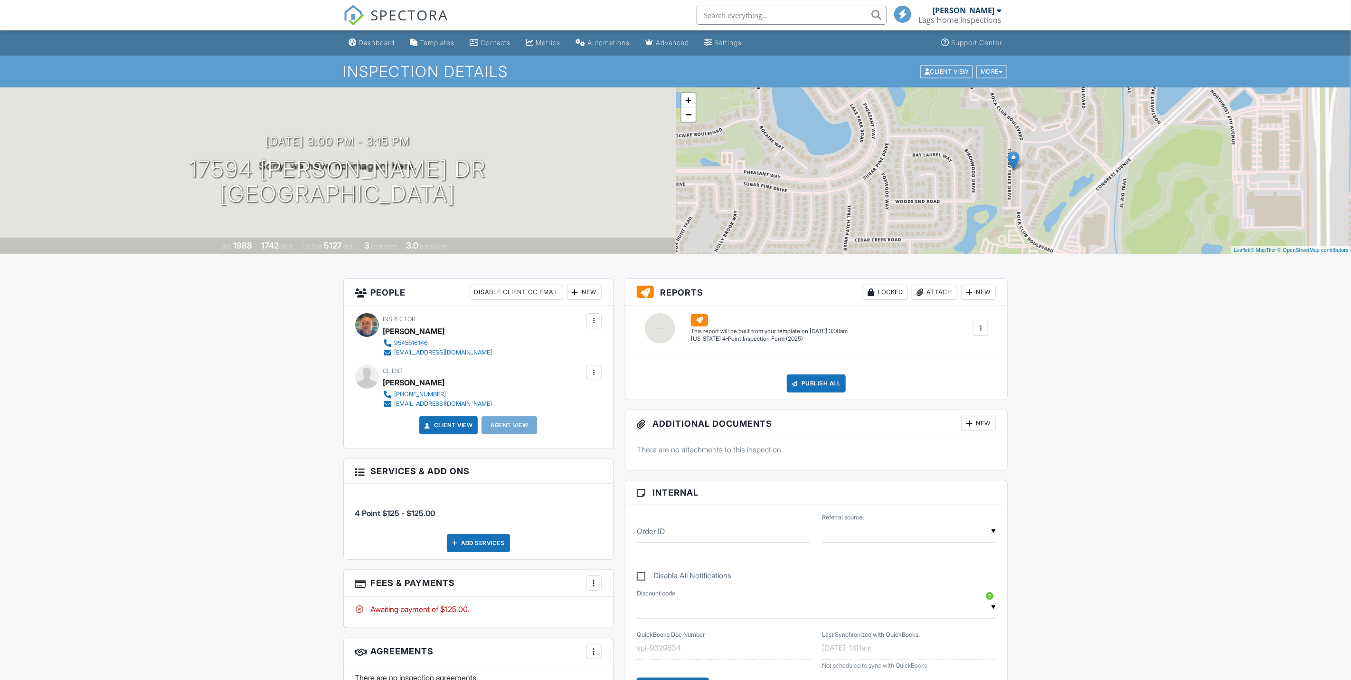
click at [984, 328] on div at bounding box center [981, 329] width 10 height 10
click at [982, 356] on div "Build Now" at bounding box center [962, 355] width 46 height 11
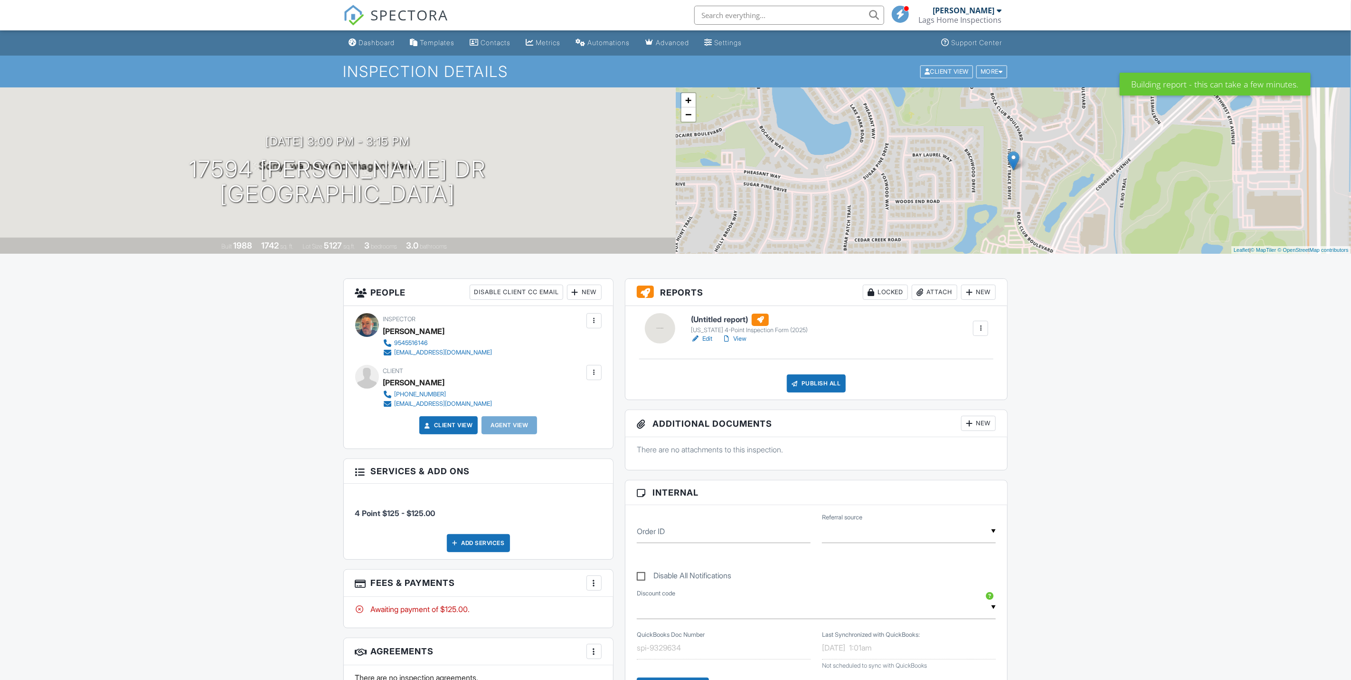
click at [710, 334] on link "Edit" at bounding box center [701, 339] width 21 height 10
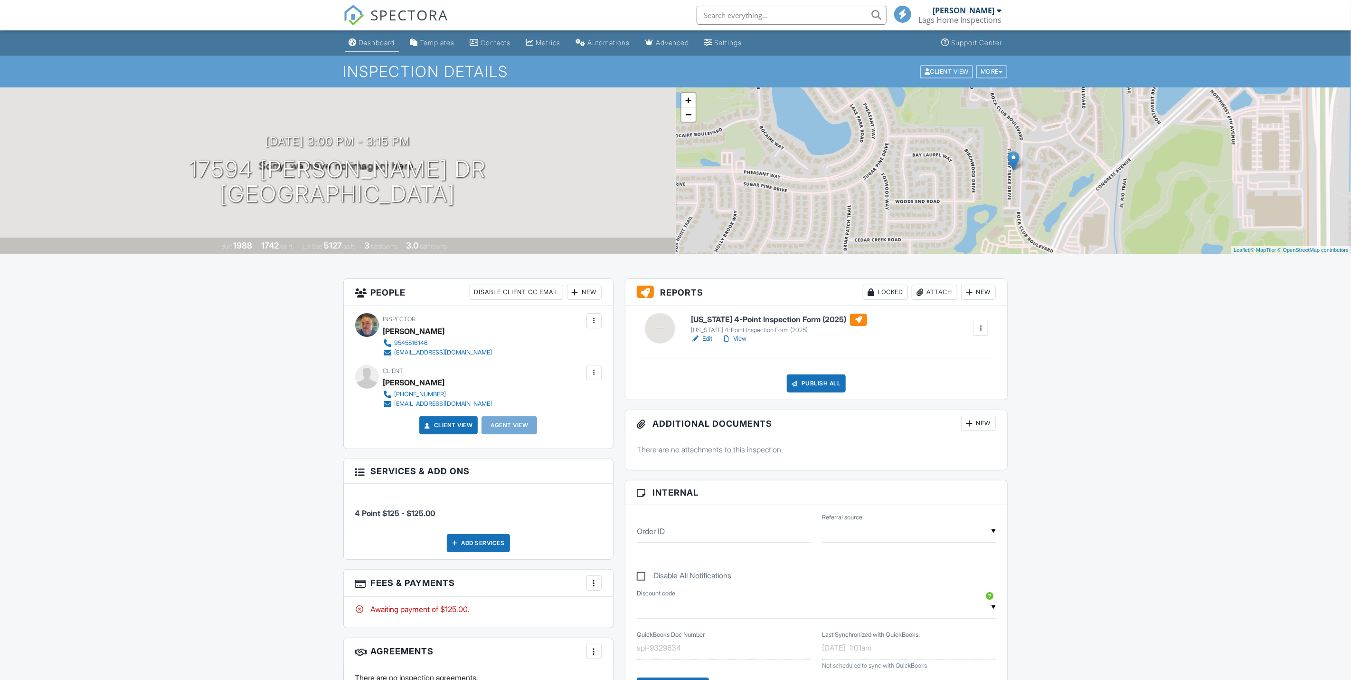
click at [375, 37] on link "Dashboard" at bounding box center [372, 43] width 54 height 18
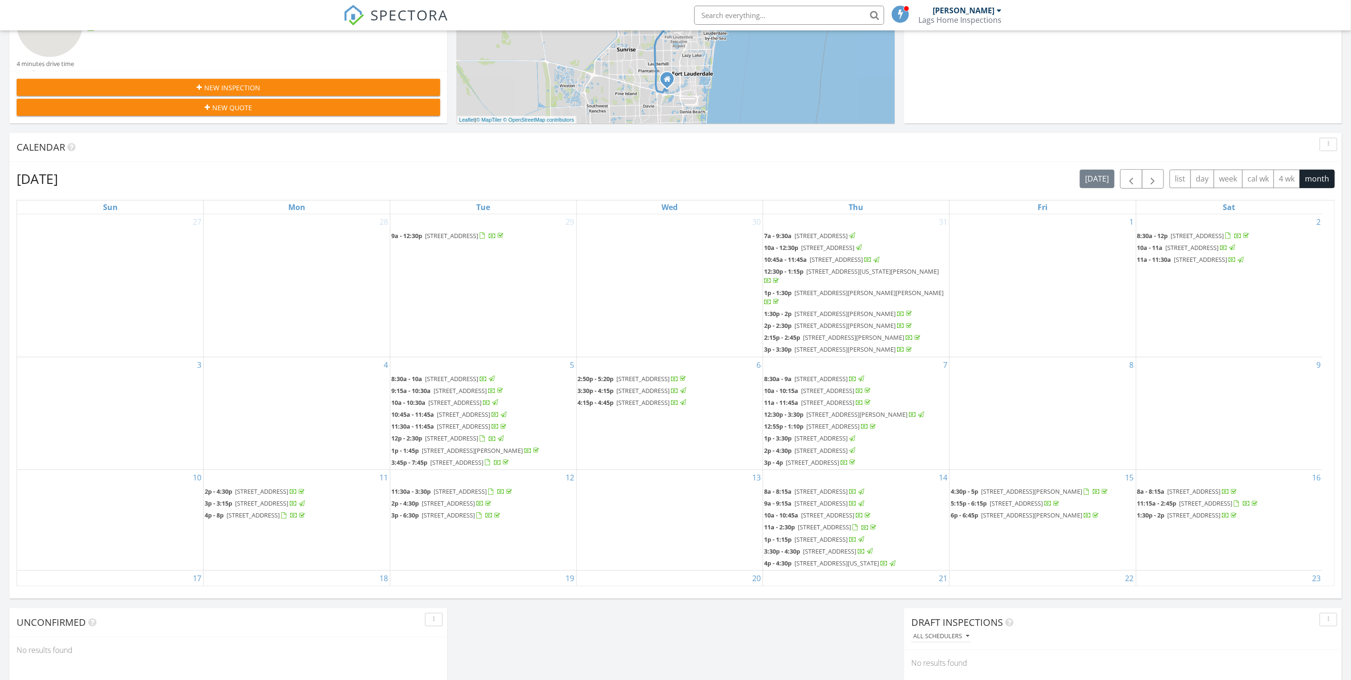
scroll to position [177, 0]
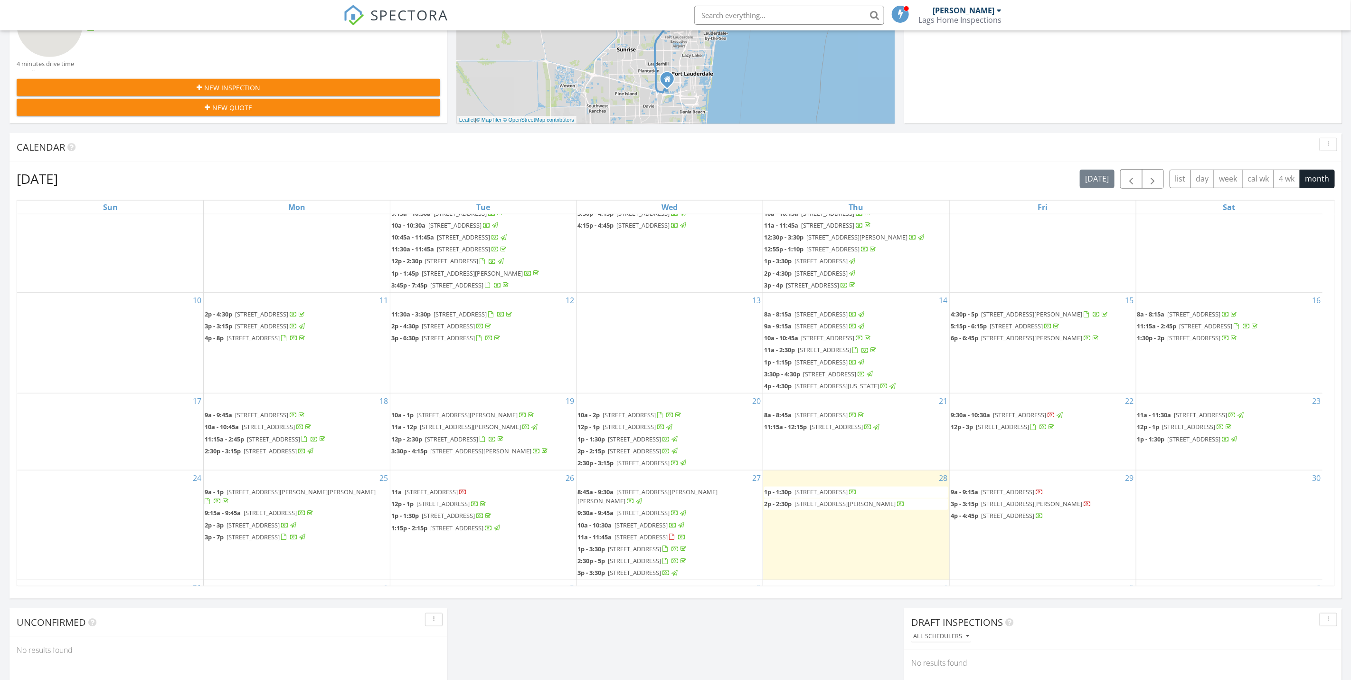
click at [1035, 487] on span "[STREET_ADDRESS]" at bounding box center [1007, 491] width 53 height 9
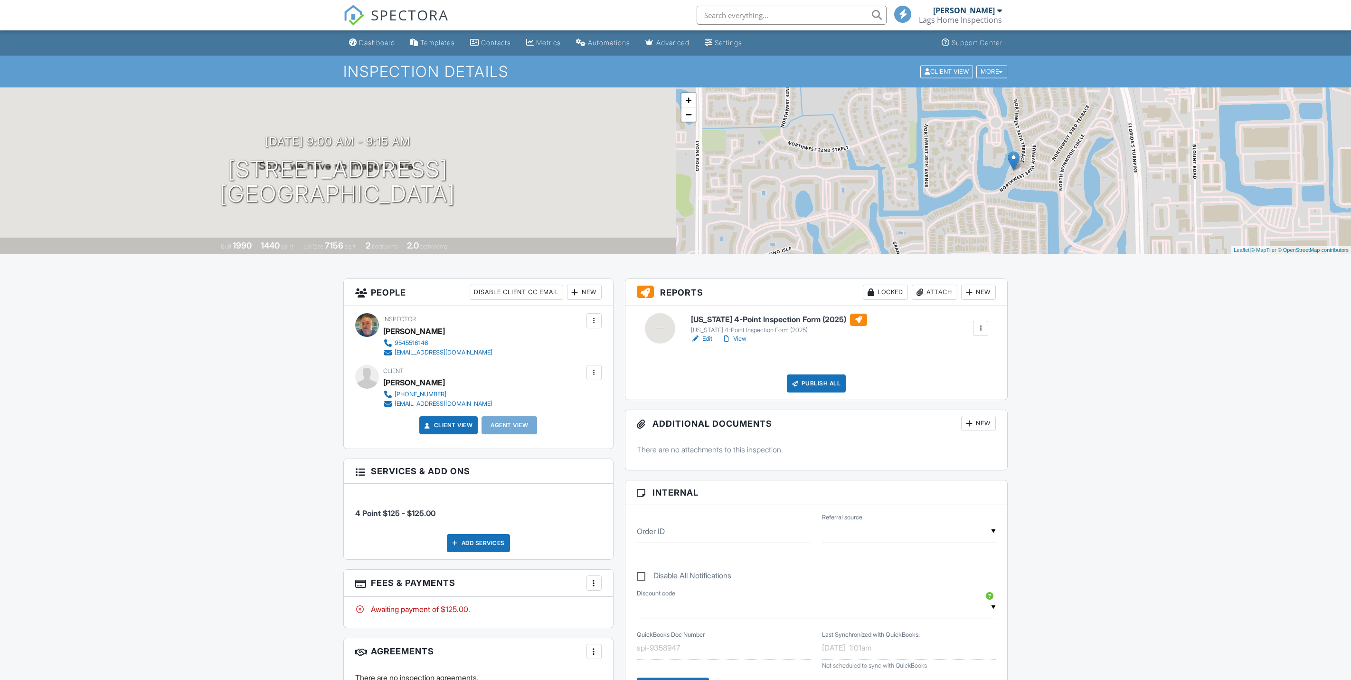
click at [707, 338] on div "[US_STATE] 4-Point Inspection Form (2025) [US_STATE] 4-Point Inspection Form (2…" at bounding box center [779, 329] width 176 height 30
click at [707, 333] on div "[US_STATE] 4-Point Inspection Form (2025)" at bounding box center [779, 330] width 176 height 8
click at [390, 40] on div "Dashboard" at bounding box center [377, 42] width 36 height 8
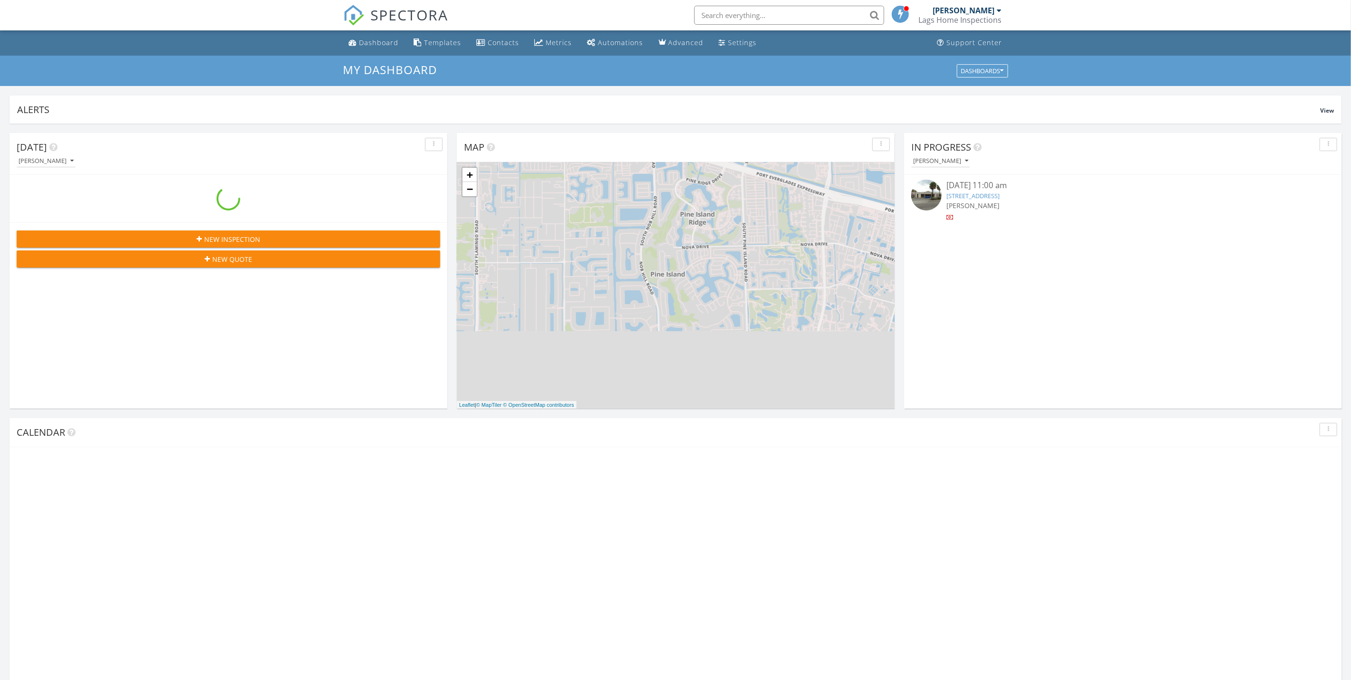
scroll to position [886, 1374]
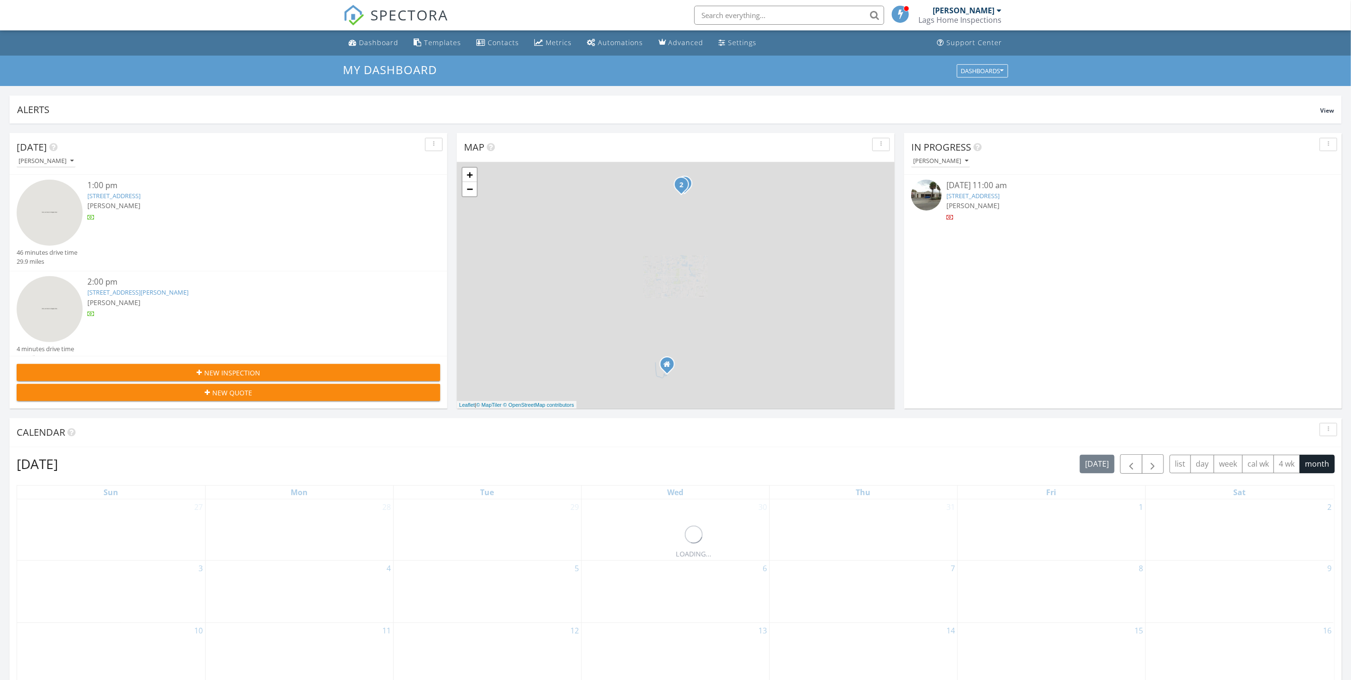
click at [141, 197] on link "[STREET_ADDRESS]" at bounding box center [113, 195] width 53 height 9
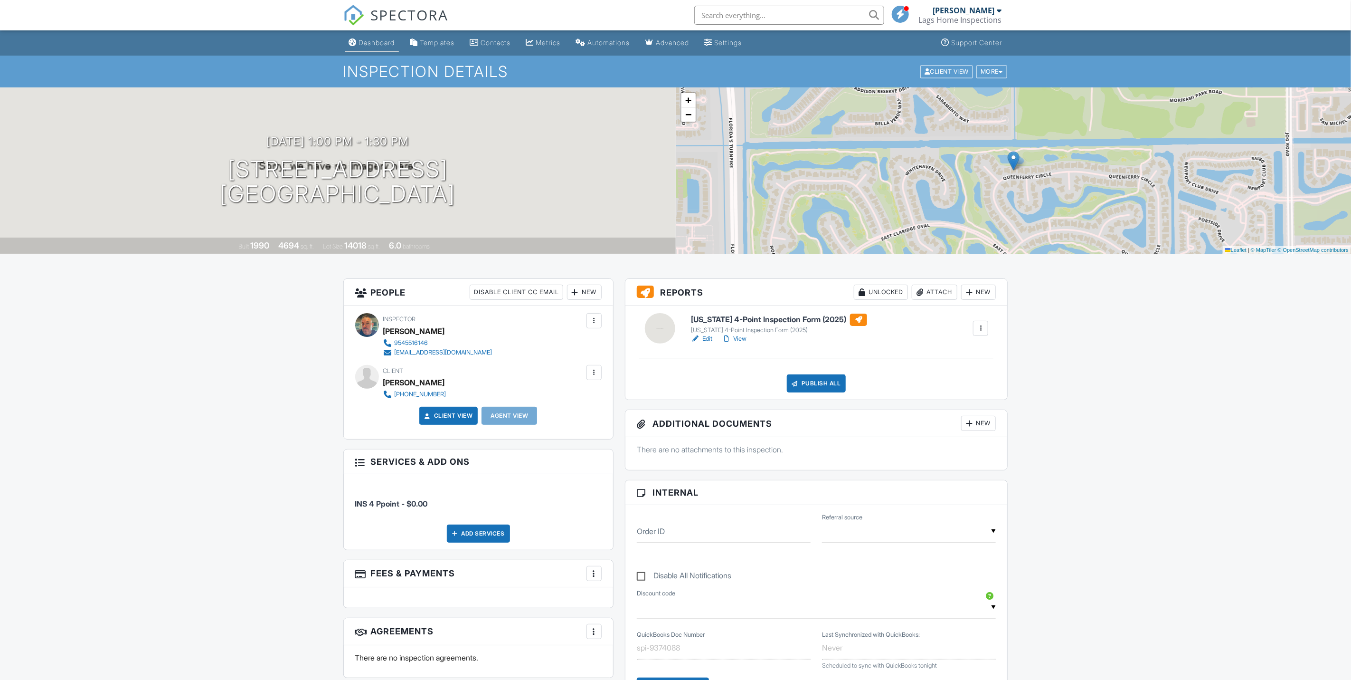
click at [398, 37] on link "Dashboard" at bounding box center [372, 43] width 54 height 18
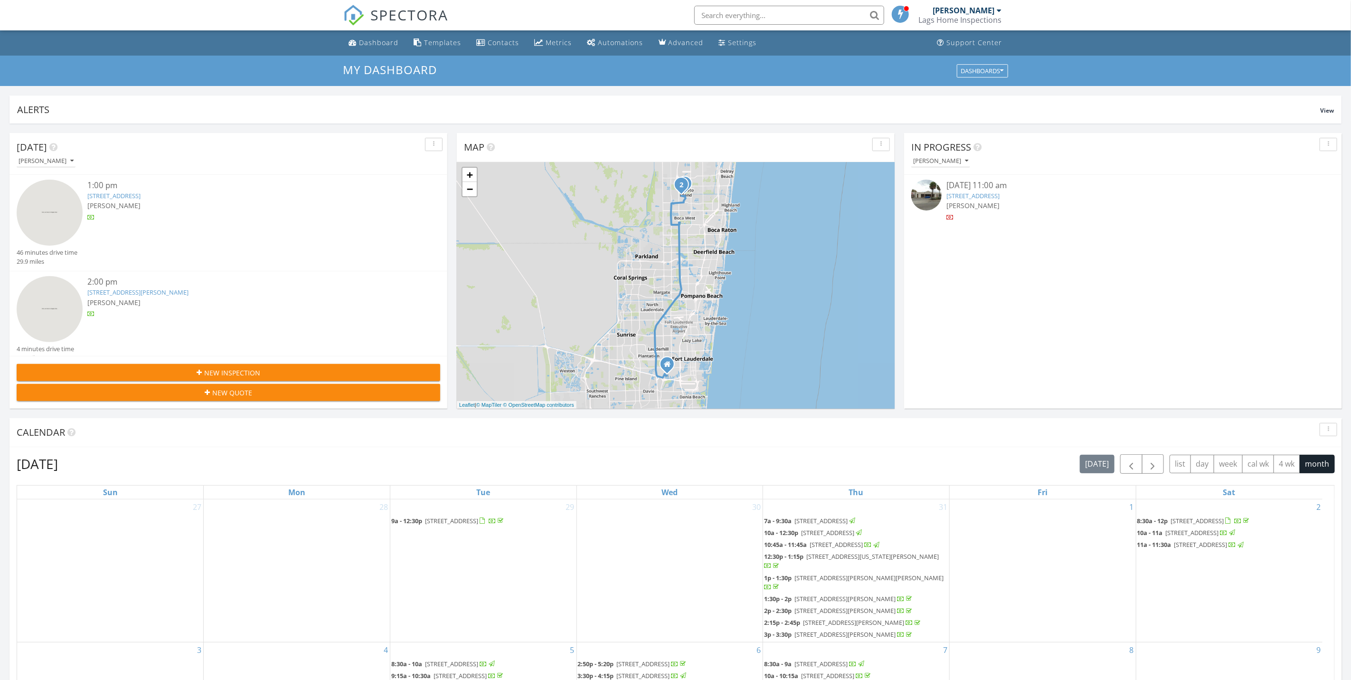
click at [777, 8] on input "text" at bounding box center [790, 15] width 190 height 19
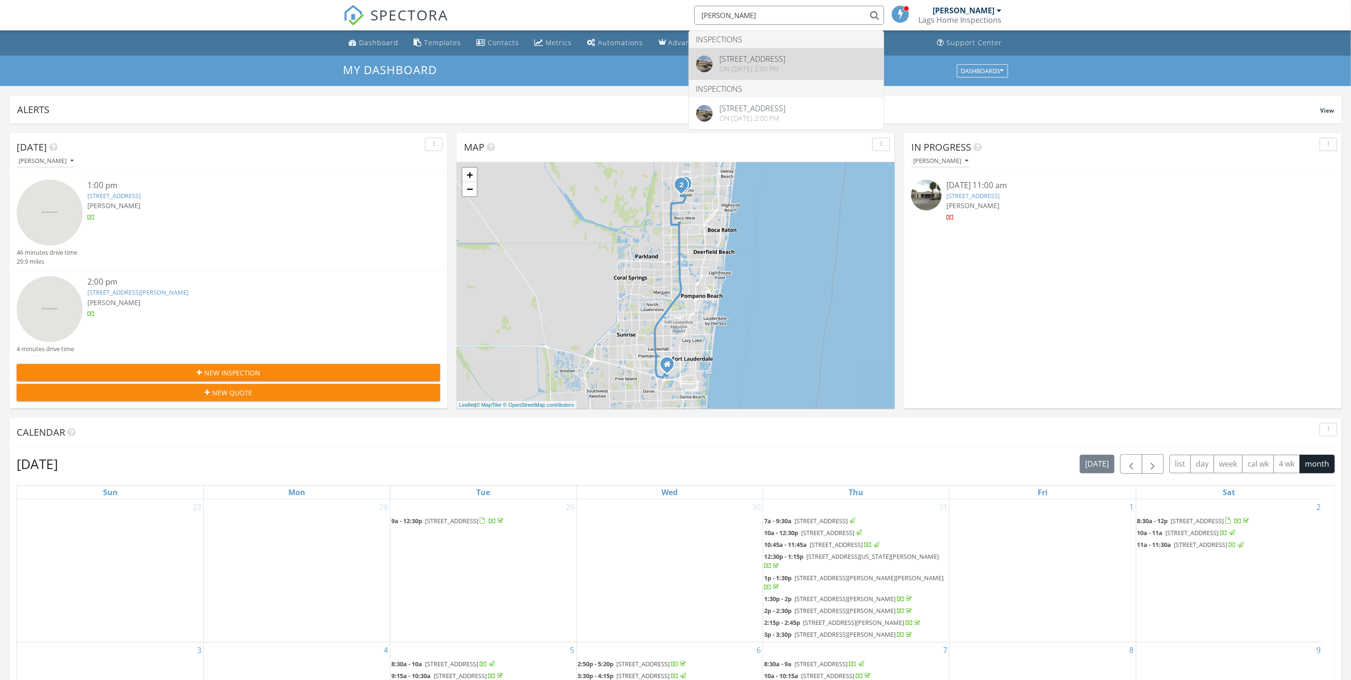
type input "armando gonza"
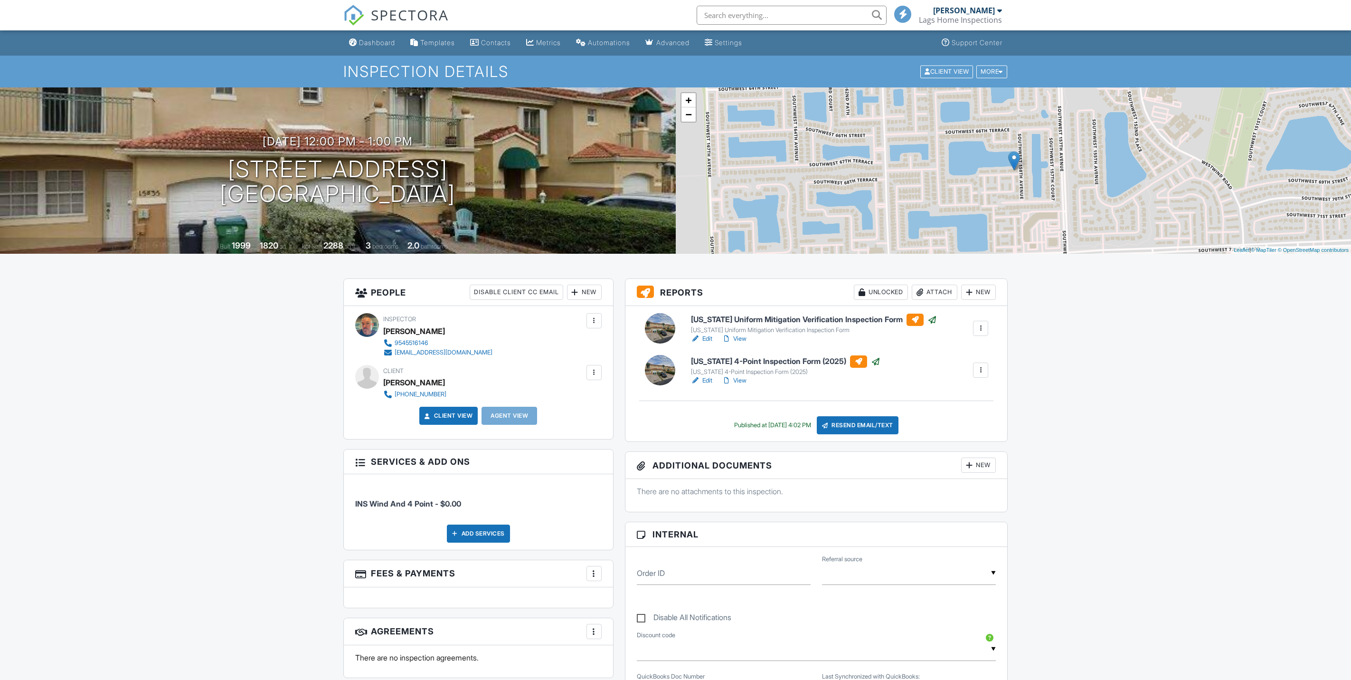
click at [712, 381] on link "Edit" at bounding box center [701, 381] width 21 height 10
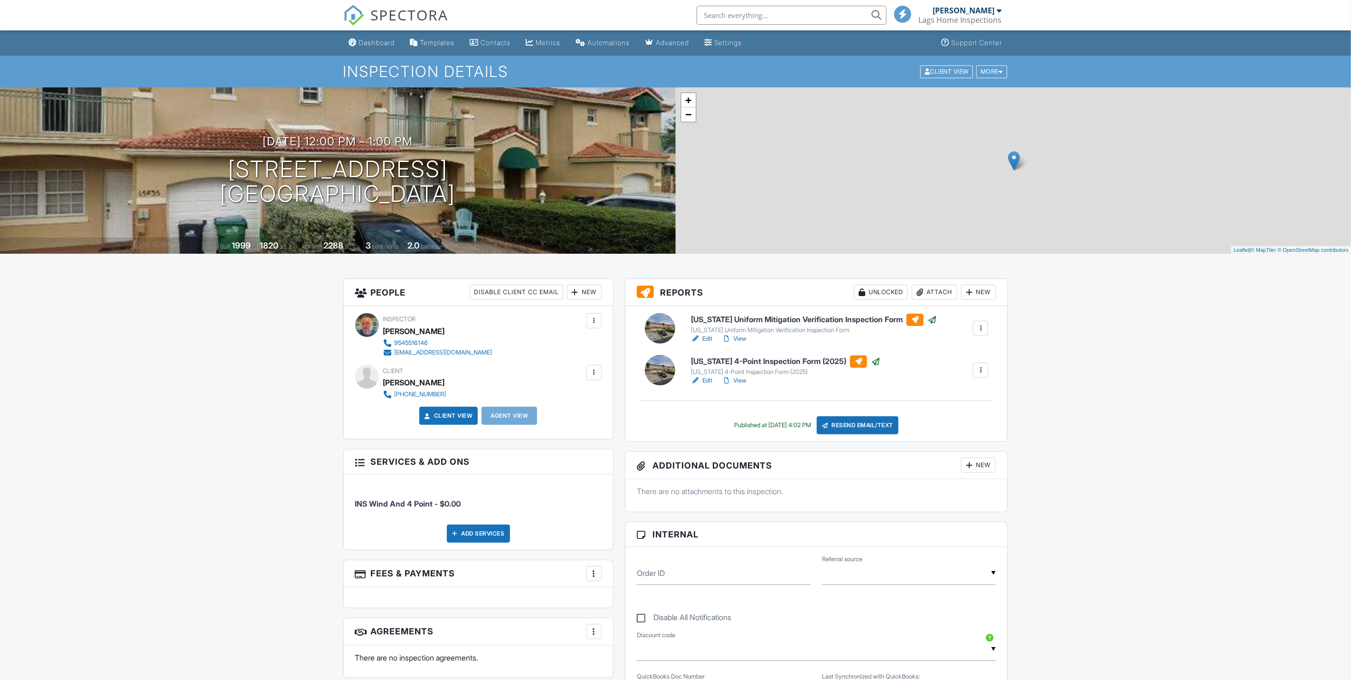
click at [711, 338] on link "Edit" at bounding box center [701, 339] width 21 height 10
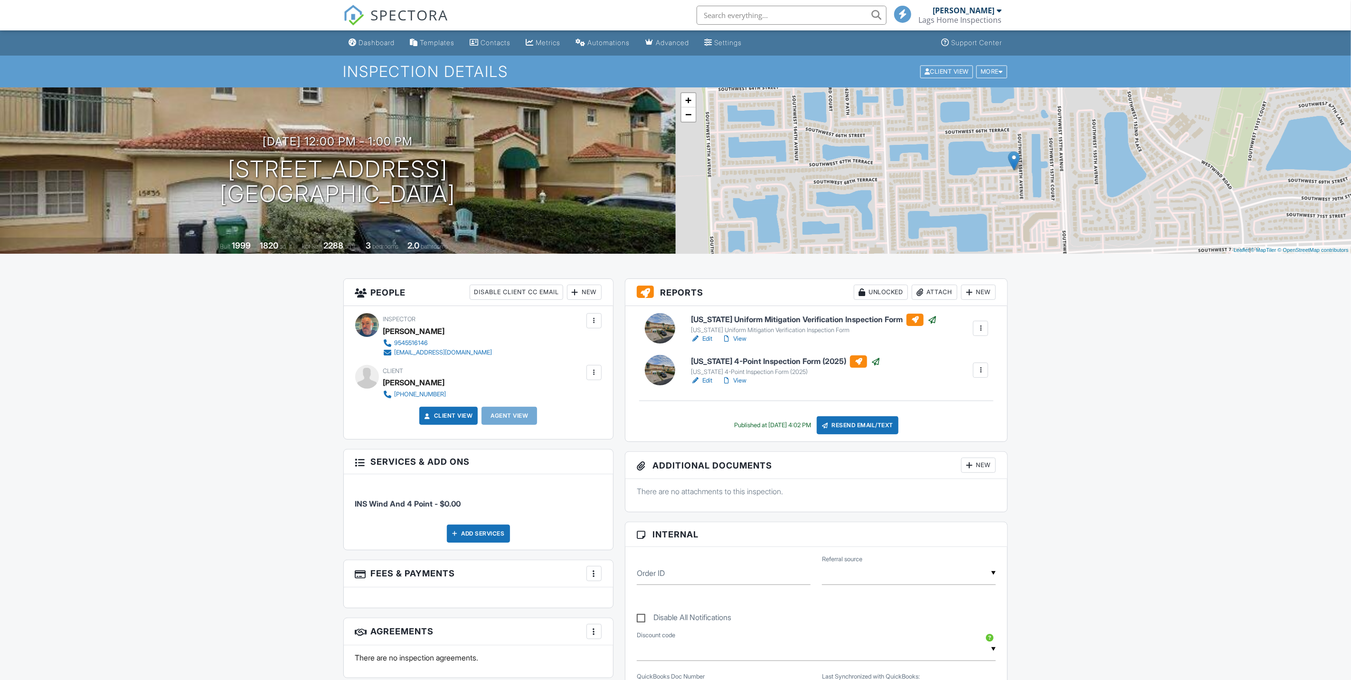
click at [742, 341] on link "View" at bounding box center [734, 339] width 25 height 10
click at [744, 380] on link "View" at bounding box center [734, 381] width 25 height 10
